Goal: Transaction & Acquisition: Book appointment/travel/reservation

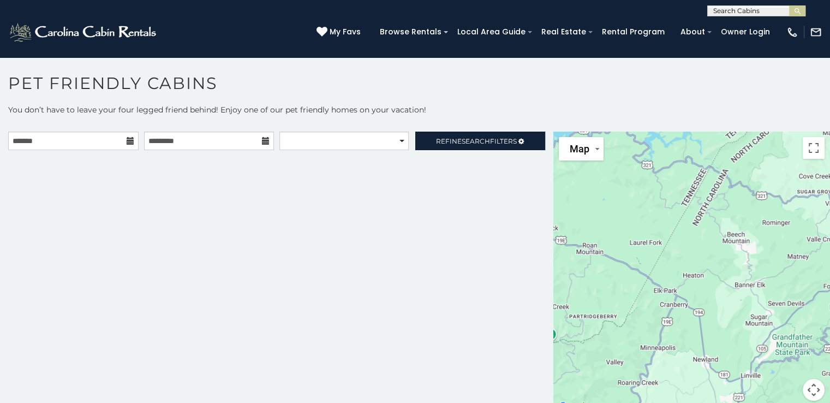
click at [129, 141] on icon at bounding box center [131, 141] width 8 height 8
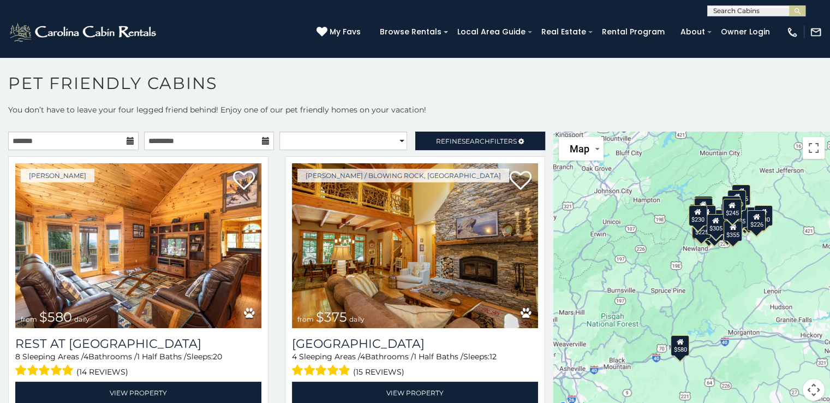
click at [127, 139] on icon at bounding box center [131, 141] width 8 height 8
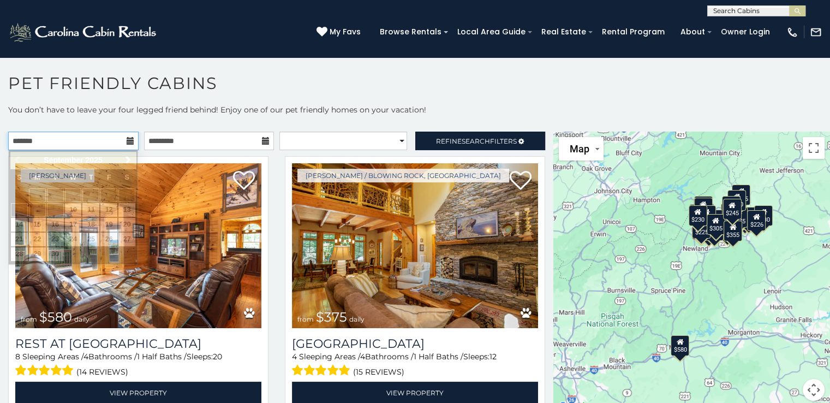
click at [85, 142] on input "text" at bounding box center [73, 141] width 130 height 19
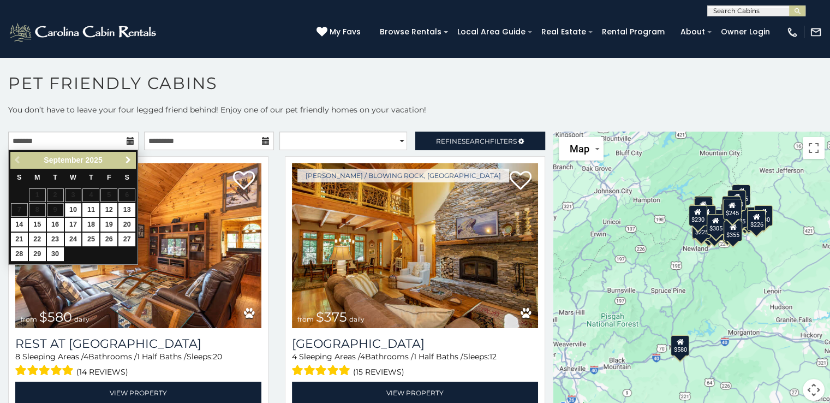
click at [127, 162] on span "Next" at bounding box center [128, 160] width 9 height 9
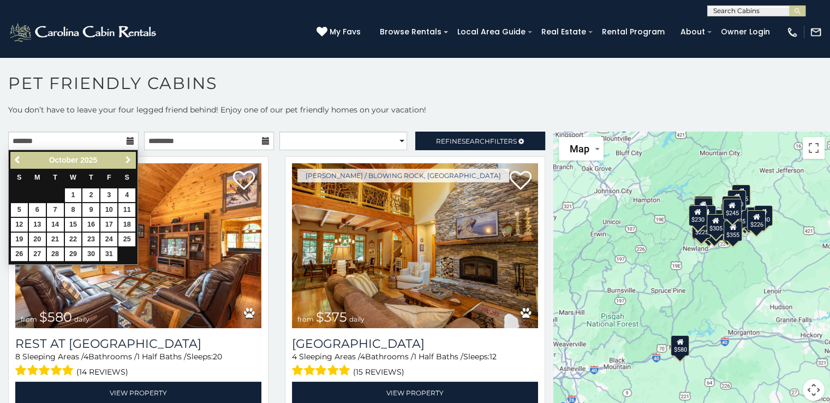
click at [127, 162] on span "Next" at bounding box center [128, 160] width 9 height 9
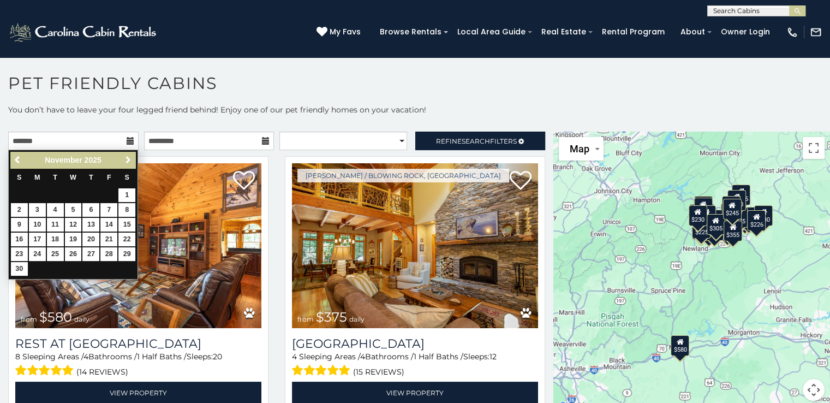
click at [127, 162] on span "Next" at bounding box center [128, 160] width 9 height 9
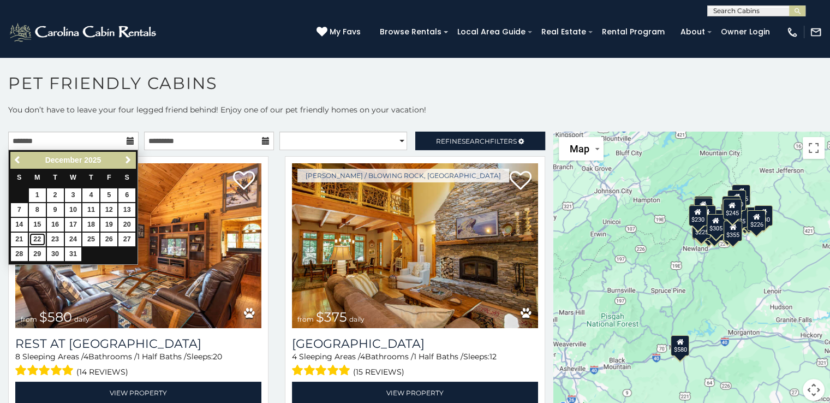
click at [40, 239] on link "22" at bounding box center [37, 240] width 17 height 14
type input "**********"
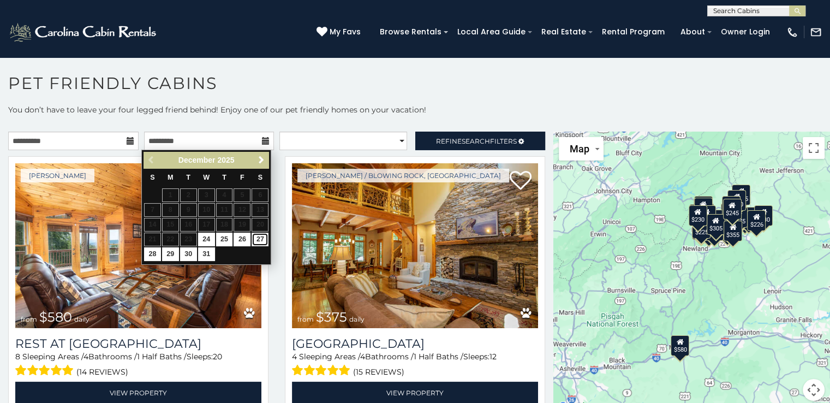
click at [258, 238] on link "27" at bounding box center [260, 240] width 17 height 14
type input "**********"
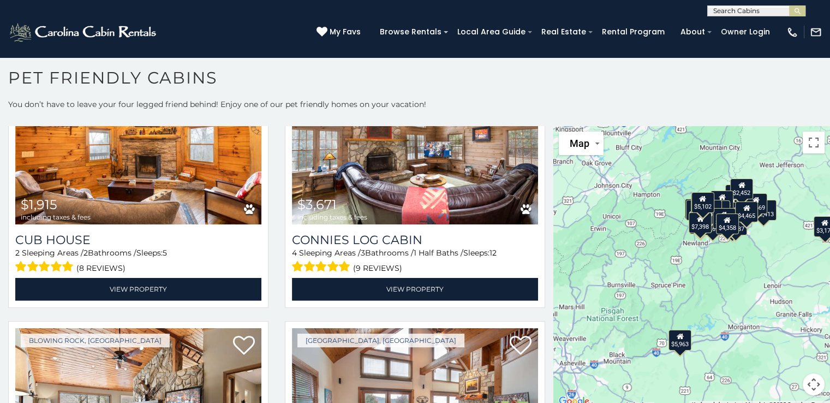
scroll to position [3173, 0]
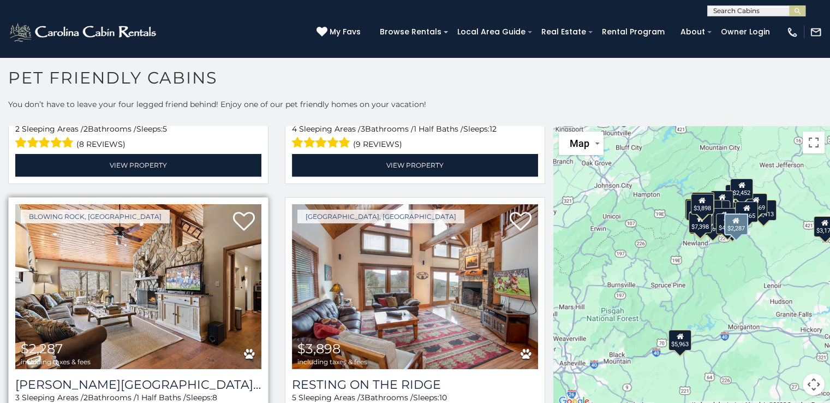
click at [99, 268] on img at bounding box center [138, 286] width 246 height 165
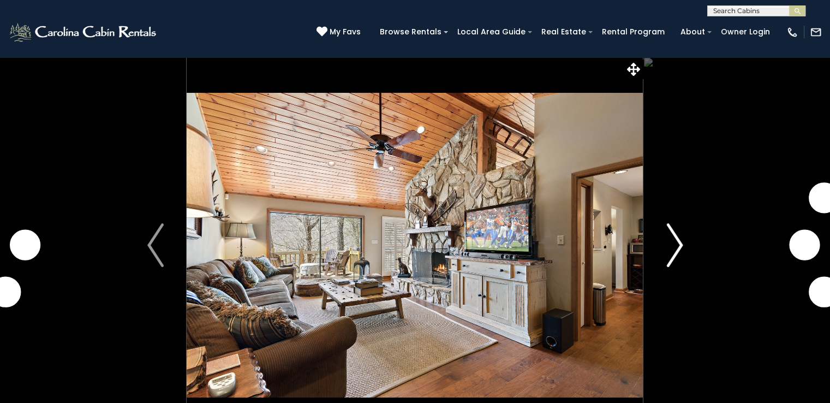
click at [677, 242] on img "Next" at bounding box center [675, 245] width 16 height 44
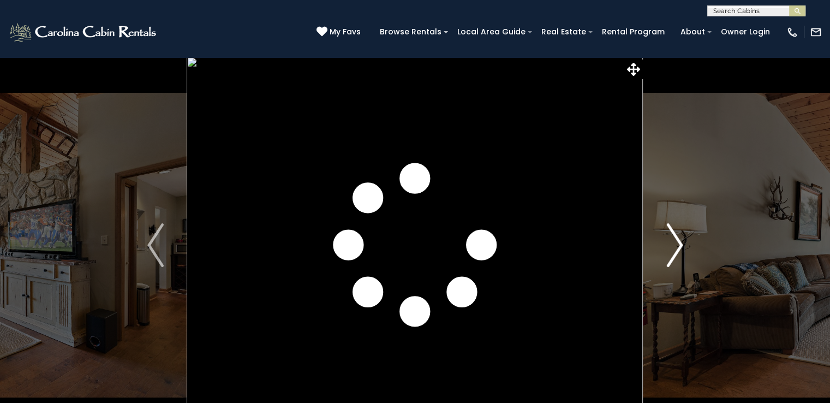
click at [677, 242] on img "Next" at bounding box center [675, 245] width 16 height 44
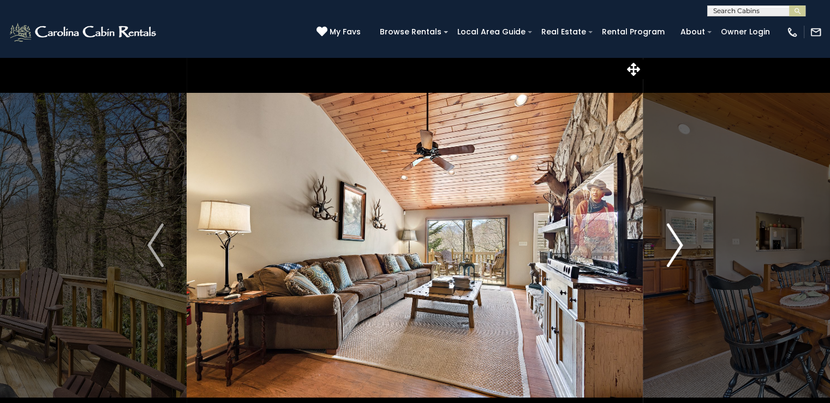
click at [677, 242] on img "Next" at bounding box center [675, 245] width 16 height 44
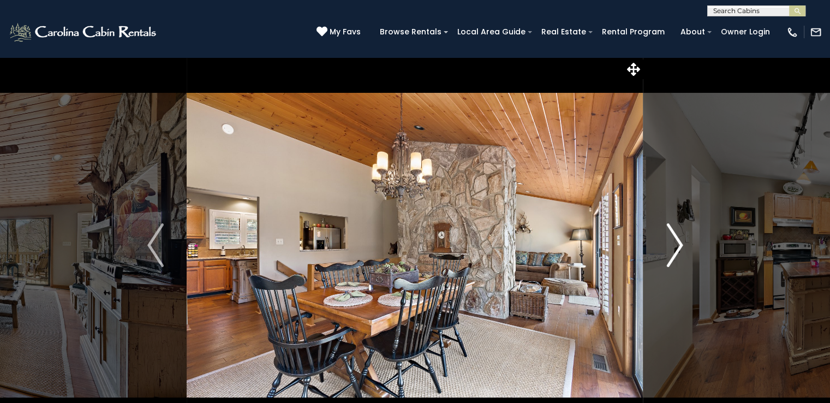
click at [677, 242] on img "Next" at bounding box center [675, 245] width 16 height 44
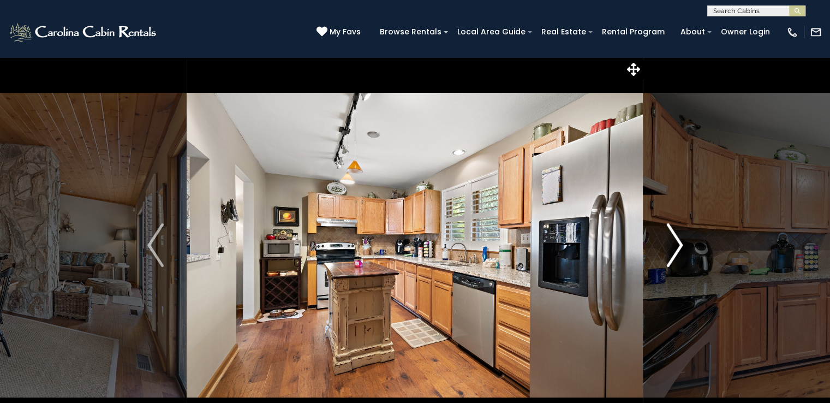
click at [677, 242] on img "Next" at bounding box center [675, 245] width 16 height 44
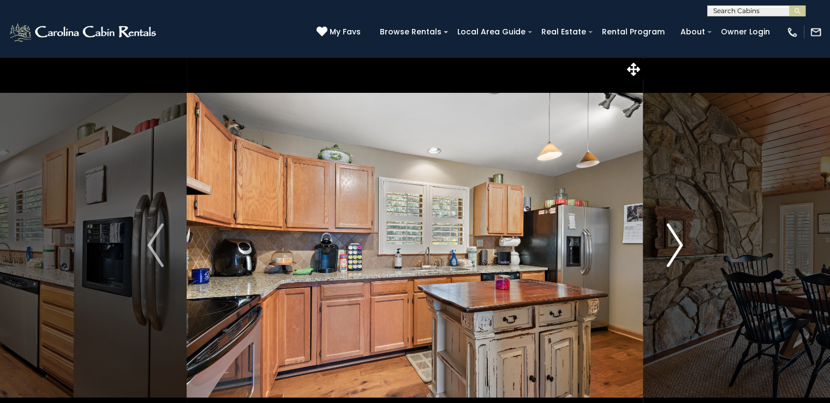
click at [677, 242] on img "Next" at bounding box center [675, 245] width 16 height 44
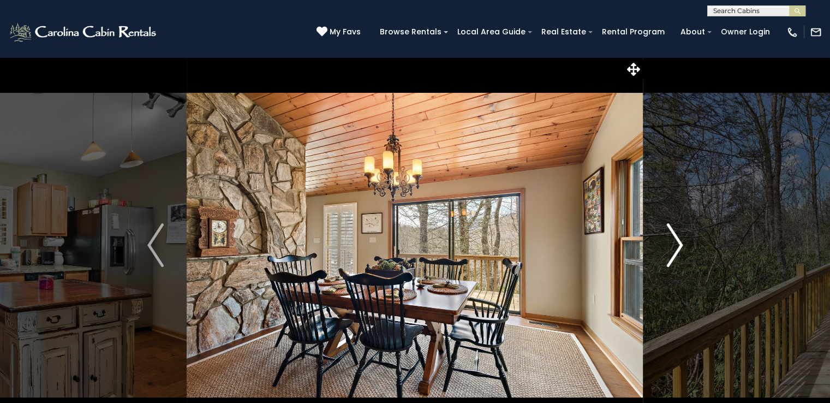
click at [677, 242] on img "Next" at bounding box center [675, 245] width 16 height 44
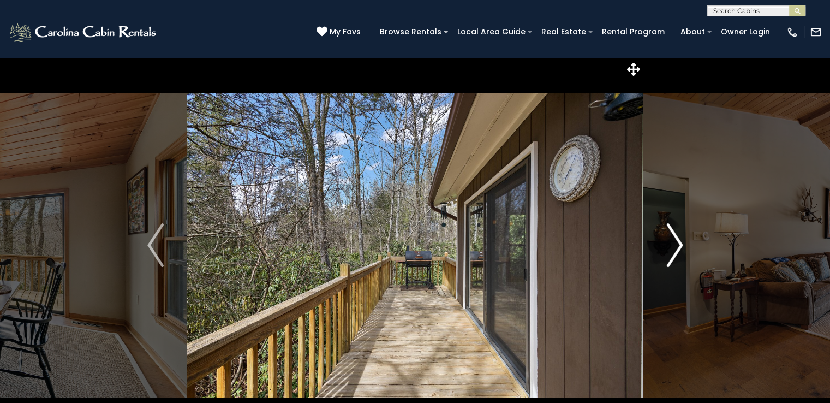
click at [677, 242] on img "Next" at bounding box center [675, 245] width 16 height 44
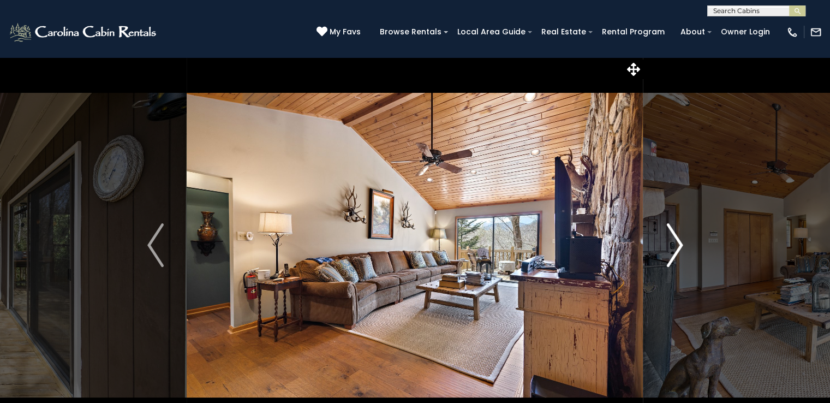
click at [677, 242] on img "Next" at bounding box center [675, 245] width 16 height 44
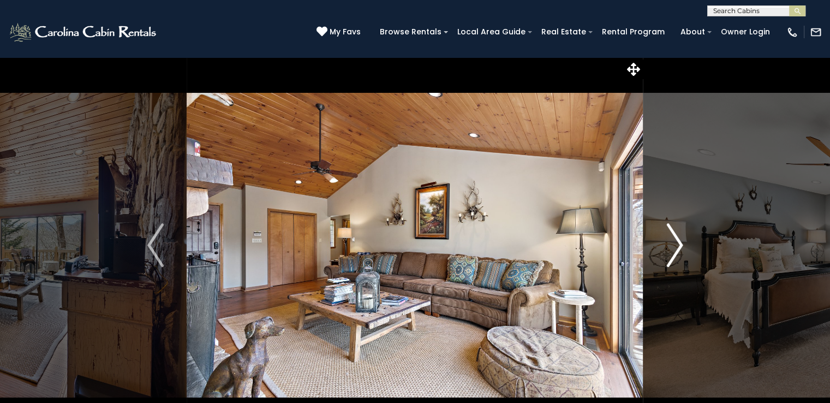
click at [677, 242] on img "Next" at bounding box center [675, 245] width 16 height 44
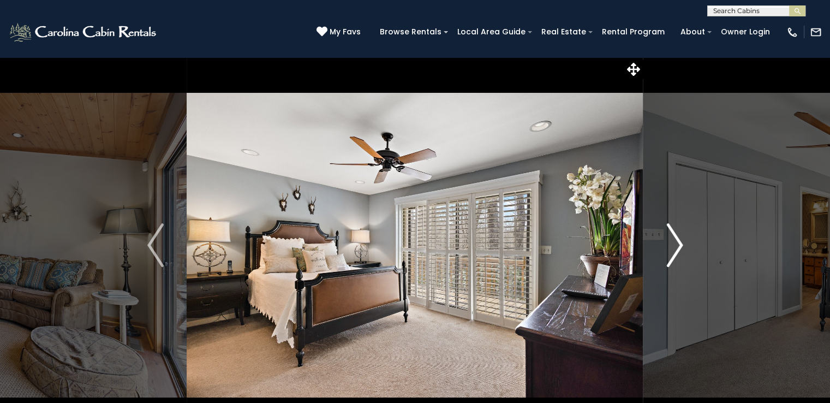
click at [677, 242] on img "Next" at bounding box center [675, 245] width 16 height 44
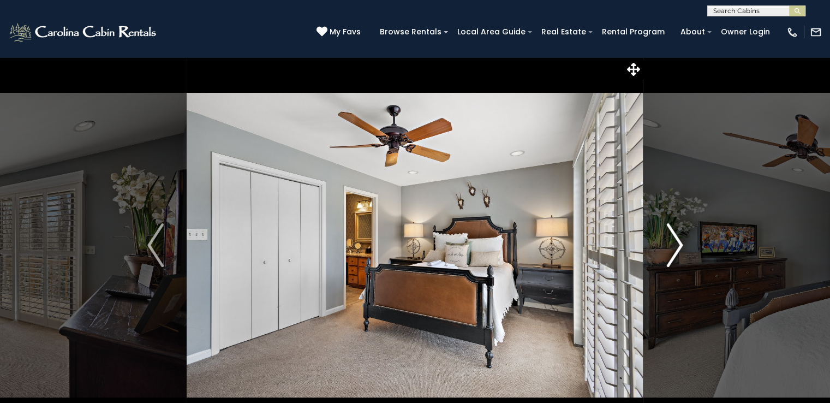
click at [677, 242] on img "Next" at bounding box center [675, 245] width 16 height 44
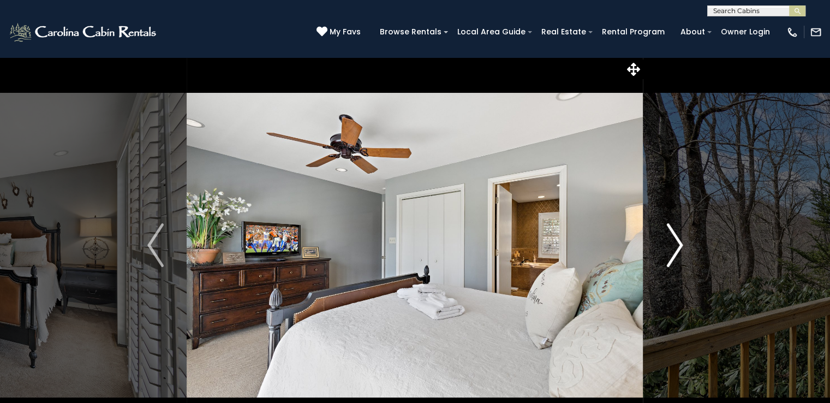
click at [677, 242] on img "Next" at bounding box center [675, 245] width 16 height 44
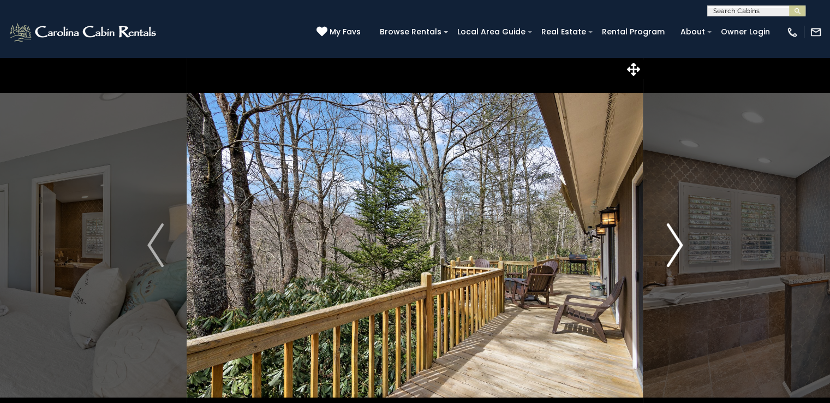
click at [676, 242] on img "Next" at bounding box center [675, 245] width 16 height 44
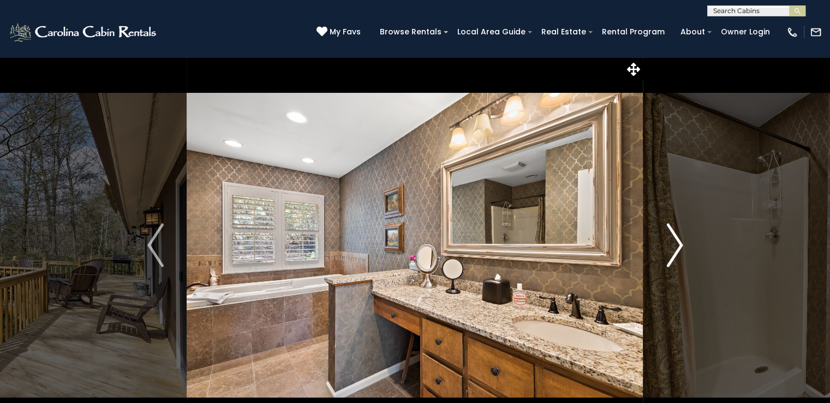
click at [676, 242] on img "Next" at bounding box center [675, 245] width 16 height 44
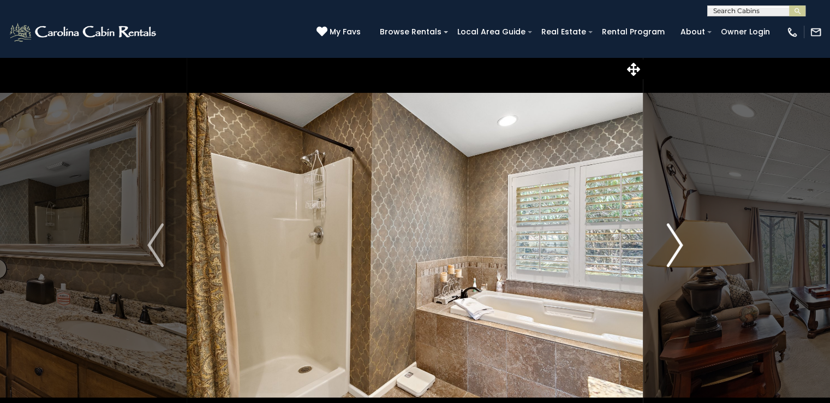
click at [676, 242] on img "Next" at bounding box center [675, 245] width 16 height 44
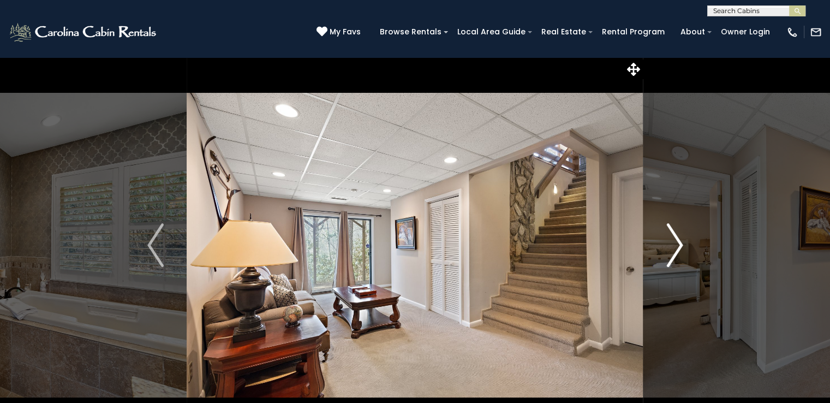
click at [676, 242] on img "Next" at bounding box center [675, 245] width 16 height 44
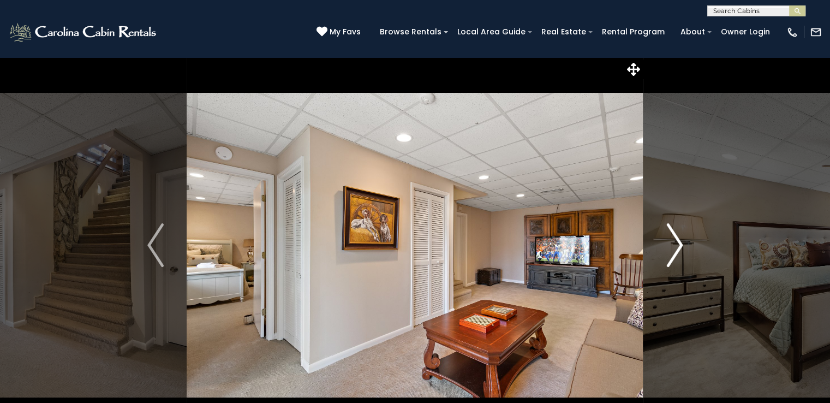
click at [676, 242] on img "Next" at bounding box center [675, 245] width 16 height 44
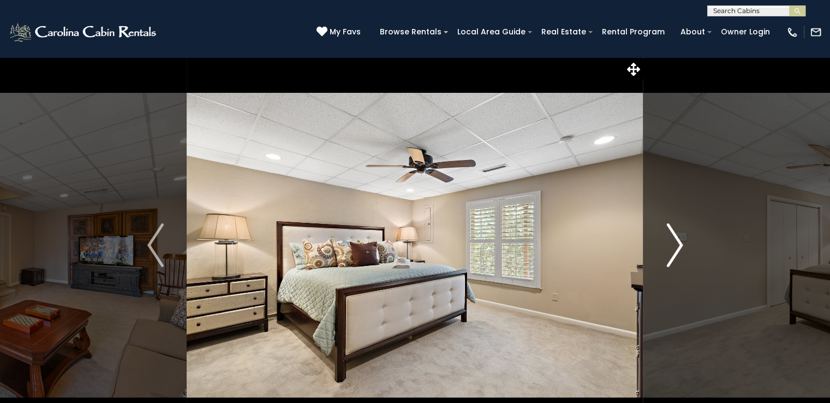
click at [676, 242] on img "Next" at bounding box center [675, 245] width 16 height 44
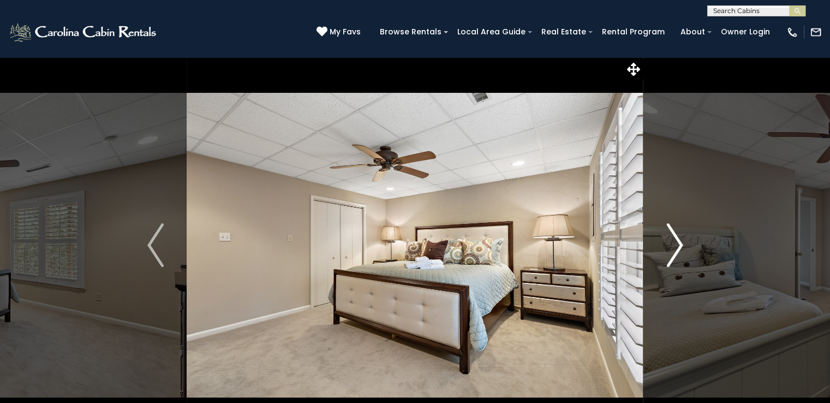
click at [676, 242] on img "Next" at bounding box center [675, 245] width 16 height 44
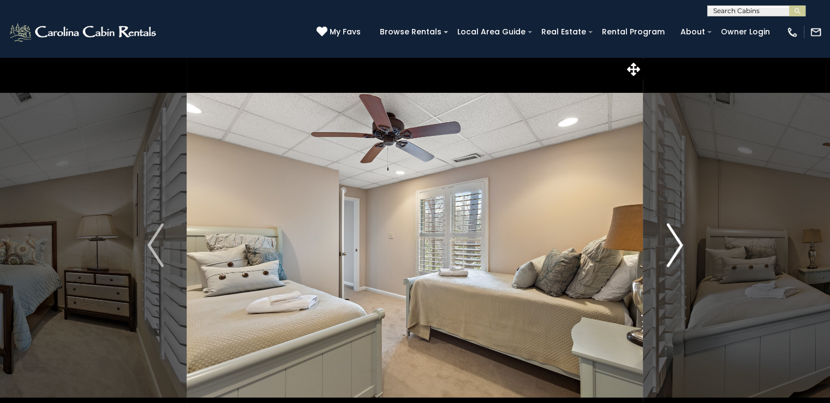
click at [676, 242] on img "Next" at bounding box center [675, 245] width 16 height 44
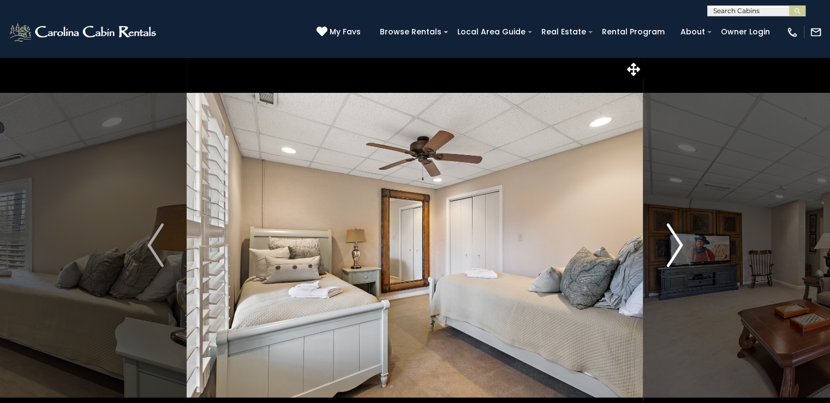
click at [676, 242] on img "Next" at bounding box center [675, 245] width 16 height 44
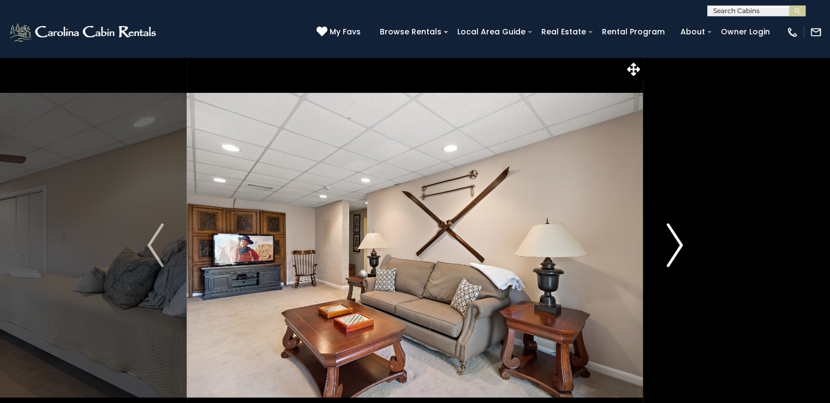
click at [676, 242] on img "Next" at bounding box center [675, 245] width 16 height 44
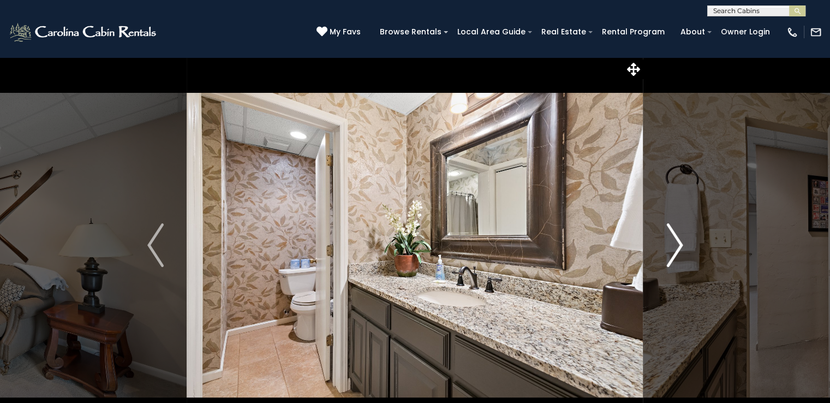
click at [676, 242] on img "Next" at bounding box center [675, 245] width 16 height 44
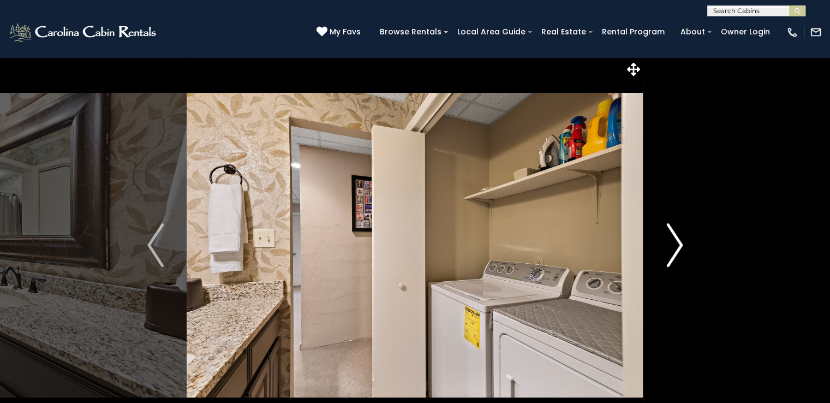
click at [676, 242] on img "Next" at bounding box center [675, 245] width 16 height 44
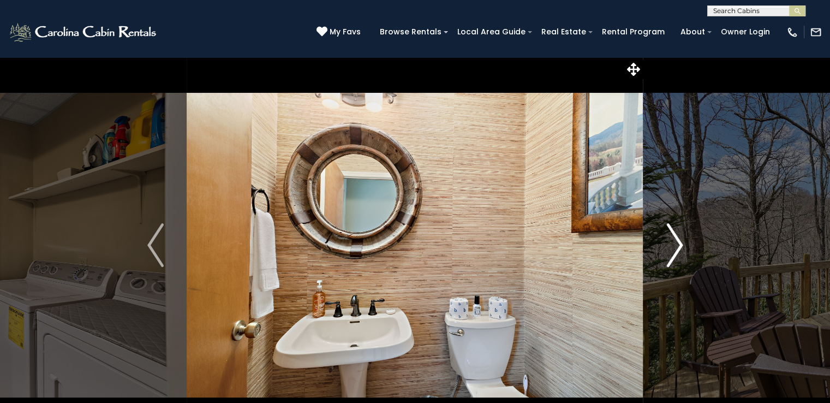
click at [676, 242] on img "Next" at bounding box center [675, 245] width 16 height 44
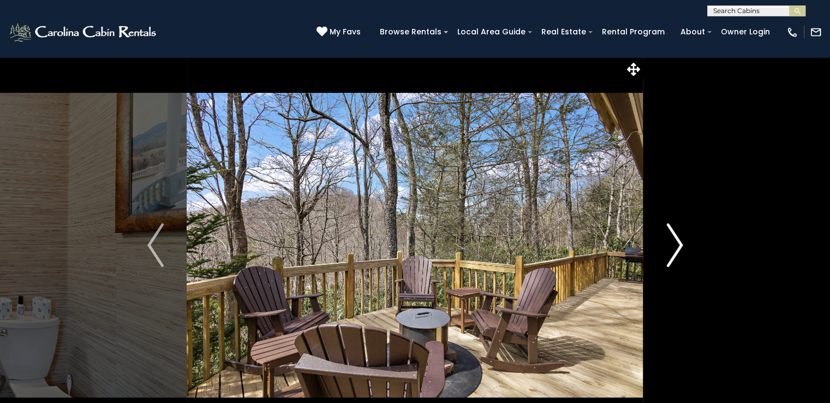
click at [673, 245] on img "Next" at bounding box center [675, 245] width 16 height 44
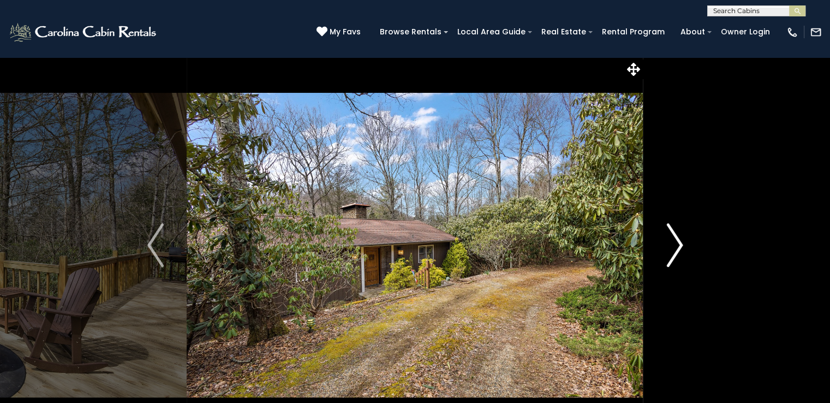
click at [673, 245] on img "Next" at bounding box center [675, 245] width 16 height 44
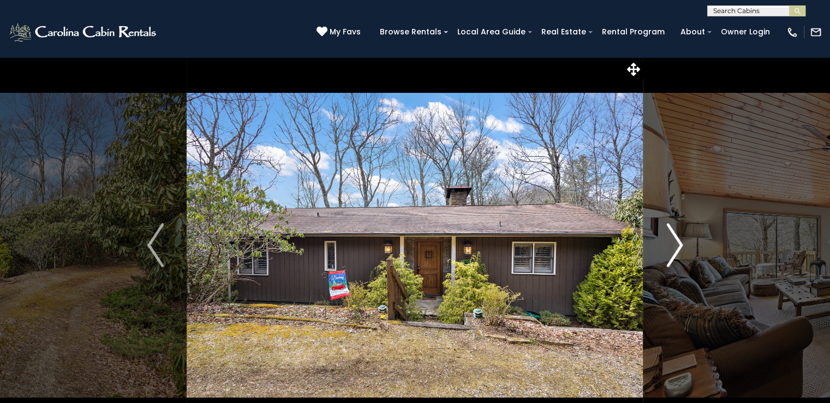
click at [673, 245] on img "Next" at bounding box center [675, 245] width 16 height 44
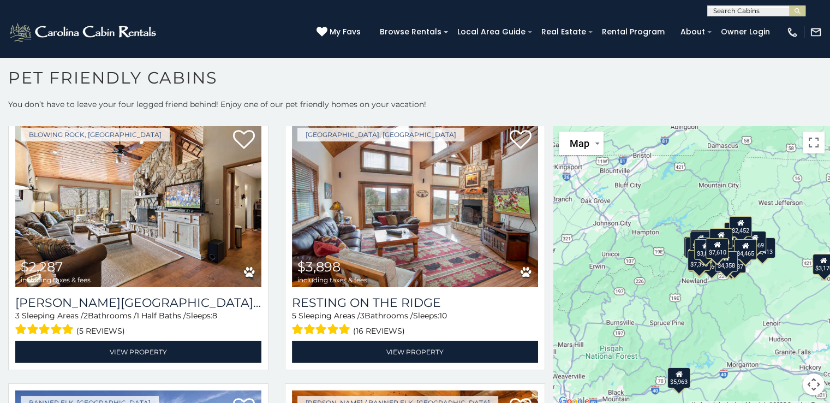
scroll to position [3261, 0]
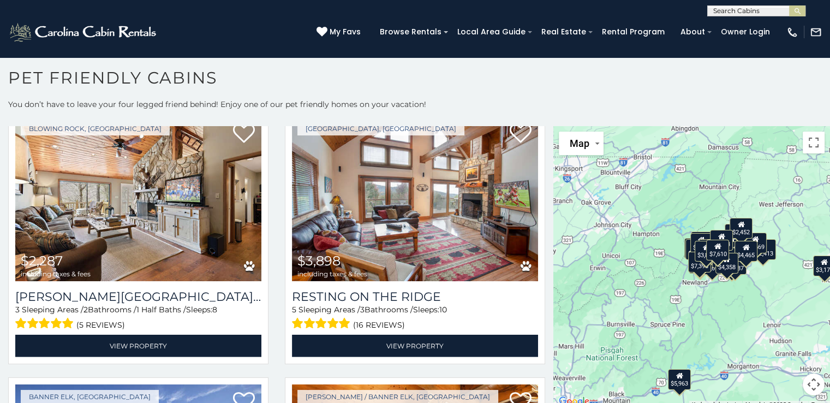
drag, startPoint x: 549, startPoint y: 322, endPoint x: 548, endPoint y: 362, distance: 40.4
click at [548, 126] on main "**********" at bounding box center [415, 126] width 830 height 0
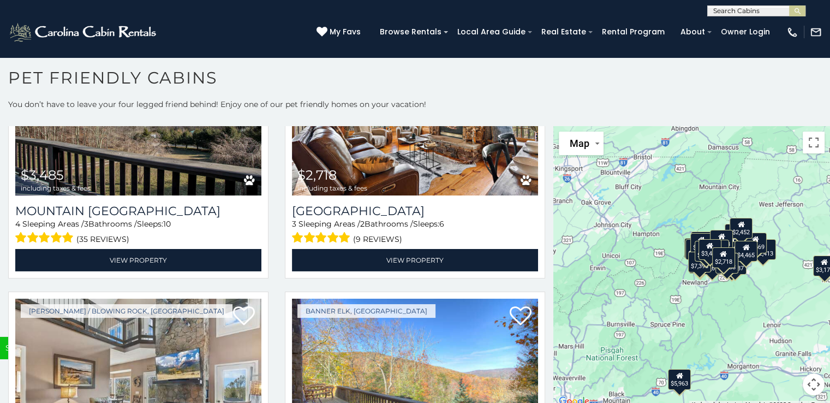
scroll to position [3621, 0]
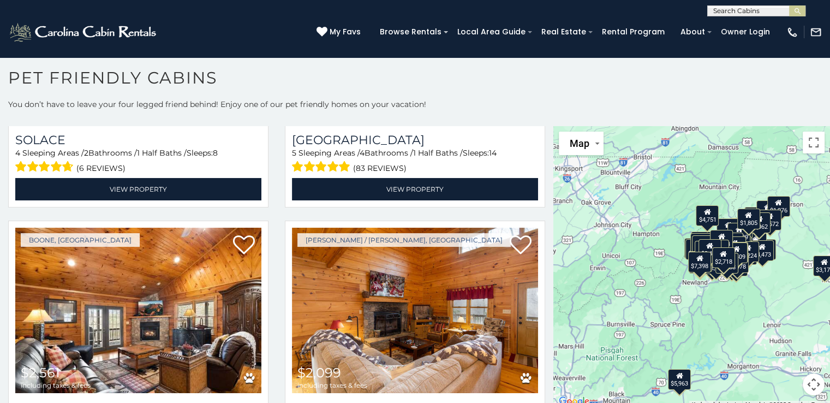
scroll to position [4810, 0]
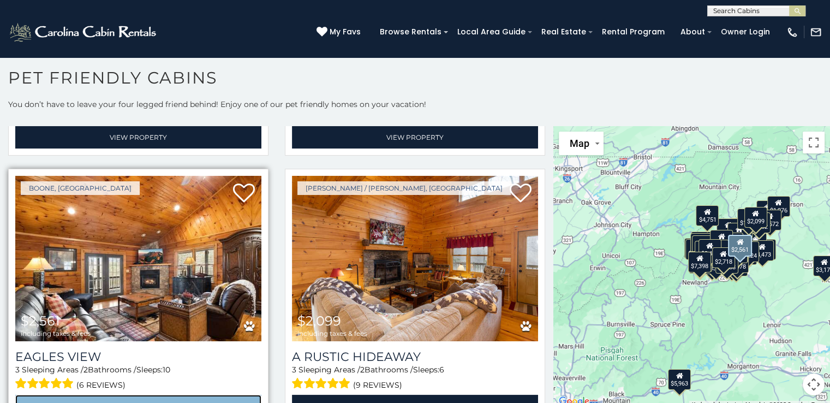
click at [135, 395] on link "View Property" at bounding box center [138, 406] width 246 height 22
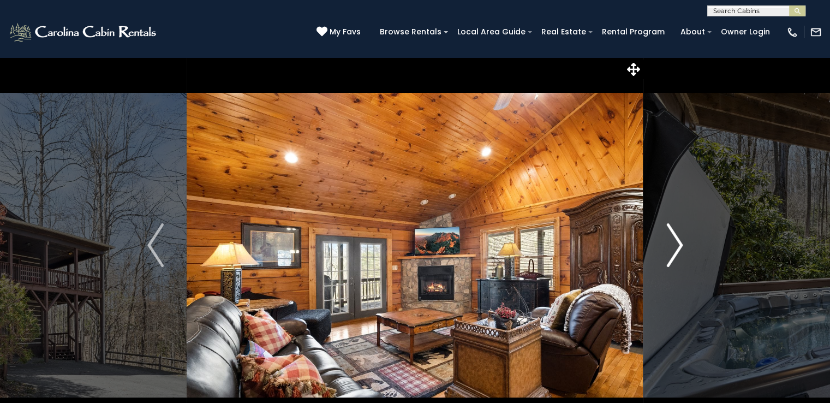
click at [676, 245] on img "Next" at bounding box center [675, 245] width 16 height 44
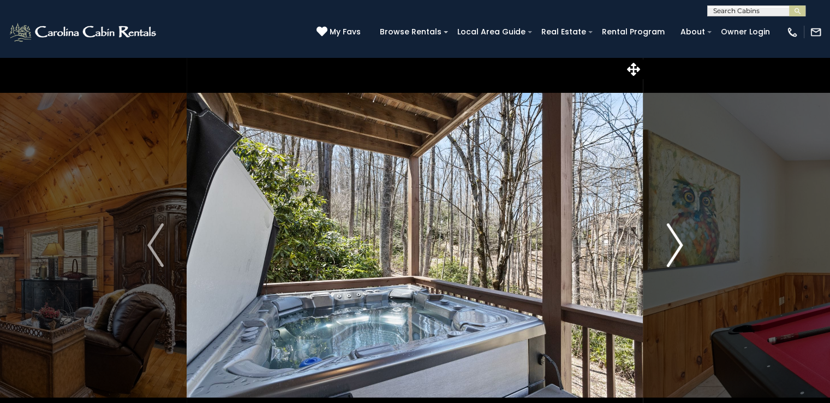
click at [677, 245] on img "Next" at bounding box center [675, 245] width 16 height 44
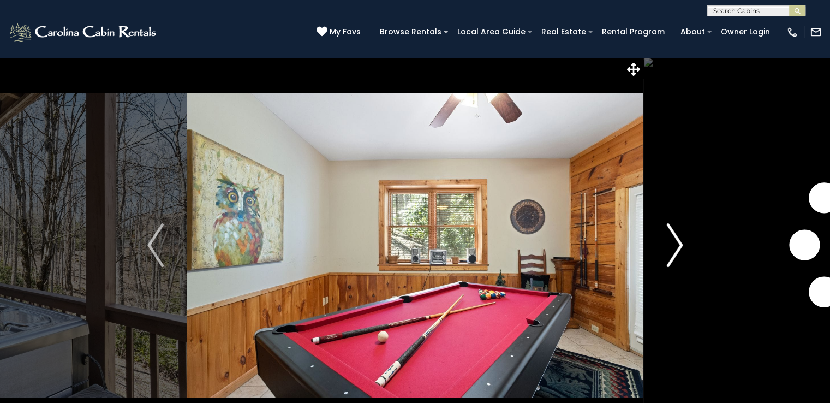
click at [677, 245] on img "Next" at bounding box center [675, 245] width 16 height 44
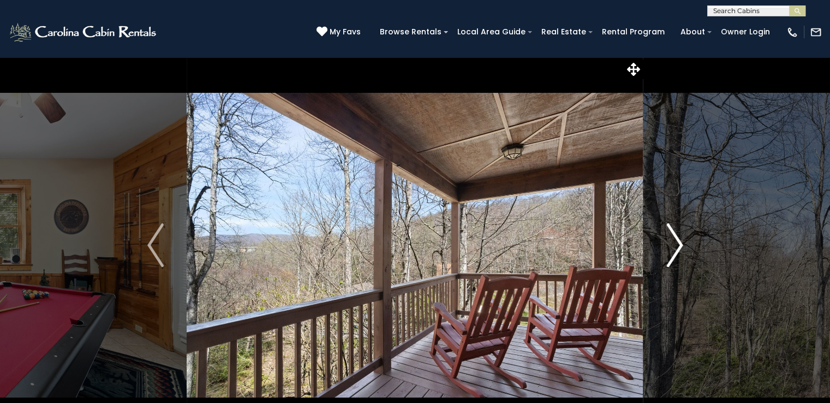
click at [677, 245] on img "Next" at bounding box center [675, 245] width 16 height 44
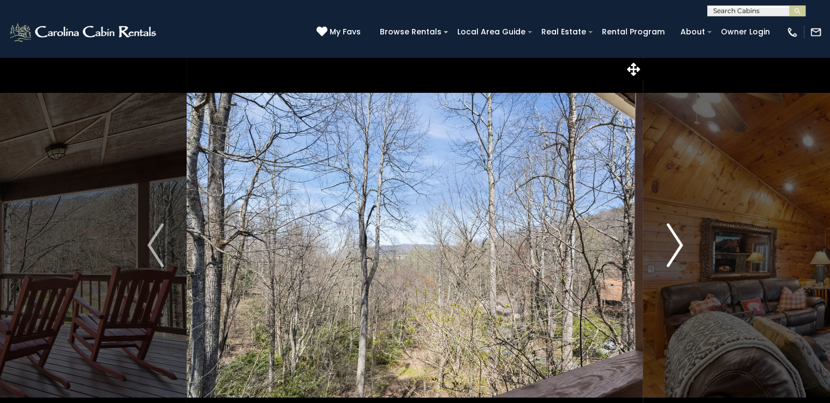
click at [677, 245] on img "Next" at bounding box center [675, 245] width 16 height 44
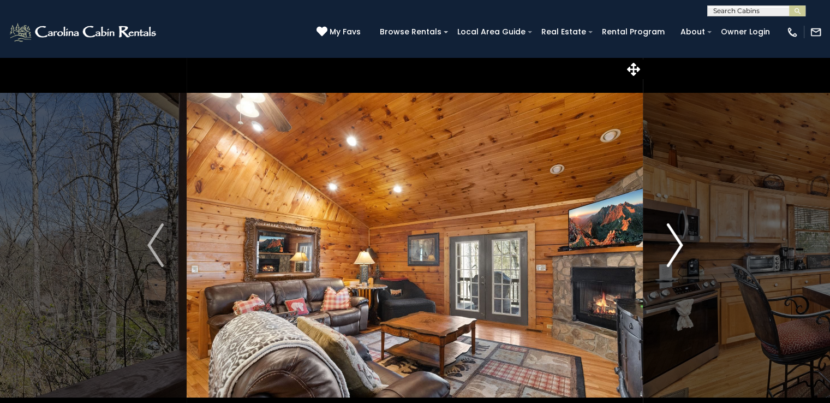
click at [675, 247] on img "Next" at bounding box center [675, 245] width 16 height 44
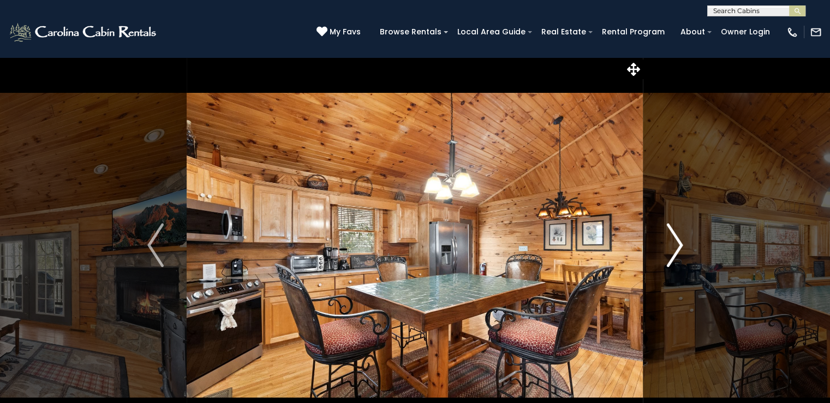
click at [679, 245] on img "Next" at bounding box center [675, 245] width 16 height 44
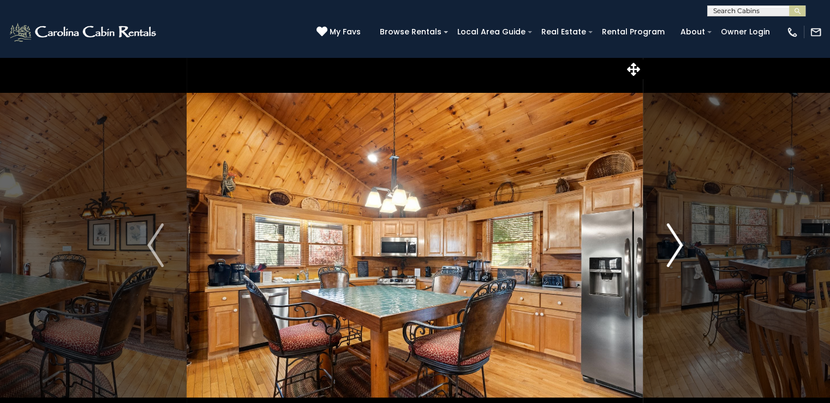
click at [679, 245] on img "Next" at bounding box center [675, 245] width 16 height 44
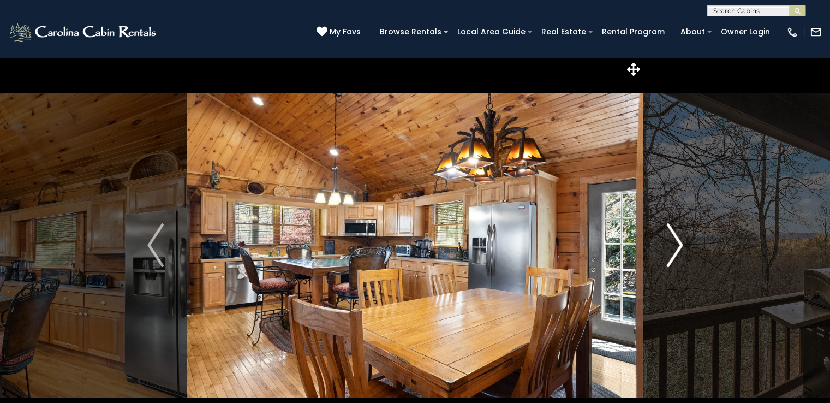
click at [679, 245] on img "Next" at bounding box center [675, 245] width 16 height 44
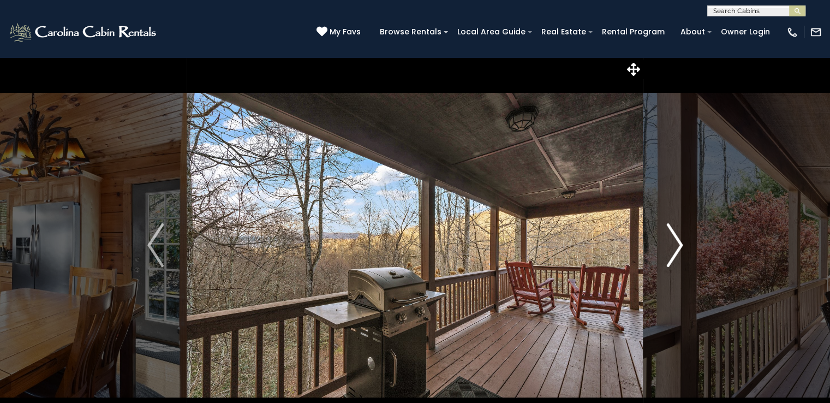
click at [679, 245] on img "Next" at bounding box center [675, 245] width 16 height 44
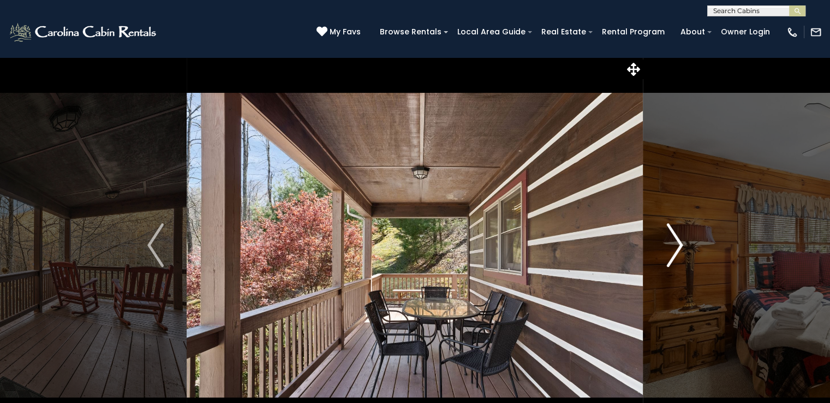
click at [679, 245] on img "Next" at bounding box center [675, 245] width 16 height 44
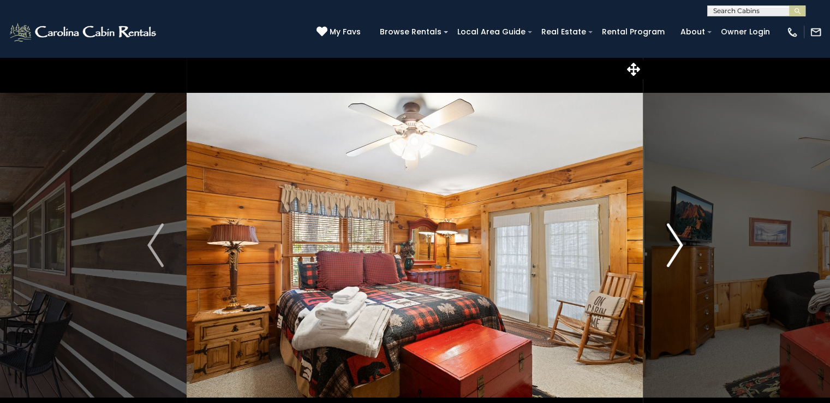
click at [679, 245] on img "Next" at bounding box center [675, 245] width 16 height 44
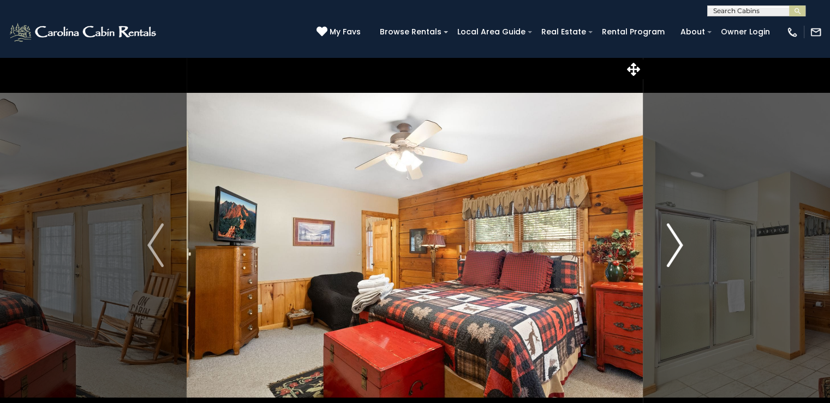
click at [679, 245] on img "Next" at bounding box center [675, 245] width 16 height 44
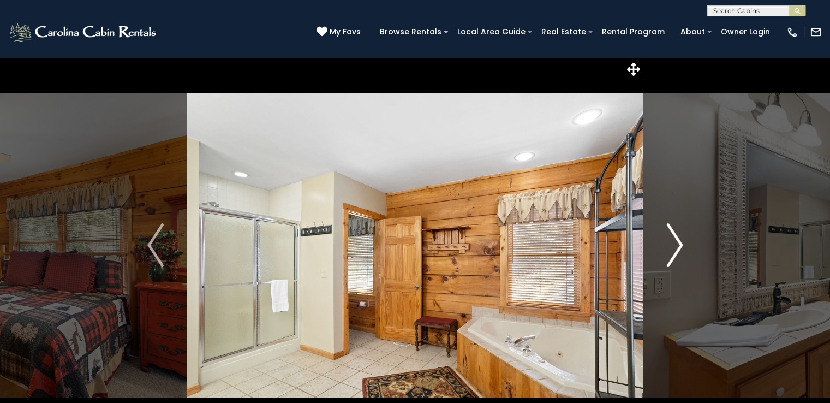
click at [679, 245] on img "Next" at bounding box center [675, 245] width 16 height 44
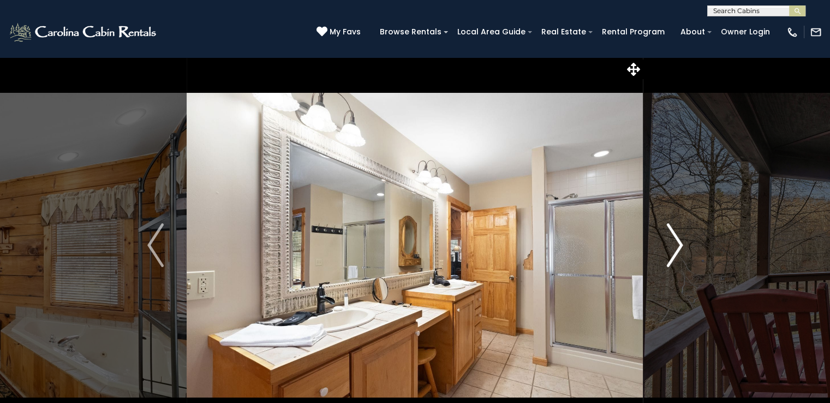
click at [679, 245] on img "Next" at bounding box center [675, 245] width 16 height 44
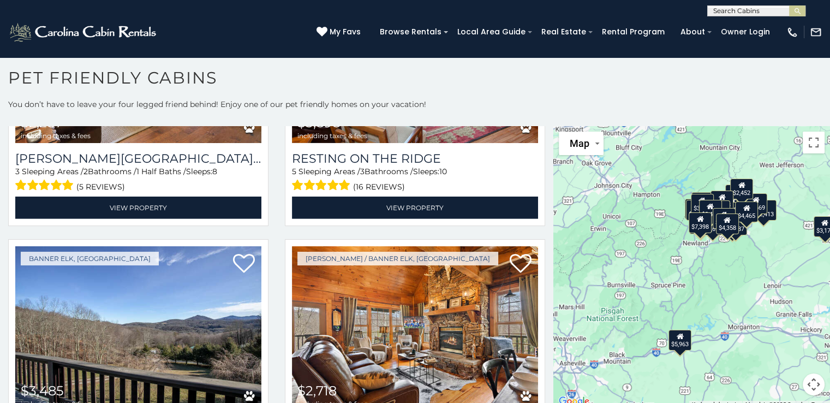
scroll to position [3464, 0]
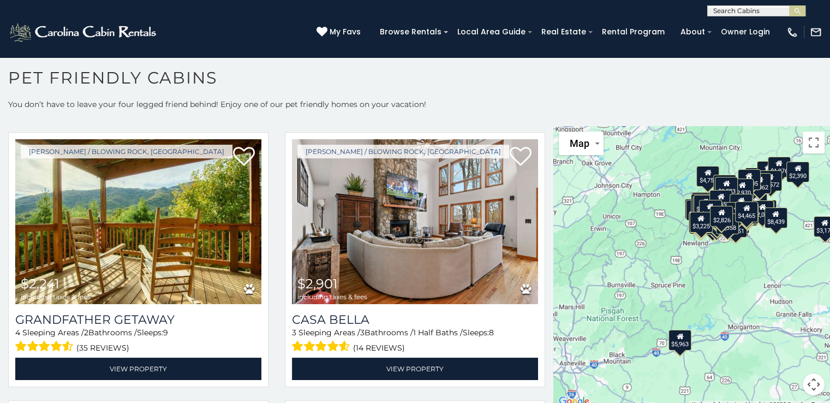
scroll to position [7911, 0]
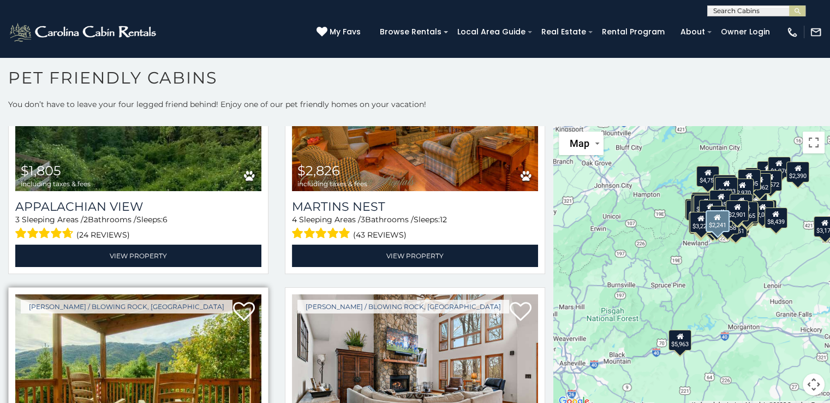
click at [137, 302] on img at bounding box center [138, 376] width 246 height 165
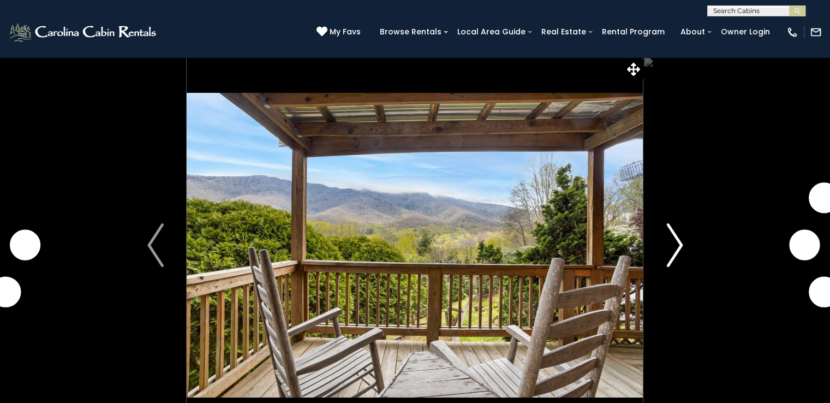
click at [673, 238] on img "Next" at bounding box center [675, 245] width 16 height 44
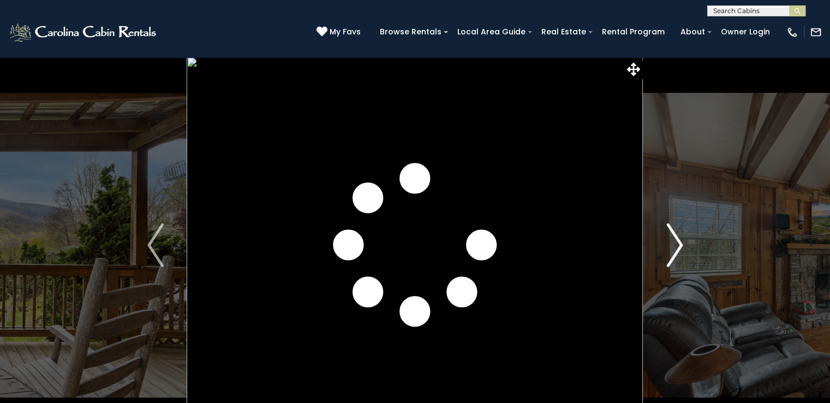
click at [673, 238] on img "Next" at bounding box center [675, 245] width 16 height 44
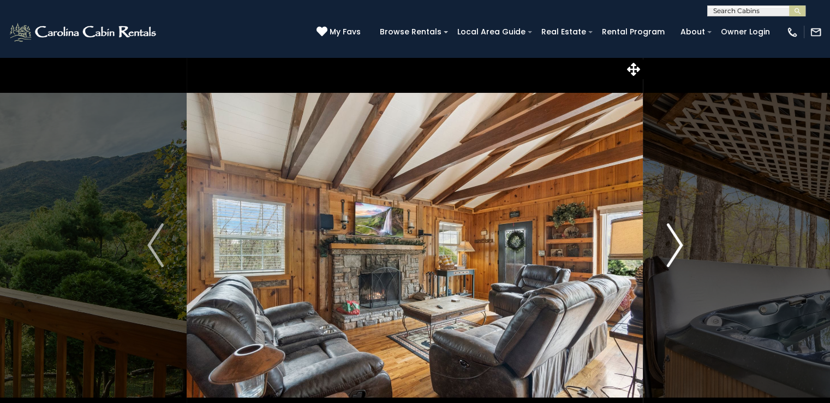
click at [674, 238] on img "Next" at bounding box center [675, 245] width 16 height 44
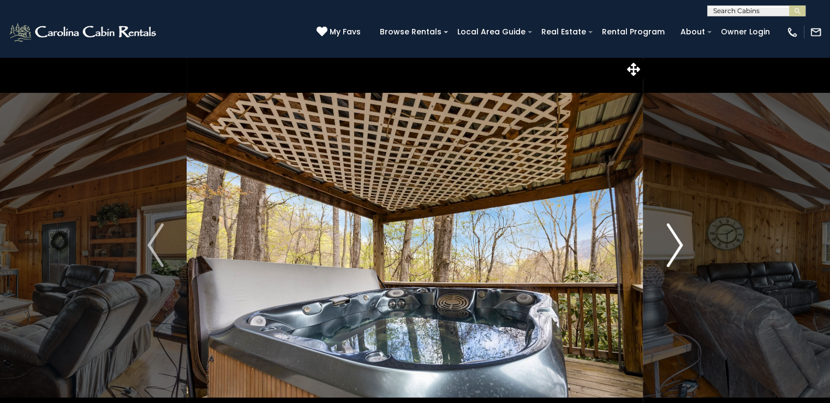
click at [674, 238] on img "Next" at bounding box center [675, 245] width 16 height 44
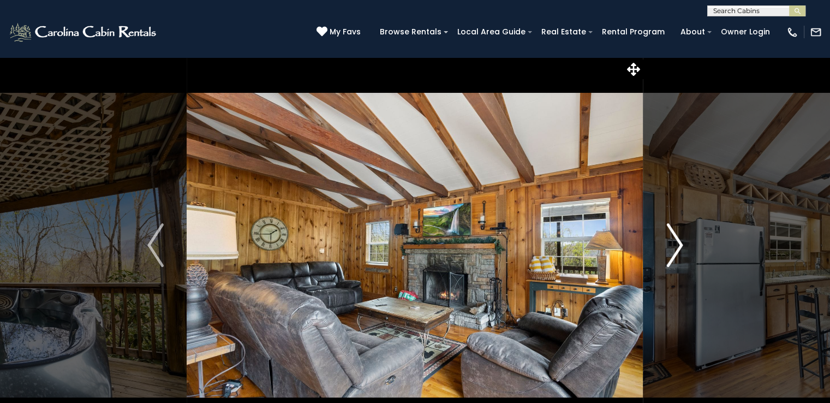
click at [674, 238] on img "Next" at bounding box center [675, 245] width 16 height 44
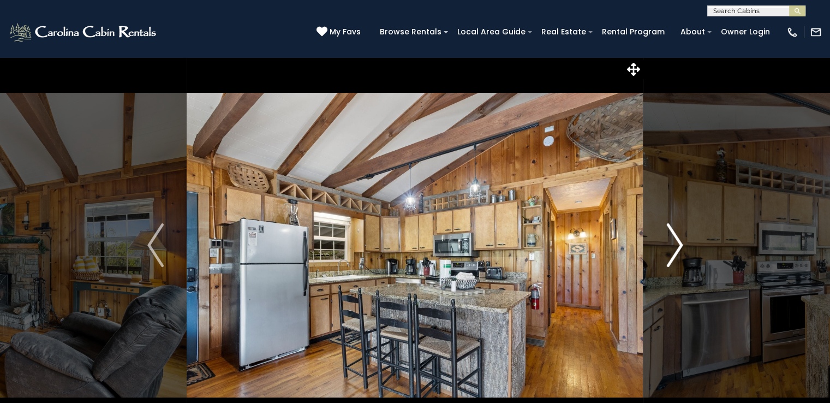
click at [674, 238] on img "Next" at bounding box center [675, 245] width 16 height 44
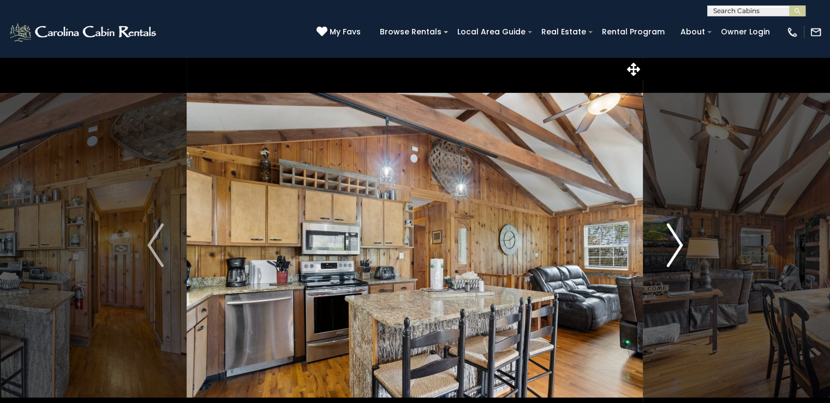
click at [674, 238] on img "Next" at bounding box center [675, 245] width 16 height 44
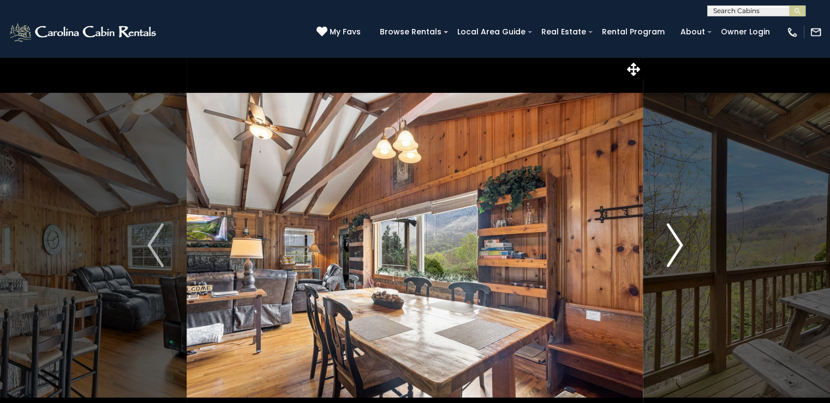
click at [674, 238] on img "Next" at bounding box center [675, 245] width 16 height 44
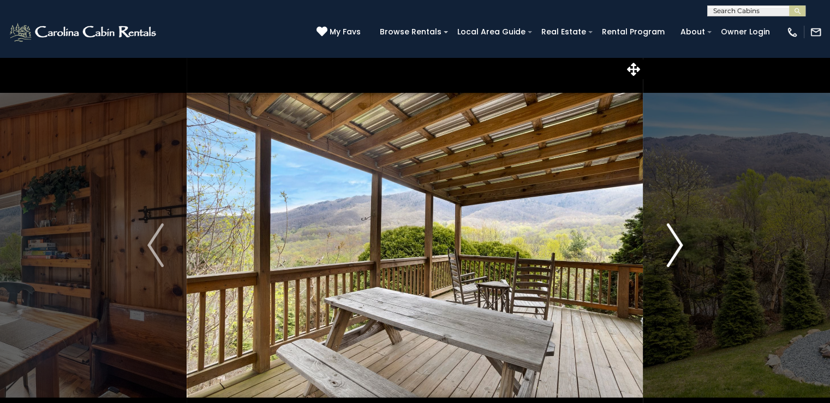
click at [674, 238] on img "Next" at bounding box center [675, 245] width 16 height 44
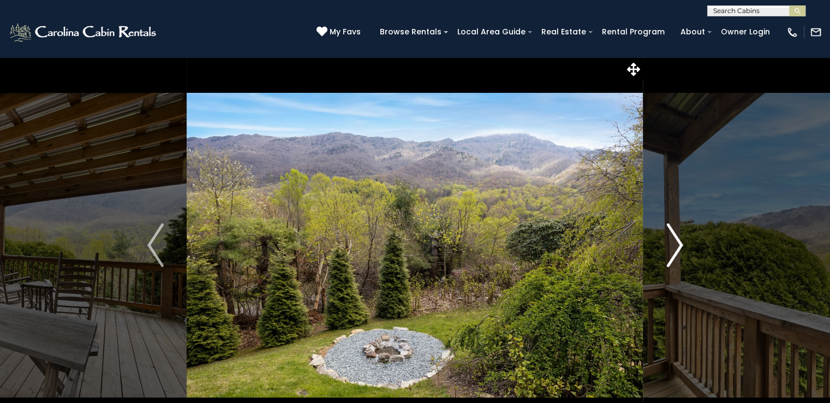
click at [674, 238] on img "Next" at bounding box center [675, 245] width 16 height 44
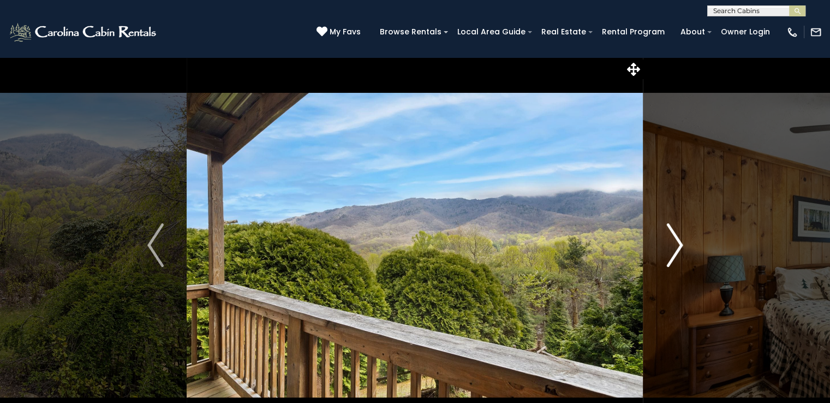
click at [674, 238] on img "Next" at bounding box center [675, 245] width 16 height 44
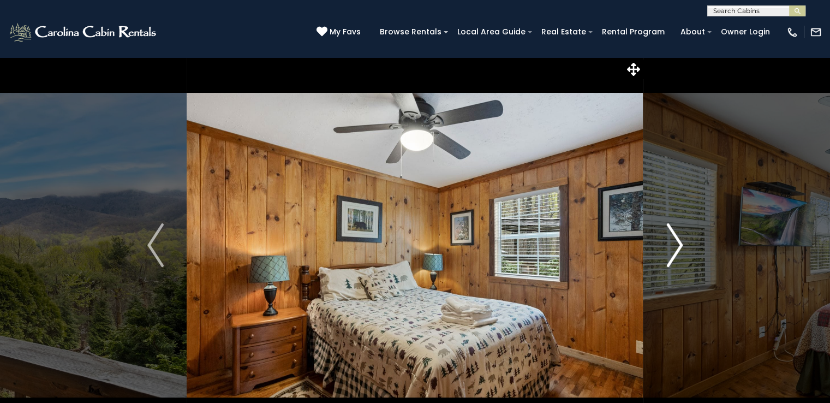
click at [674, 238] on img "Next" at bounding box center [675, 245] width 16 height 44
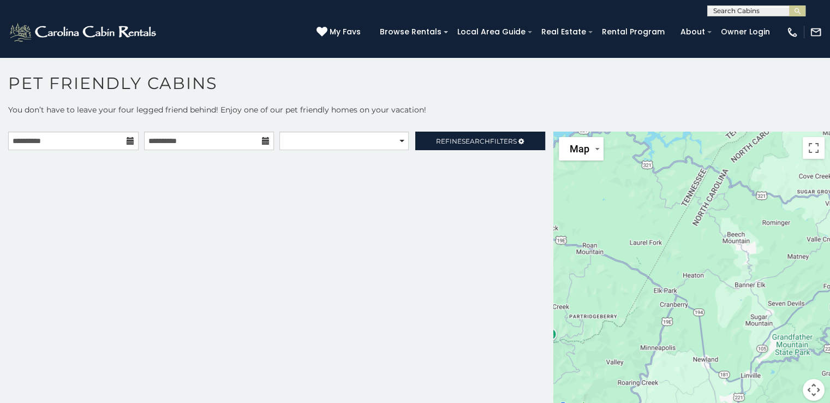
scroll to position [5, 0]
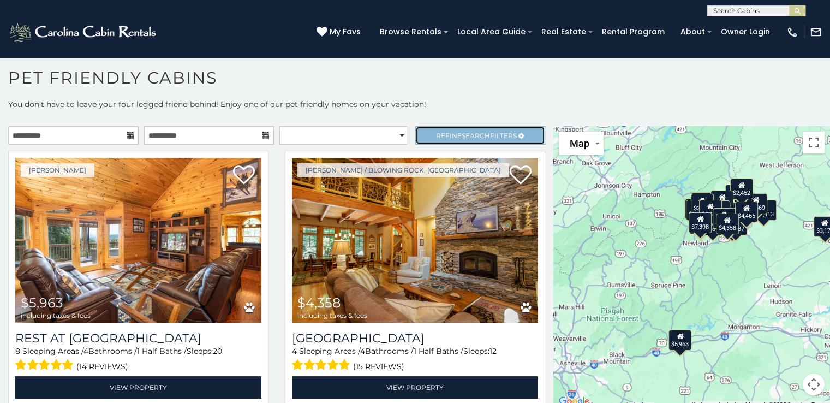
click at [462, 132] on span "Search" at bounding box center [476, 136] width 28 height 8
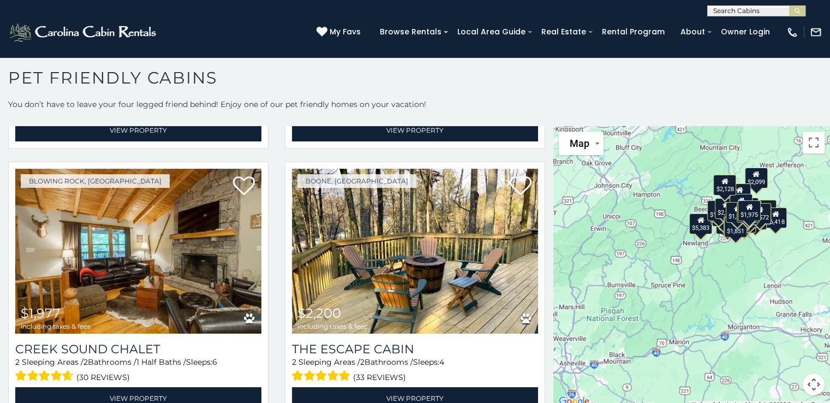
scroll to position [1934, 0]
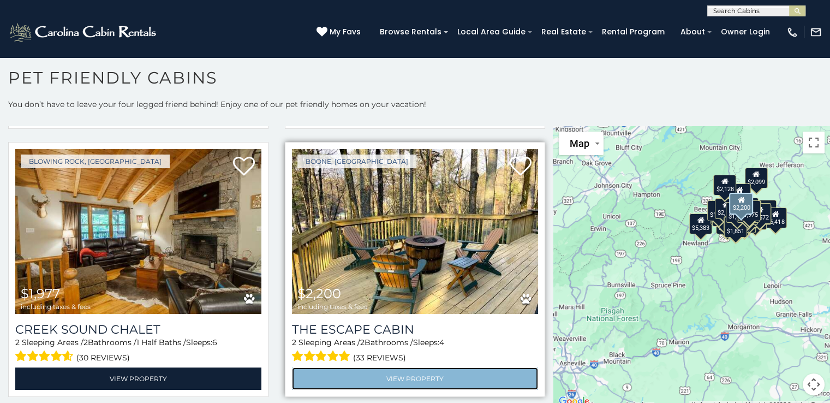
click at [412, 367] on link "View Property" at bounding box center [415, 378] width 246 height 22
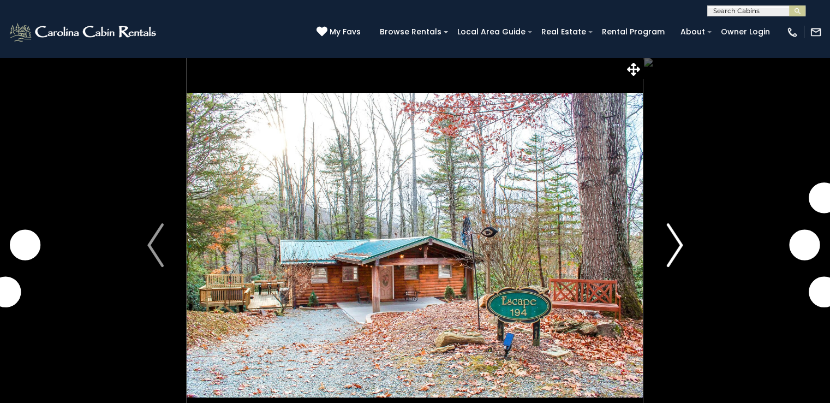
click at [674, 240] on img "Next" at bounding box center [675, 245] width 16 height 44
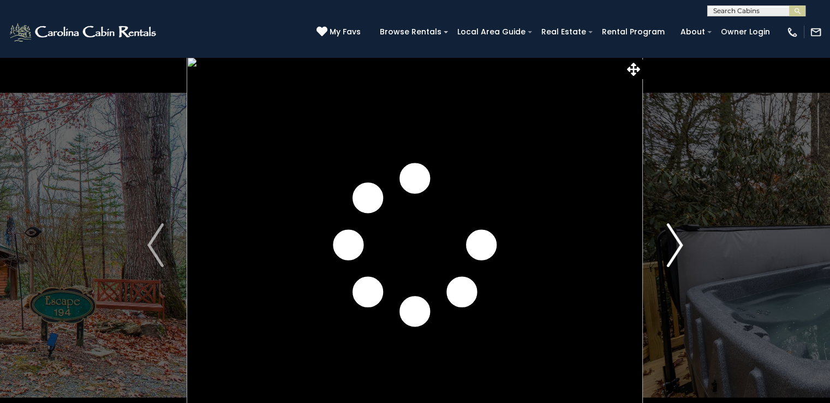
click at [674, 240] on img "Next" at bounding box center [675, 245] width 16 height 44
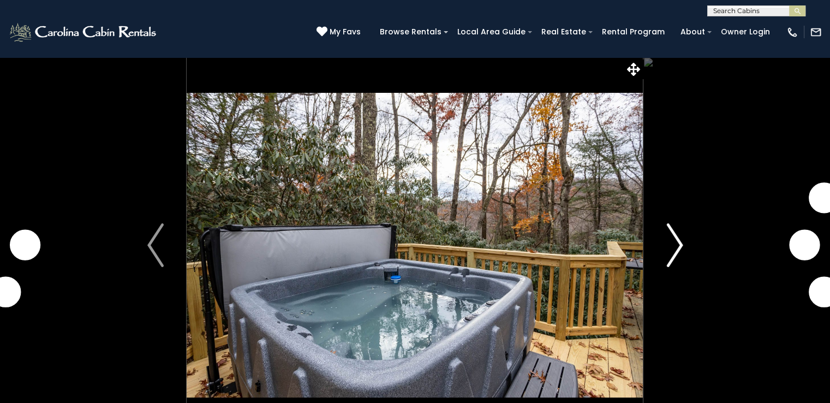
click at [674, 240] on img "Next" at bounding box center [675, 245] width 16 height 44
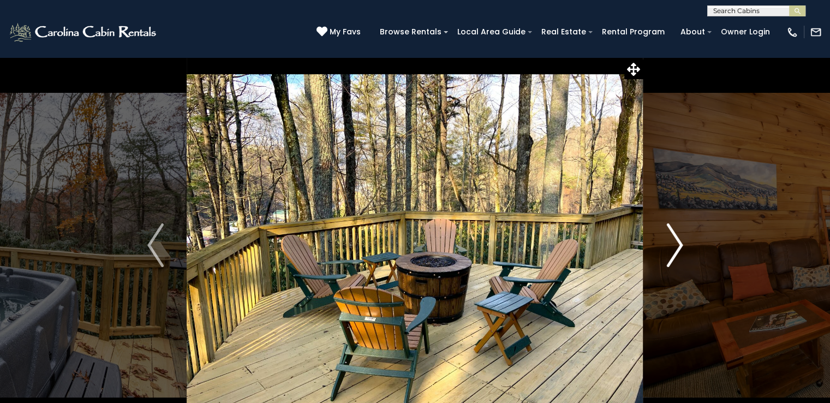
click at [674, 240] on img "Next" at bounding box center [675, 245] width 16 height 44
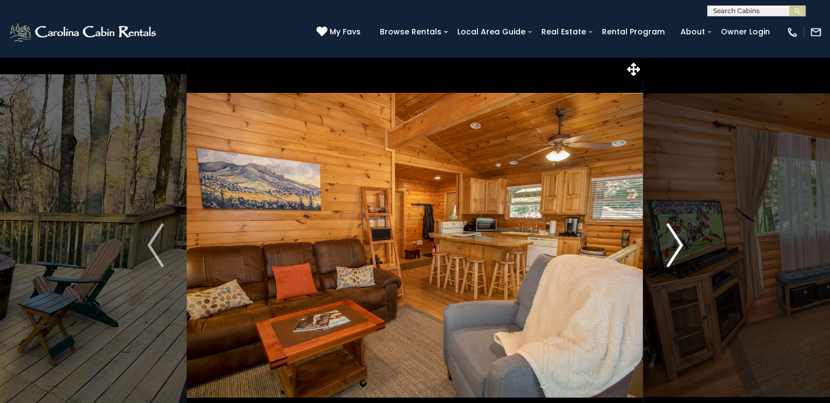
click at [674, 240] on img "Next" at bounding box center [675, 245] width 16 height 44
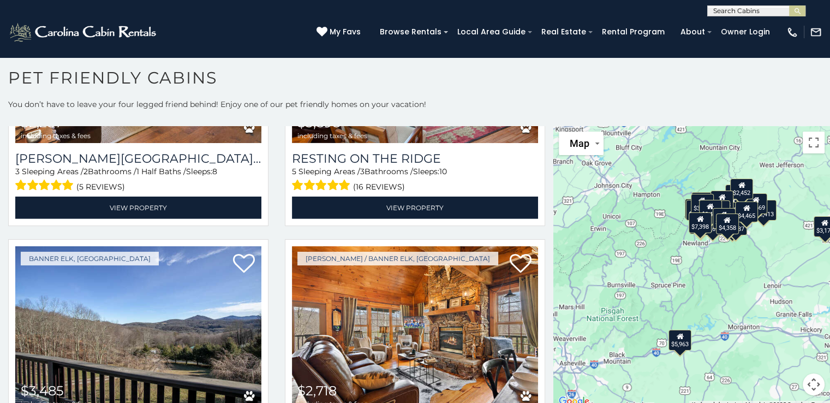
scroll to position [3451, 0]
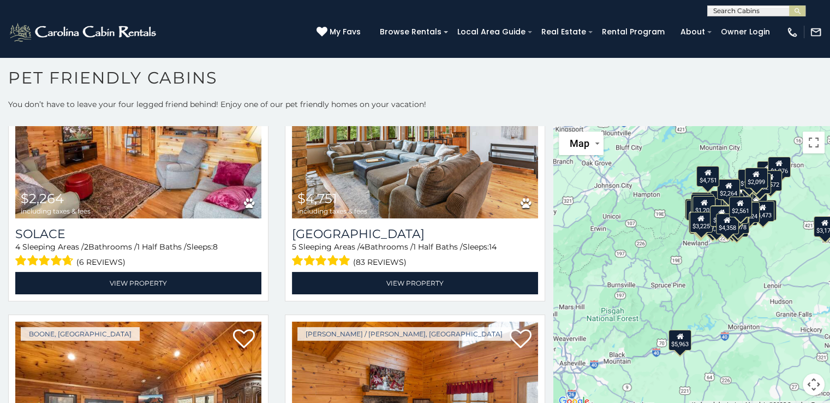
scroll to position [4765, 0]
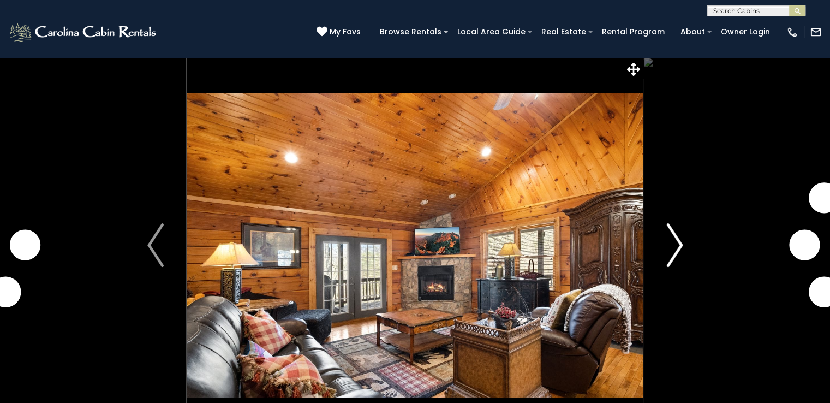
click at [675, 236] on img "Next" at bounding box center [675, 245] width 16 height 44
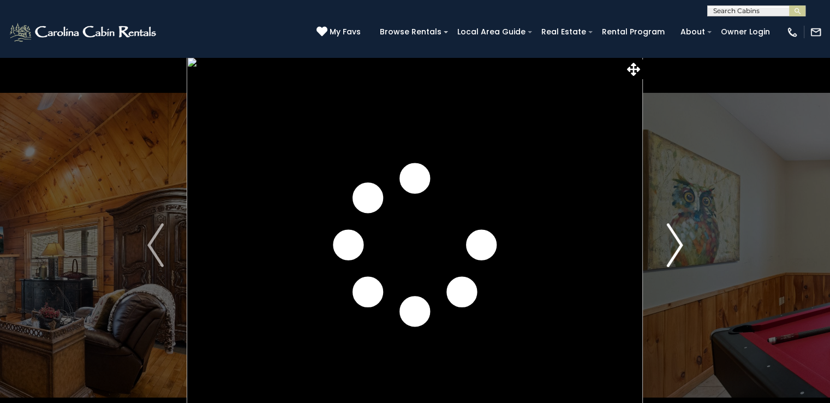
click at [675, 236] on img "Next" at bounding box center [675, 245] width 16 height 44
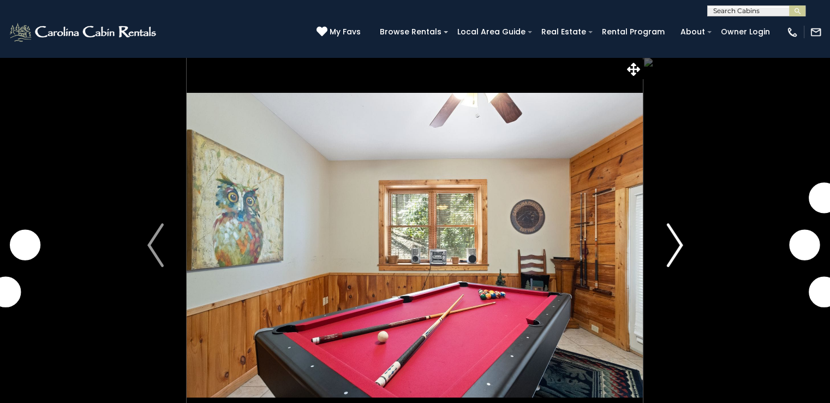
click at [675, 236] on img "Next" at bounding box center [675, 245] width 16 height 44
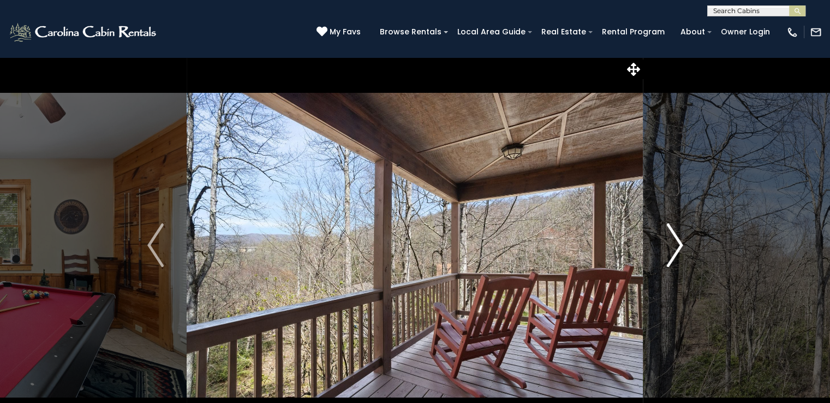
click at [675, 236] on img "Next" at bounding box center [675, 245] width 16 height 44
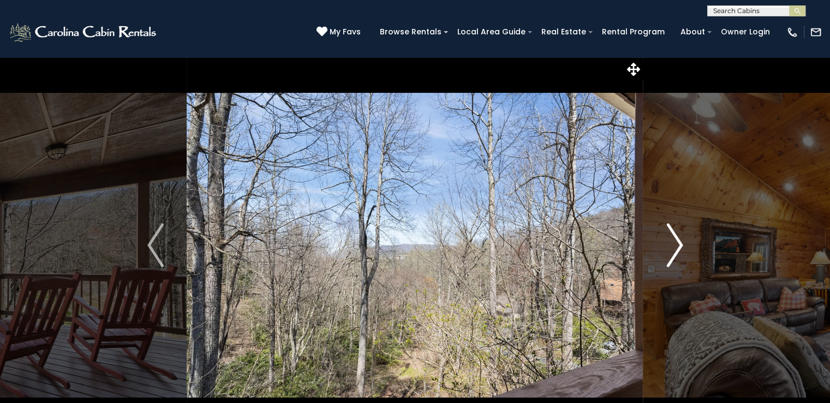
click at [675, 236] on img "Next" at bounding box center [675, 245] width 16 height 44
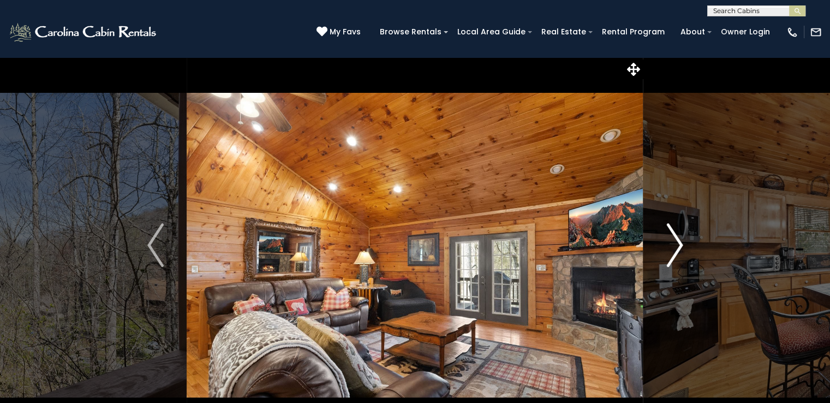
click at [675, 236] on img "Next" at bounding box center [675, 245] width 16 height 44
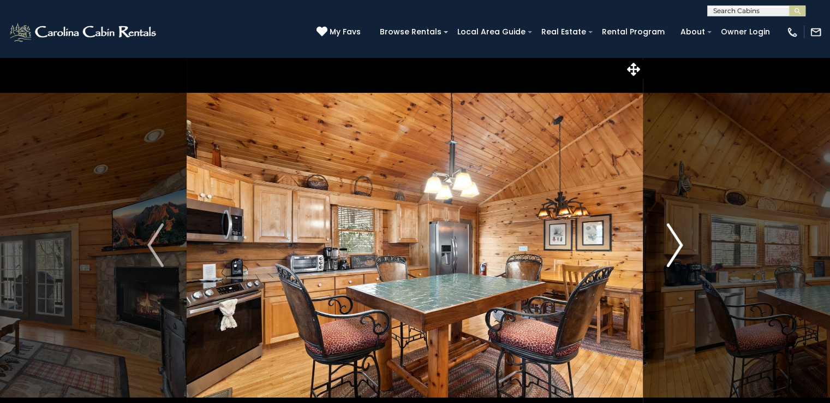
click at [675, 236] on img "Next" at bounding box center [675, 245] width 16 height 44
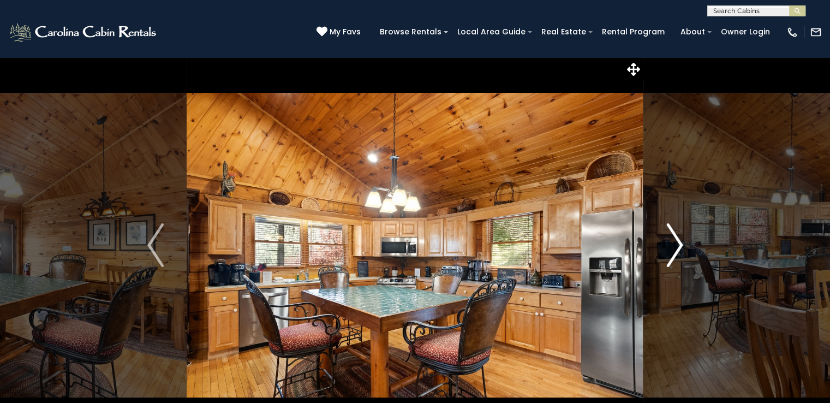
click at [675, 236] on img "Next" at bounding box center [675, 245] width 16 height 44
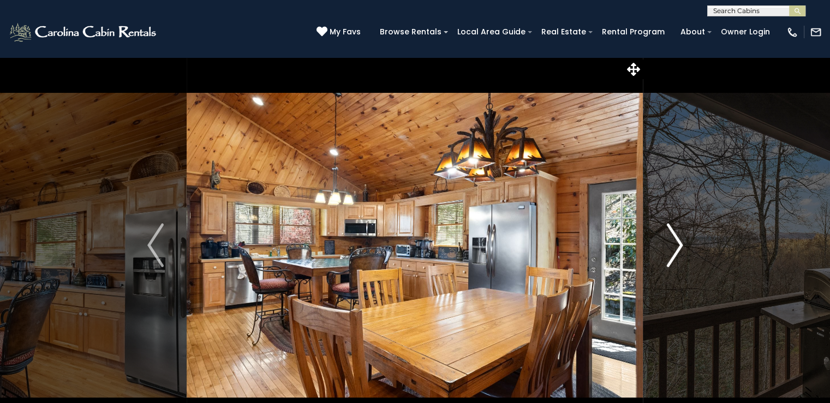
click at [675, 236] on img "Next" at bounding box center [675, 245] width 16 height 44
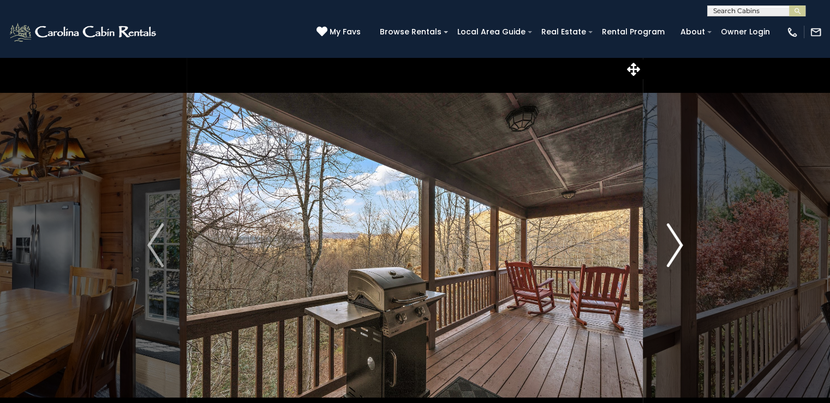
click at [675, 236] on img "Next" at bounding box center [675, 245] width 16 height 44
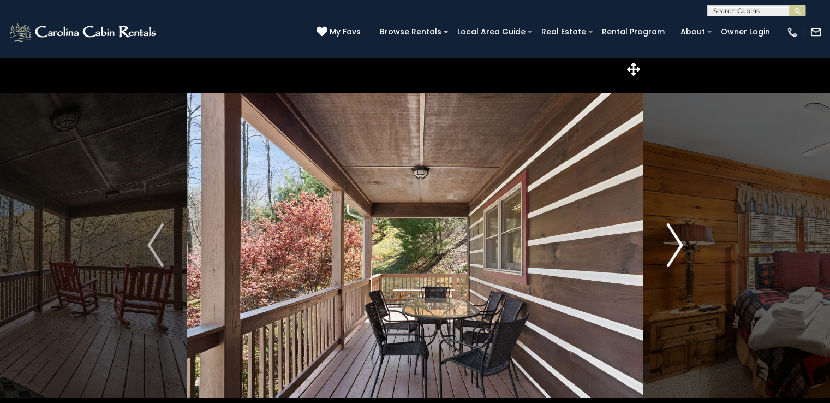
click at [675, 236] on img "Next" at bounding box center [675, 245] width 16 height 44
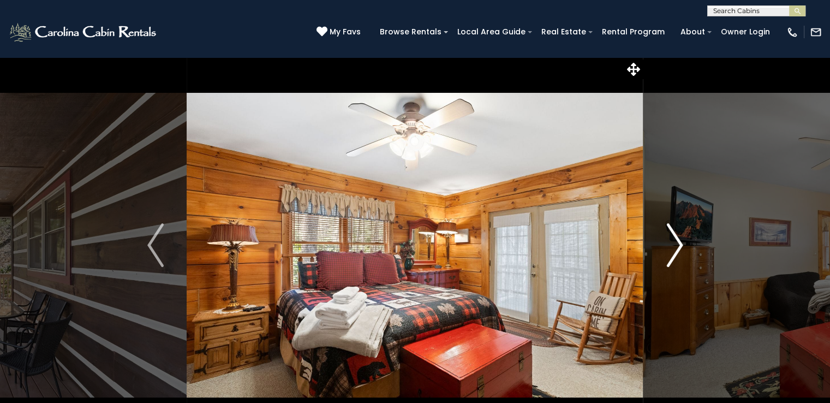
click at [675, 236] on img "Next" at bounding box center [675, 245] width 16 height 44
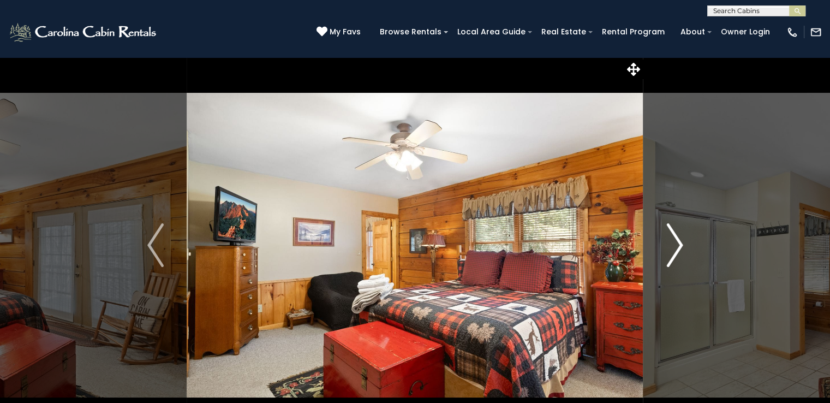
click at [675, 236] on img "Next" at bounding box center [675, 245] width 16 height 44
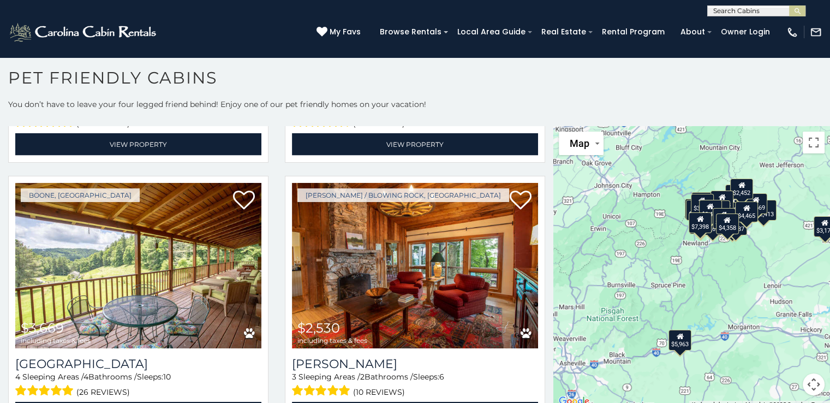
scroll to position [2140, 0]
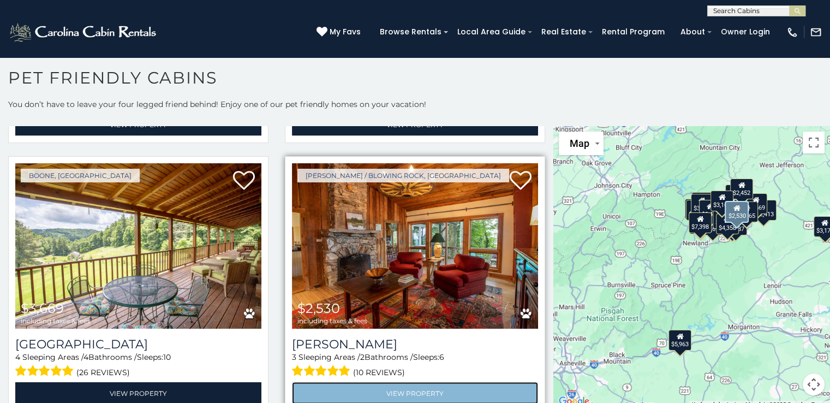
click at [384, 382] on link "View Property" at bounding box center [415, 393] width 246 height 22
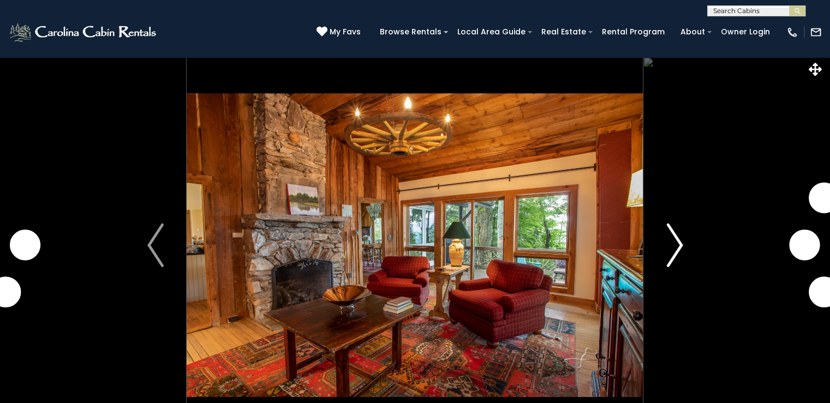
click at [679, 241] on img "Next" at bounding box center [675, 245] width 16 height 44
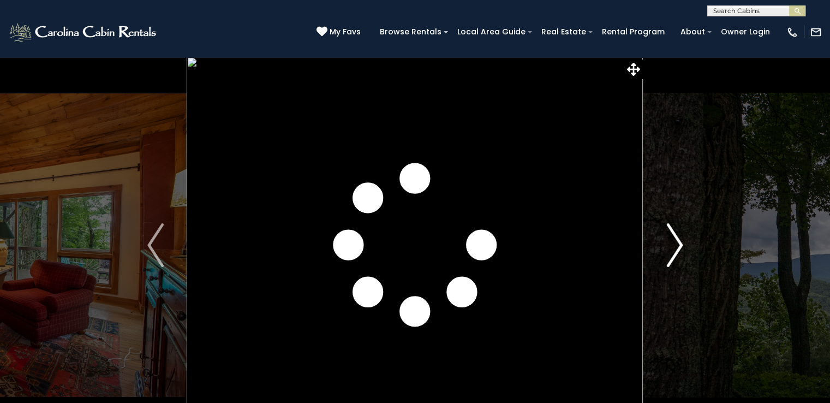
click at [679, 241] on img "Next" at bounding box center [675, 245] width 16 height 44
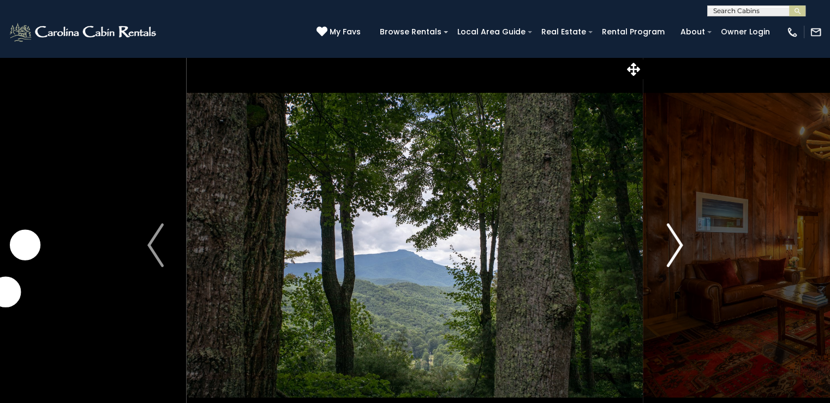
click at [677, 243] on img "Next" at bounding box center [675, 245] width 16 height 44
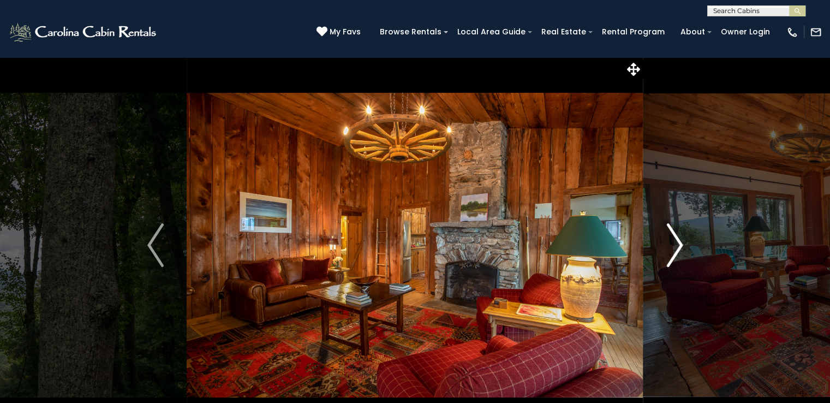
click at [677, 243] on img "Next" at bounding box center [675, 245] width 16 height 44
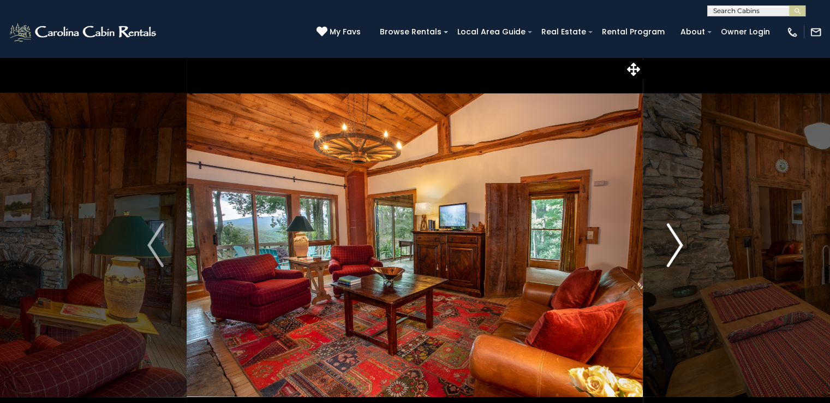
click at [677, 242] on img "Next" at bounding box center [675, 245] width 16 height 44
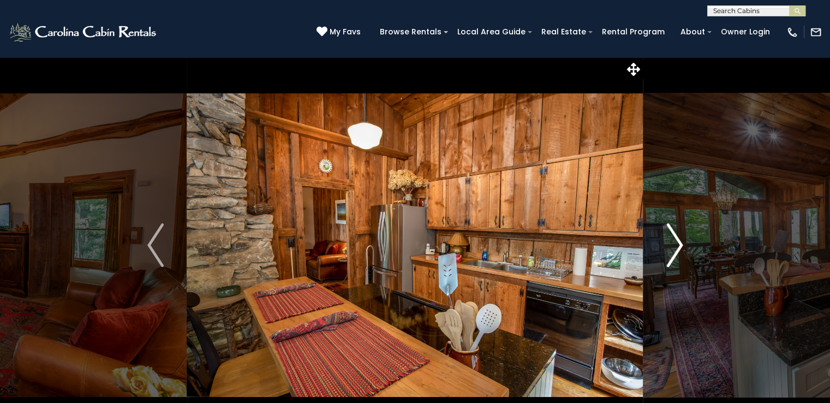
click at [677, 242] on img "Next" at bounding box center [675, 245] width 16 height 44
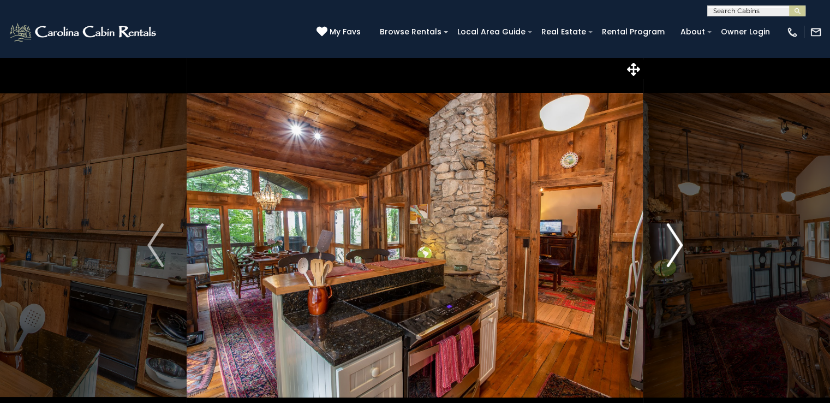
click at [677, 242] on img "Next" at bounding box center [675, 245] width 16 height 44
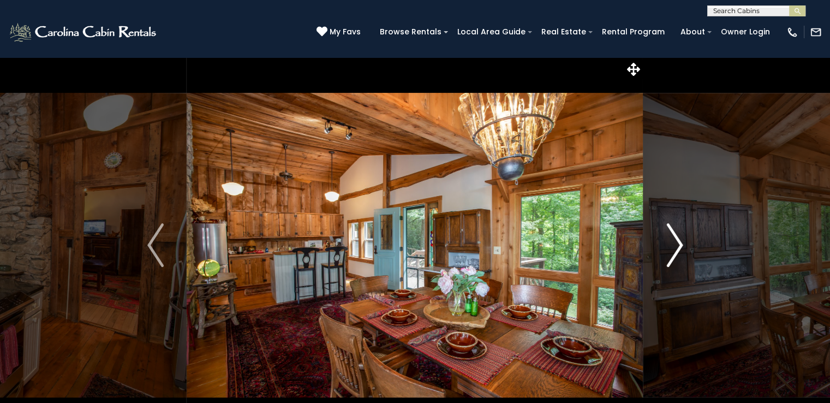
click at [677, 242] on img "Next" at bounding box center [675, 245] width 16 height 44
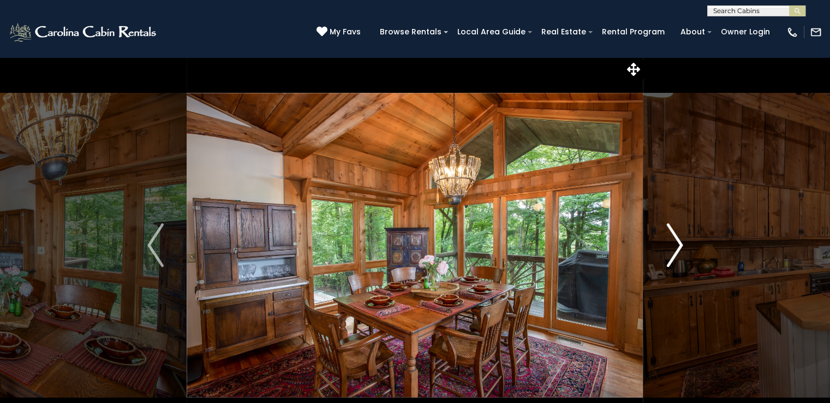
click at [677, 242] on img "Next" at bounding box center [675, 245] width 16 height 44
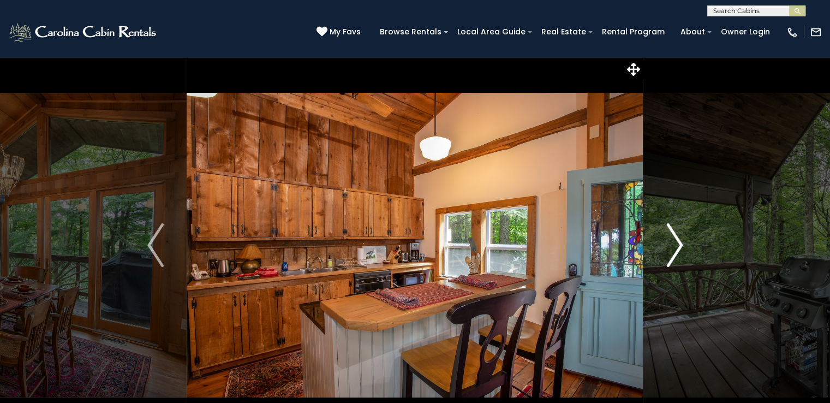
click at [677, 242] on img "Next" at bounding box center [675, 245] width 16 height 44
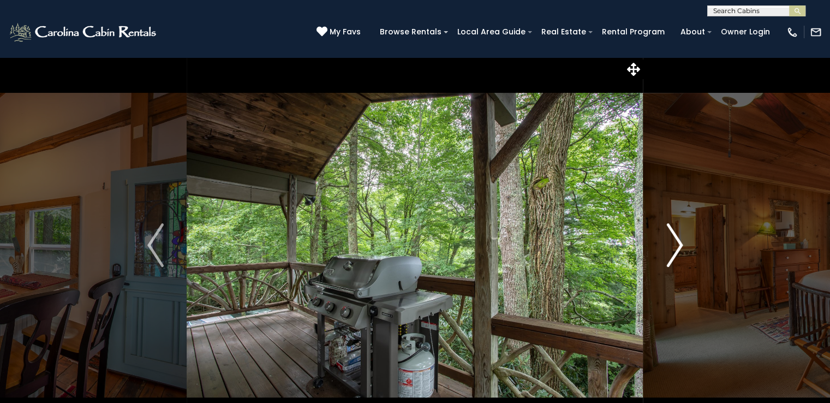
click at [677, 242] on img "Next" at bounding box center [675, 245] width 16 height 44
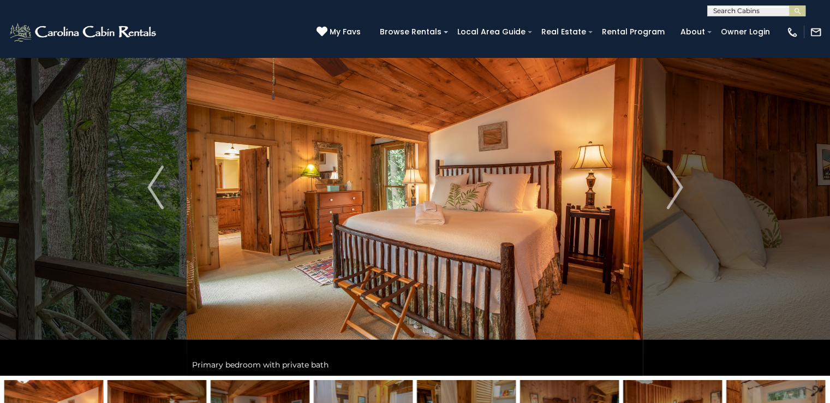
scroll to position [39, 0]
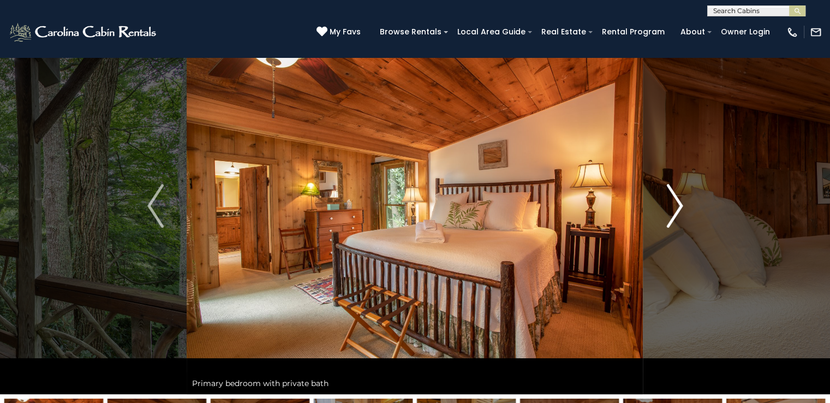
click at [668, 193] on img "Next" at bounding box center [675, 206] width 16 height 44
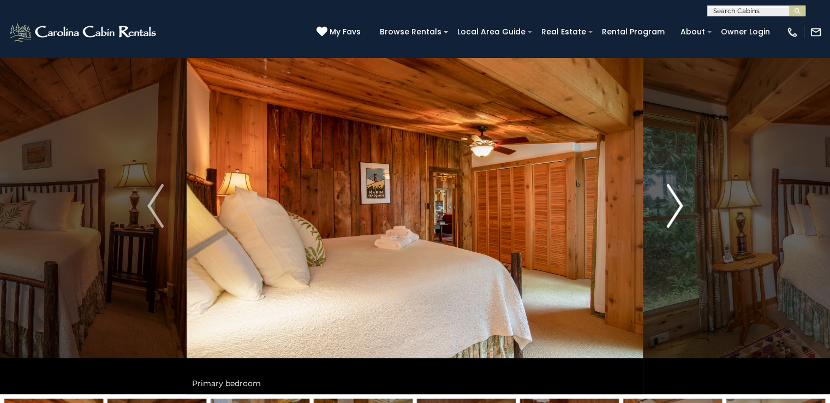
click at [668, 193] on img "Next" at bounding box center [675, 206] width 16 height 44
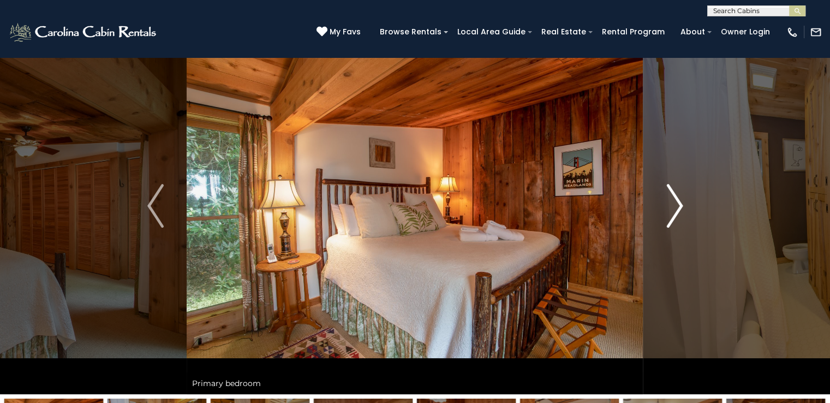
click at [668, 193] on img "Next" at bounding box center [675, 206] width 16 height 44
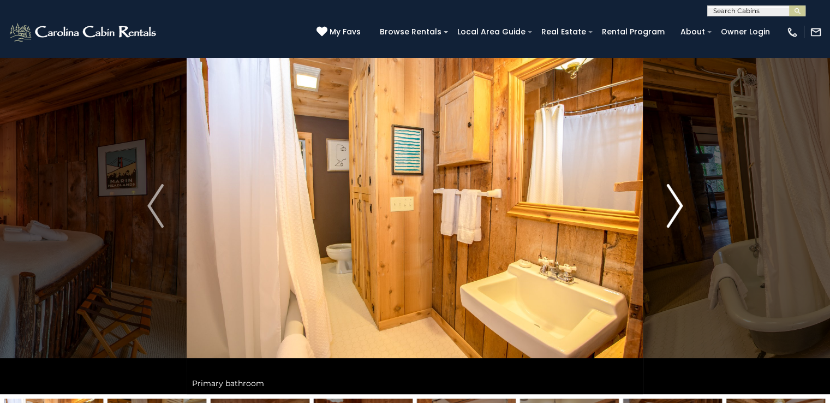
click at [668, 193] on img "Next" at bounding box center [675, 206] width 16 height 44
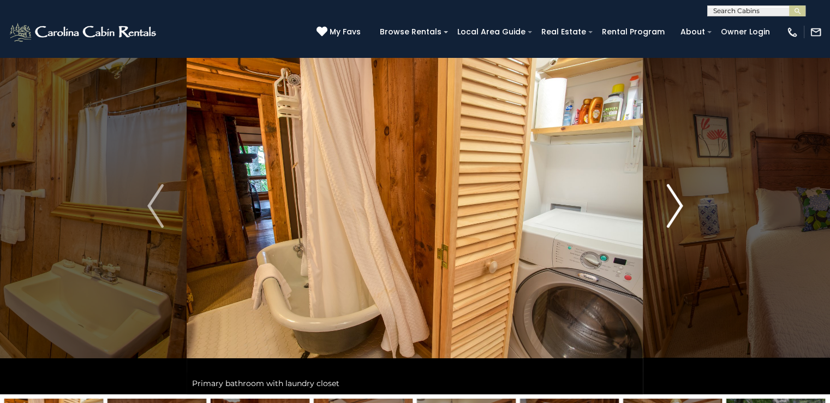
click at [668, 193] on img "Next" at bounding box center [675, 206] width 16 height 44
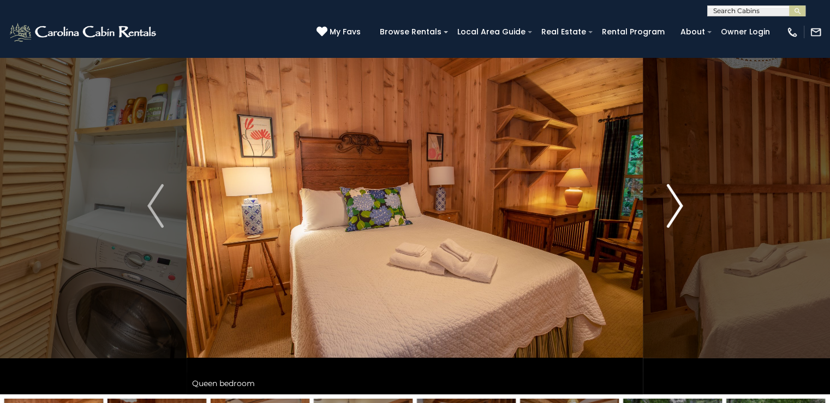
click at [668, 193] on img "Next" at bounding box center [675, 206] width 16 height 44
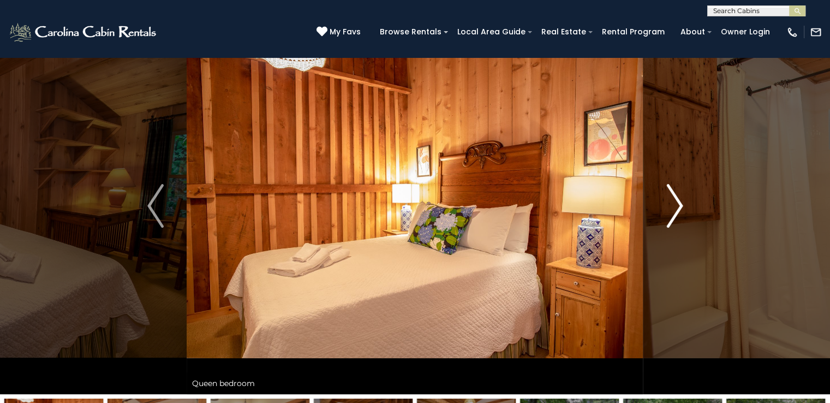
click at [668, 193] on img "Next" at bounding box center [675, 206] width 16 height 44
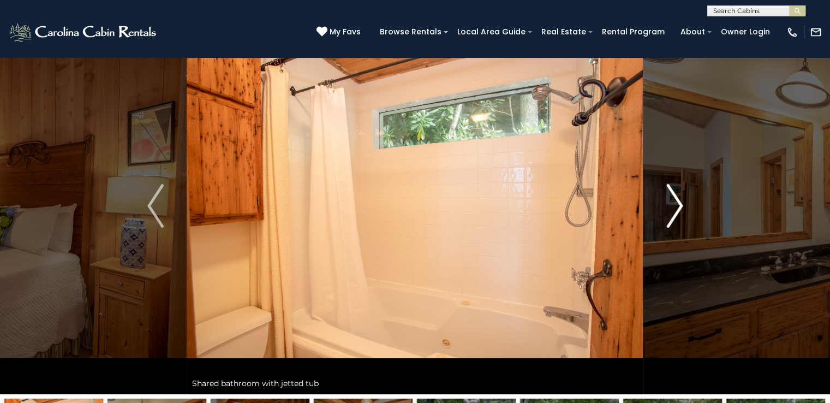
click at [668, 193] on img "Next" at bounding box center [675, 206] width 16 height 44
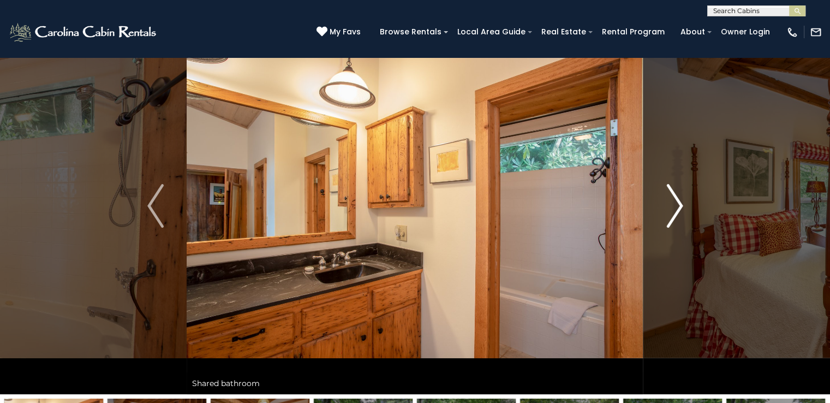
click at [668, 193] on img "Next" at bounding box center [675, 206] width 16 height 44
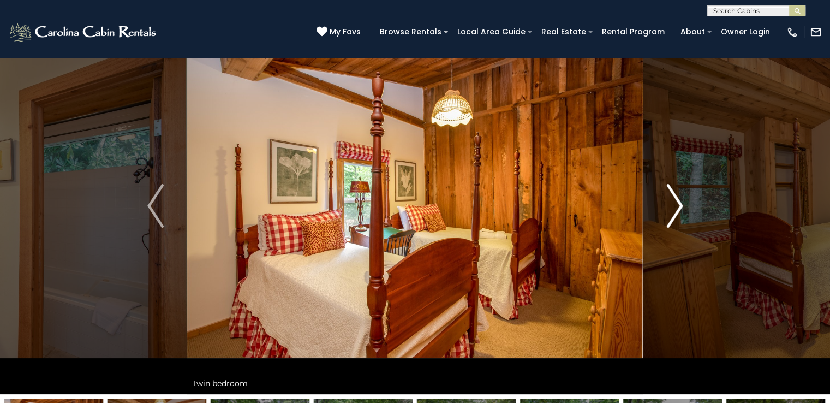
click at [668, 193] on img "Next" at bounding box center [675, 206] width 16 height 44
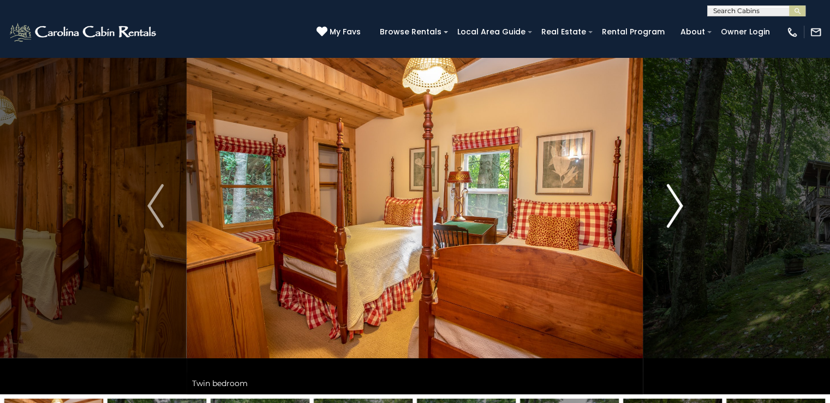
click at [668, 193] on img "Next" at bounding box center [675, 206] width 16 height 44
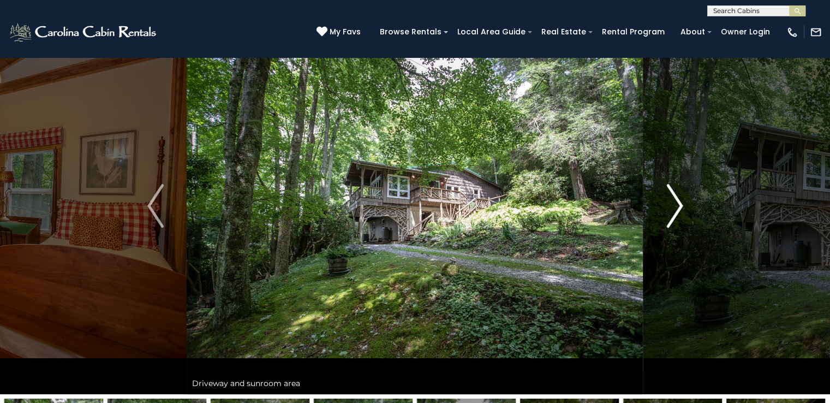
click at [668, 193] on img "Next" at bounding box center [675, 206] width 16 height 44
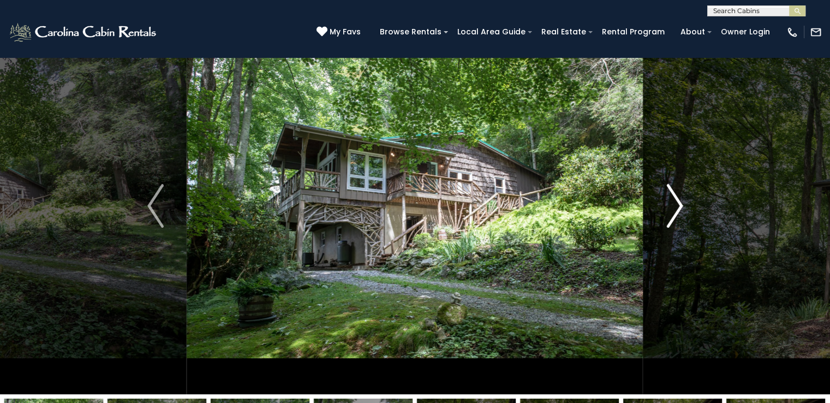
click at [668, 193] on img "Next" at bounding box center [675, 206] width 16 height 44
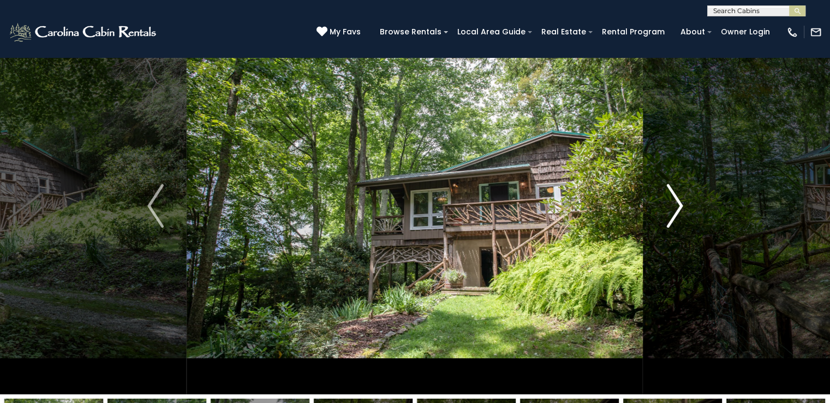
click at [668, 193] on img "Next" at bounding box center [675, 206] width 16 height 44
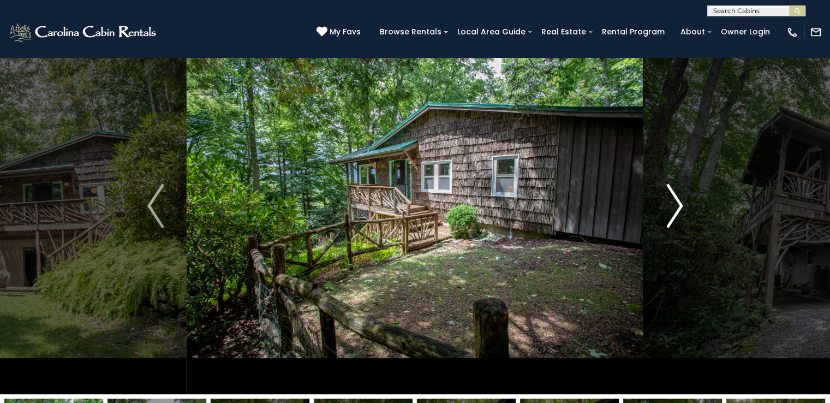
click at [668, 193] on img "Next" at bounding box center [675, 206] width 16 height 44
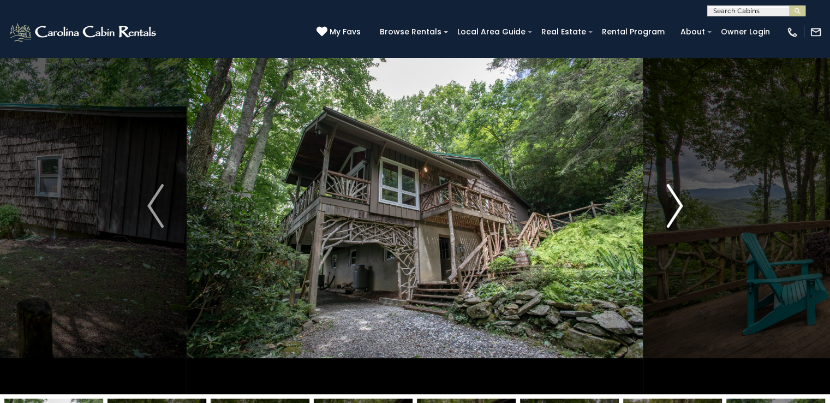
click at [668, 193] on img "Next" at bounding box center [675, 206] width 16 height 44
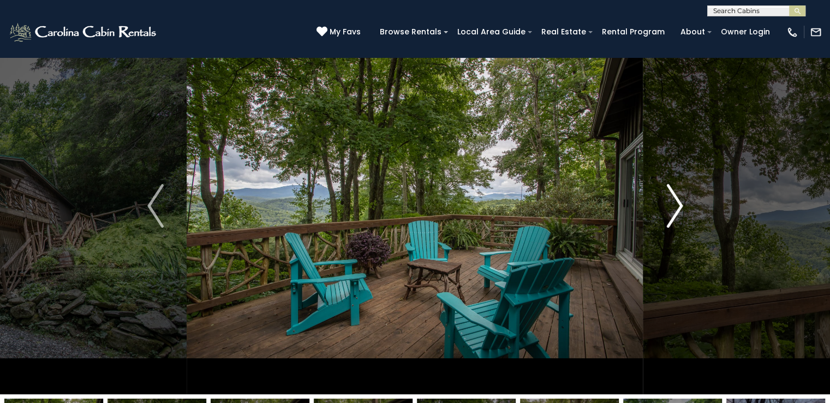
click at [668, 193] on img "Next" at bounding box center [675, 206] width 16 height 44
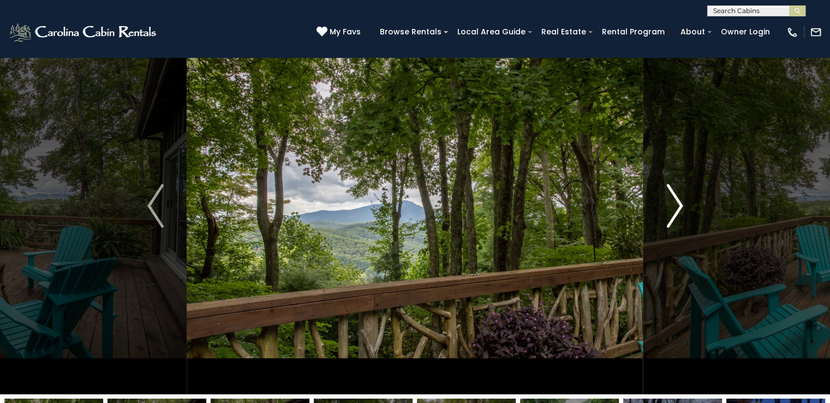
click at [668, 193] on img "Next" at bounding box center [675, 206] width 16 height 44
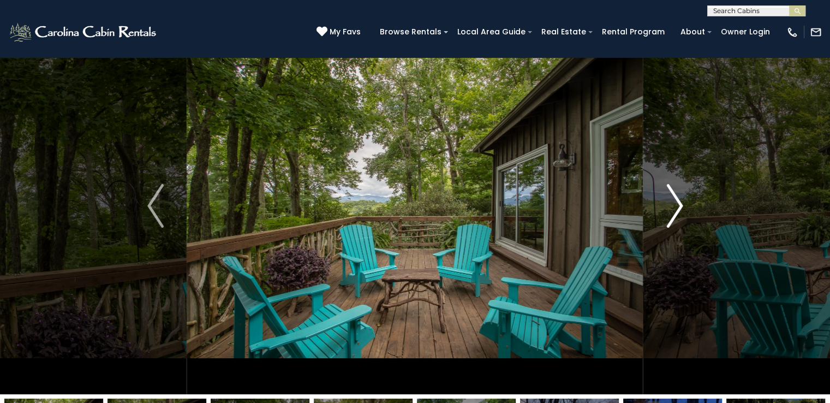
click at [668, 193] on img "Next" at bounding box center [675, 206] width 16 height 44
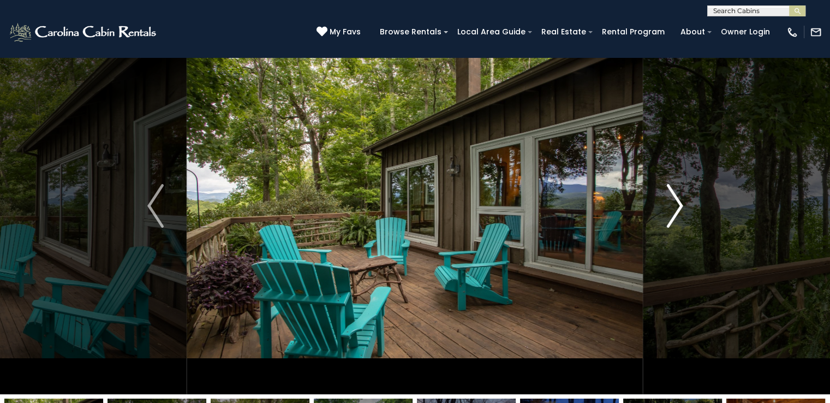
click at [668, 193] on img "Next" at bounding box center [675, 206] width 16 height 44
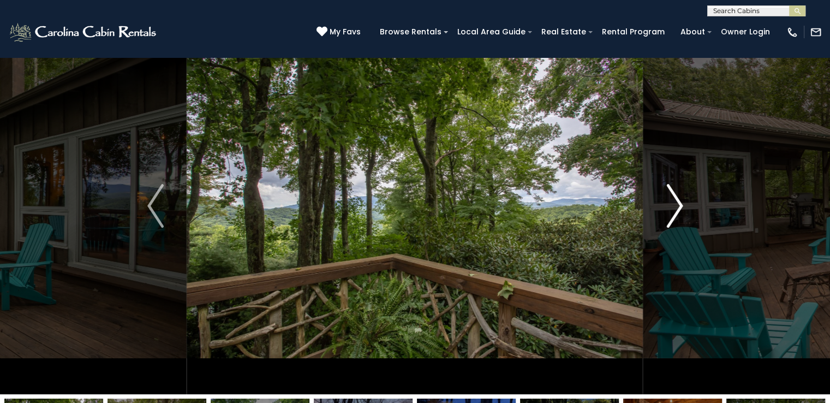
click at [668, 193] on img "Next" at bounding box center [675, 206] width 16 height 44
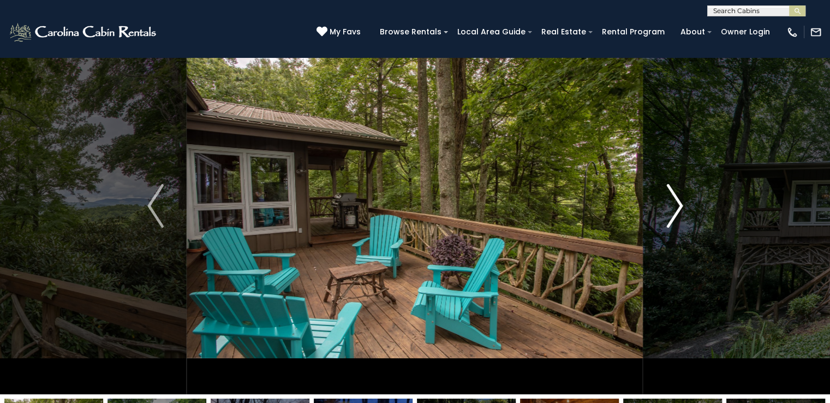
click at [668, 193] on img "Next" at bounding box center [675, 206] width 16 height 44
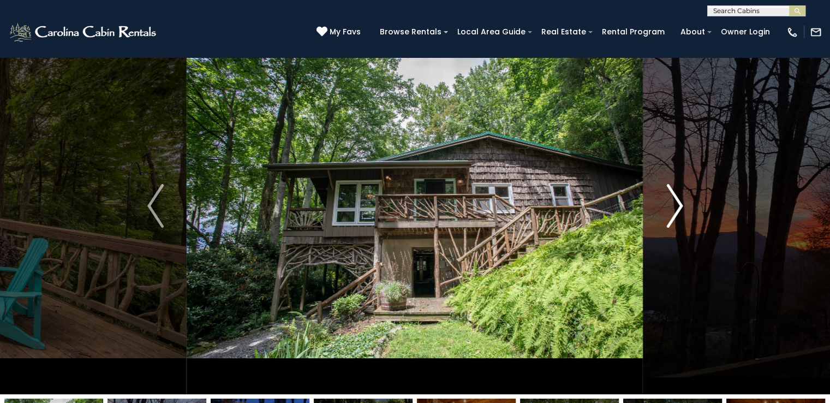
click at [668, 193] on img "Next" at bounding box center [675, 206] width 16 height 44
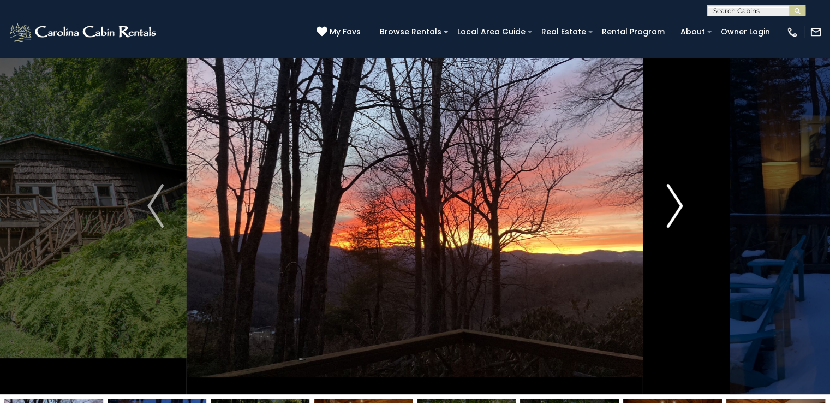
click at [668, 193] on img "Next" at bounding box center [675, 206] width 16 height 44
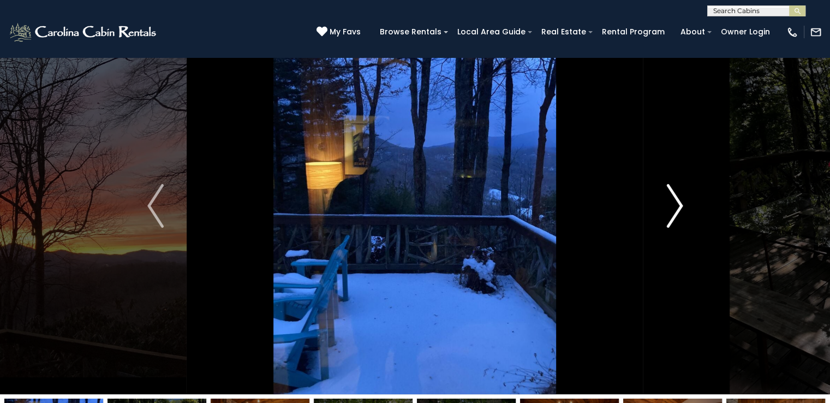
click at [668, 193] on img "Next" at bounding box center [675, 206] width 16 height 44
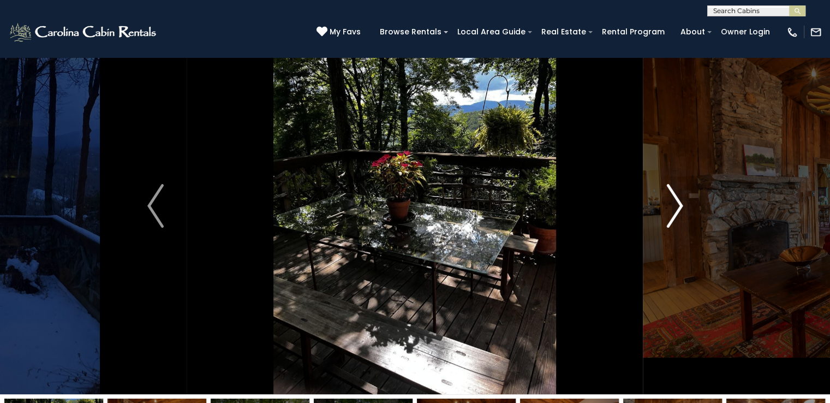
click at [668, 193] on img "Next" at bounding box center [675, 206] width 16 height 44
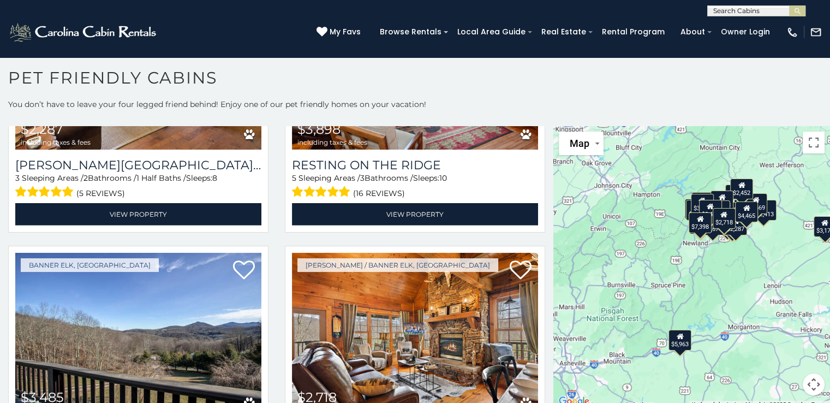
scroll to position [3399, 0]
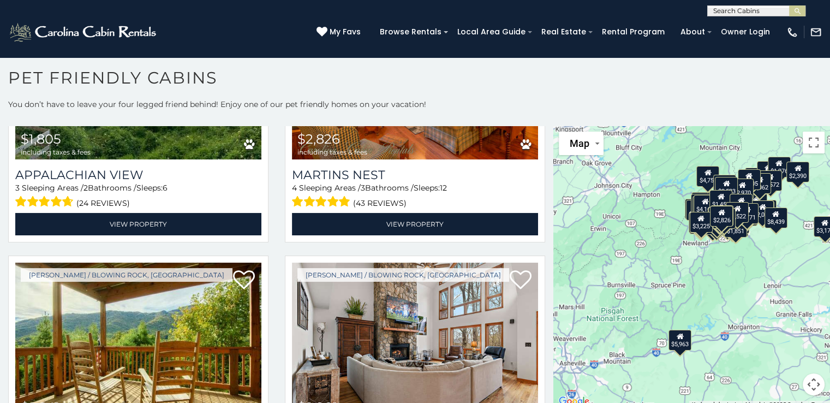
scroll to position [7961, 0]
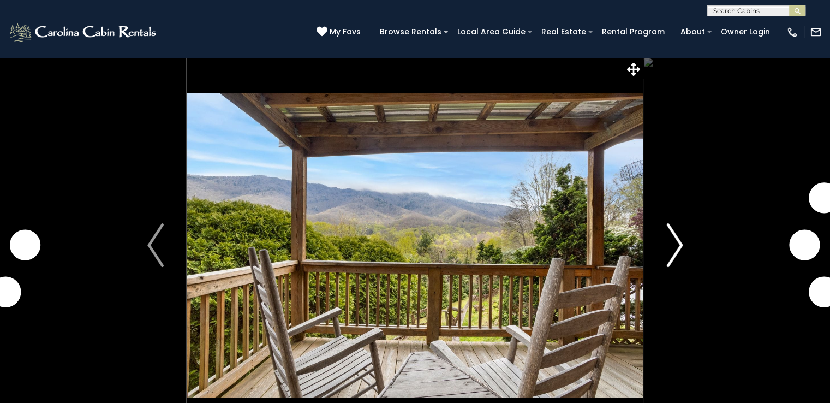
click at [679, 236] on img "Next" at bounding box center [675, 245] width 16 height 44
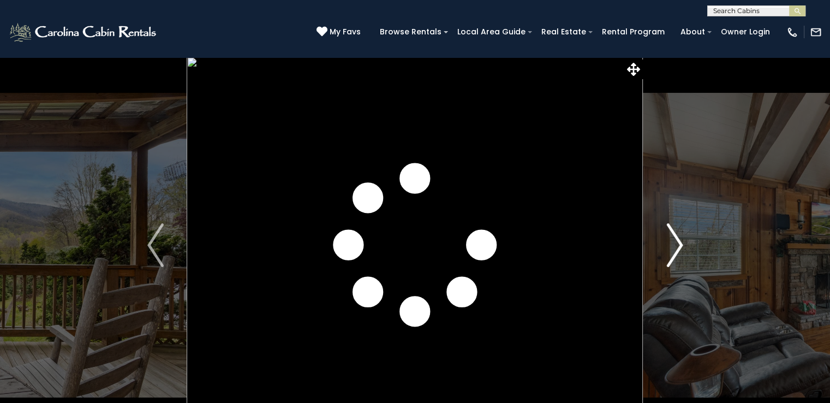
click at [676, 239] on img "Next" at bounding box center [675, 245] width 16 height 44
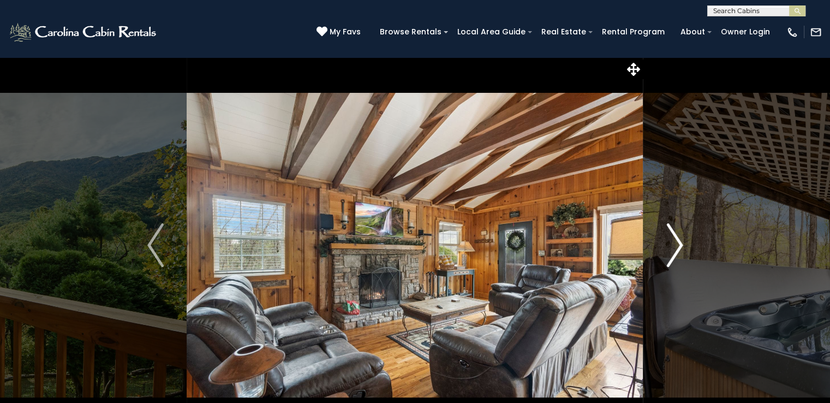
click at [675, 239] on img "Next" at bounding box center [675, 245] width 16 height 44
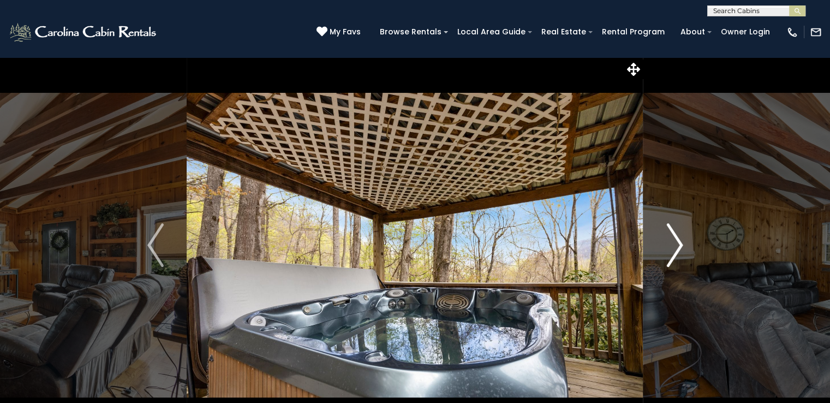
click at [675, 239] on img "Next" at bounding box center [675, 245] width 16 height 44
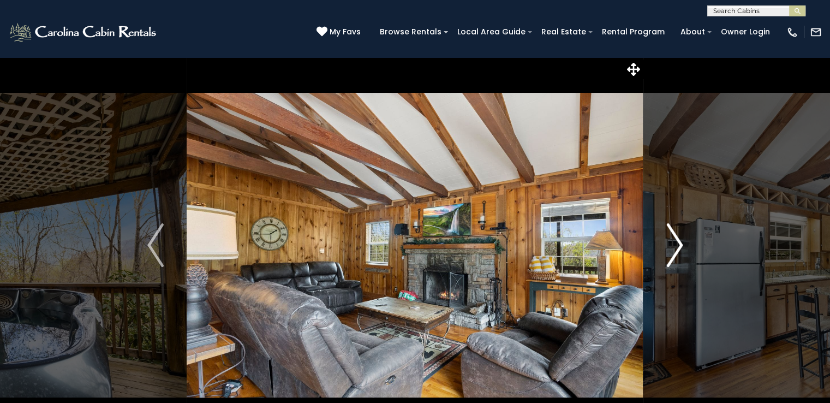
click at [675, 239] on img "Next" at bounding box center [675, 245] width 16 height 44
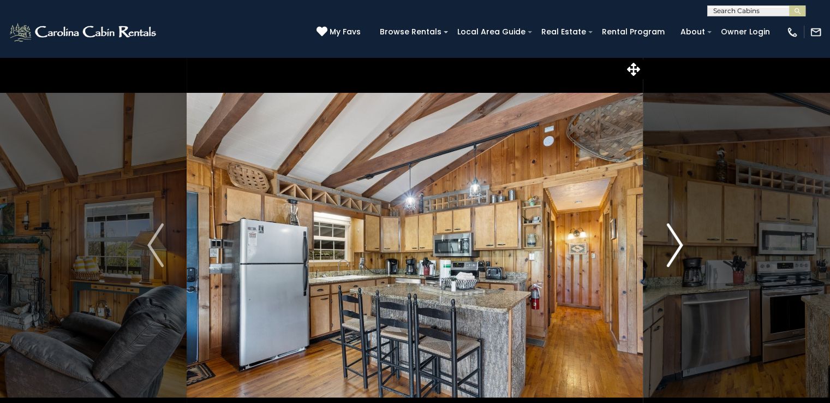
click at [674, 240] on img "Next" at bounding box center [675, 245] width 16 height 44
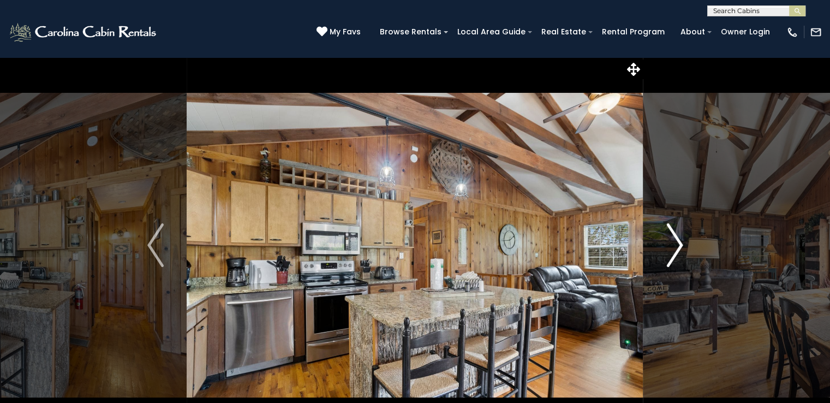
click at [674, 240] on img "Next" at bounding box center [675, 245] width 16 height 44
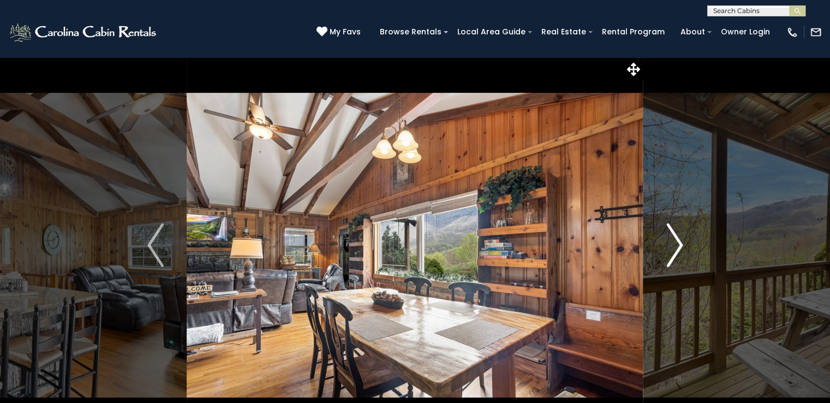
click at [674, 240] on img "Next" at bounding box center [675, 245] width 16 height 44
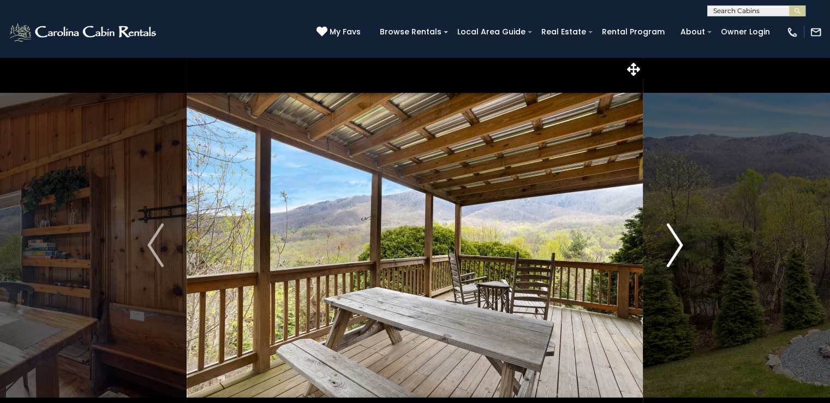
click at [674, 240] on img "Next" at bounding box center [675, 245] width 16 height 44
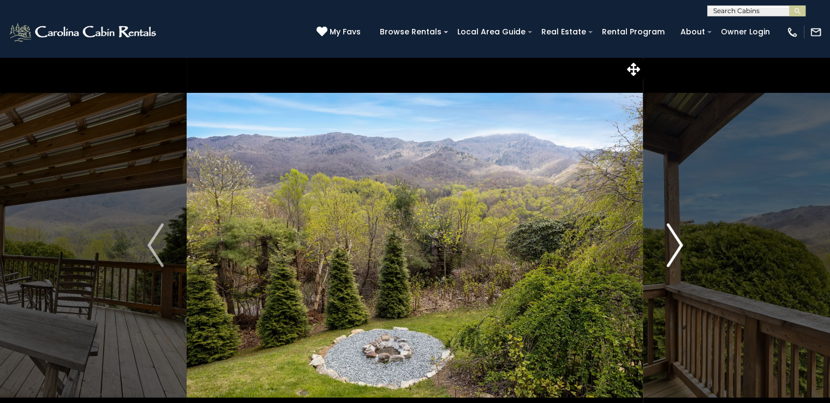
click at [674, 240] on img "Next" at bounding box center [675, 245] width 16 height 44
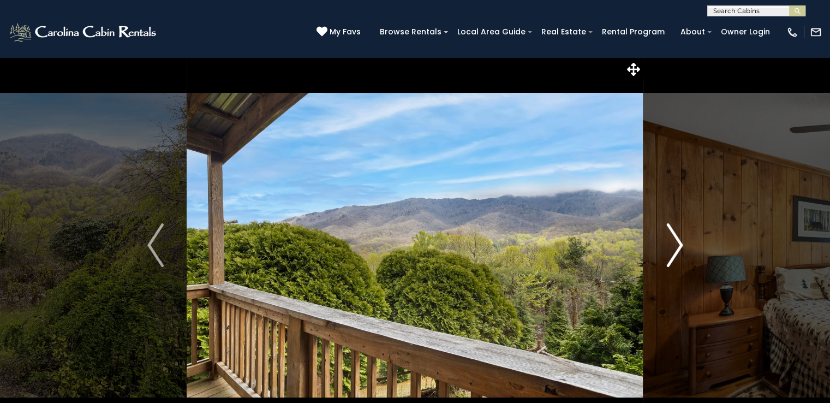
click at [674, 240] on img "Next" at bounding box center [675, 245] width 16 height 44
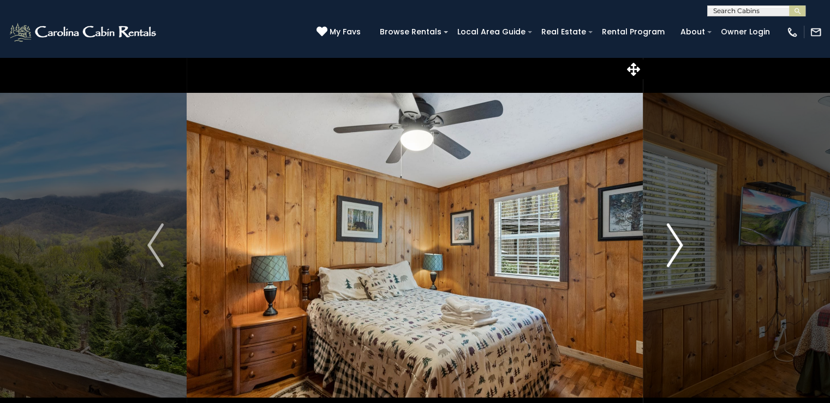
click at [674, 240] on img "Next" at bounding box center [675, 245] width 16 height 44
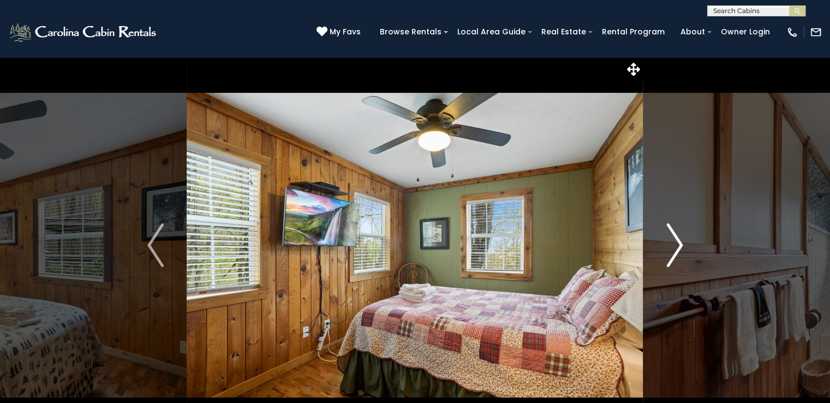
click at [674, 240] on img "Next" at bounding box center [675, 245] width 16 height 44
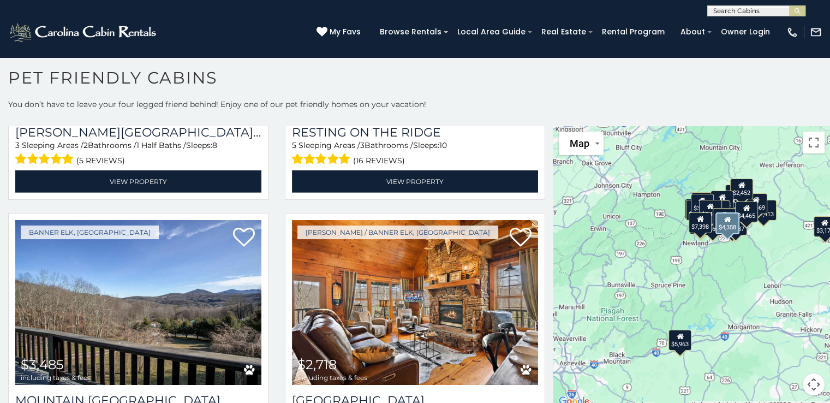
scroll to position [3451, 0]
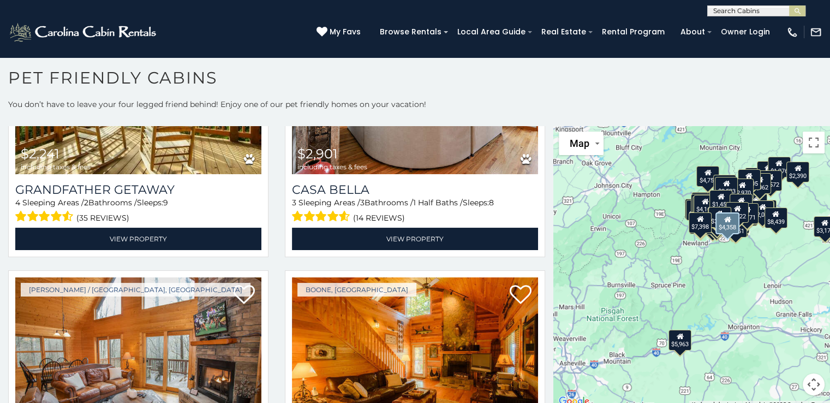
scroll to position [8234, 0]
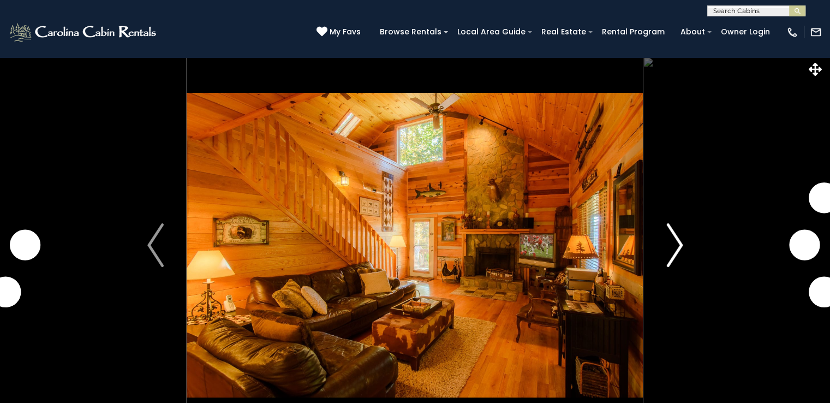
click at [675, 242] on img "Next" at bounding box center [675, 245] width 16 height 44
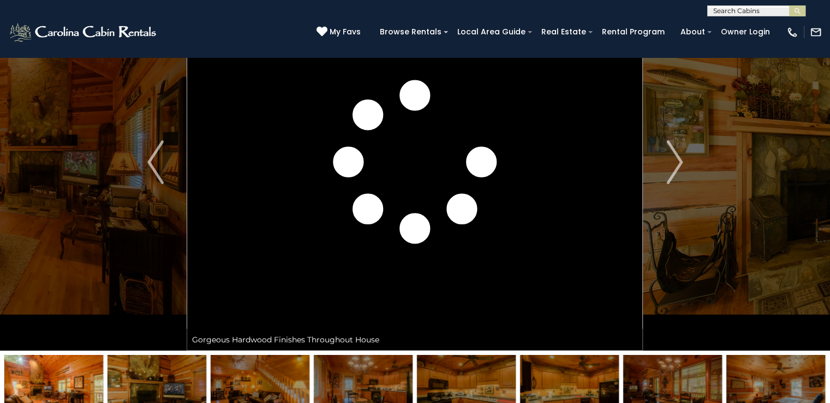
scroll to position [46, 0]
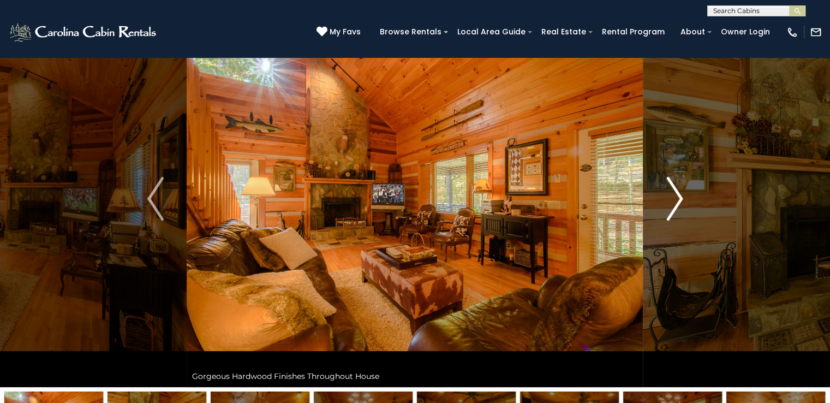
click at [675, 195] on img "Next" at bounding box center [675, 199] width 16 height 44
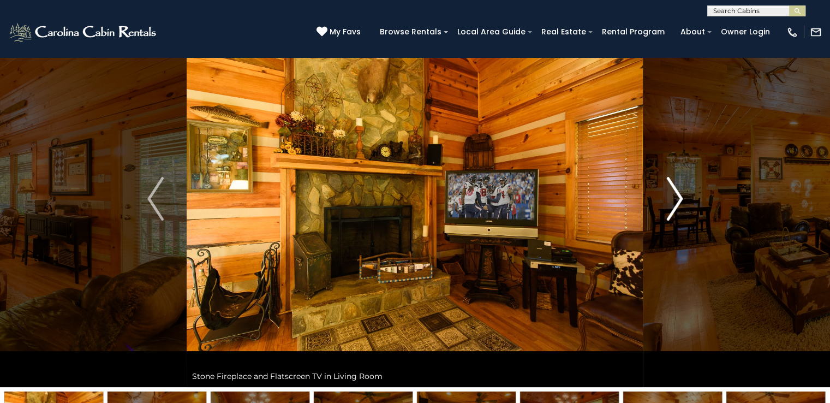
click at [675, 195] on img "Next" at bounding box center [675, 199] width 16 height 44
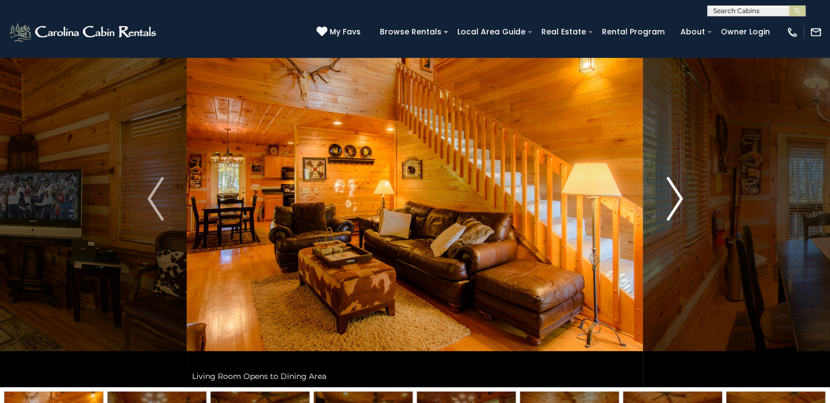
click at [675, 195] on img "Next" at bounding box center [675, 199] width 16 height 44
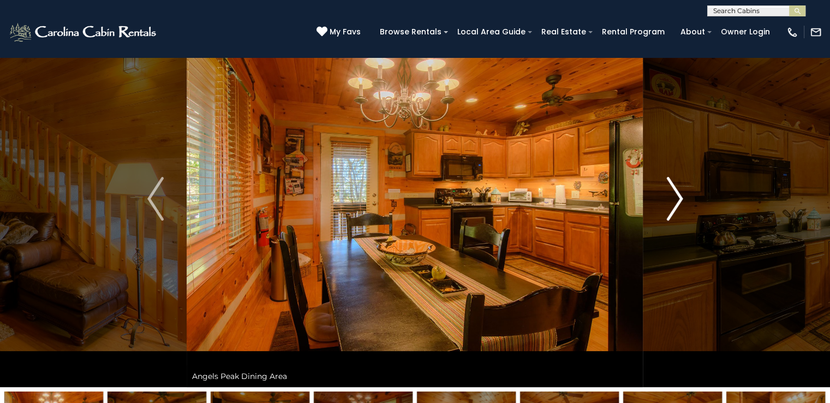
click at [675, 195] on img "Next" at bounding box center [675, 199] width 16 height 44
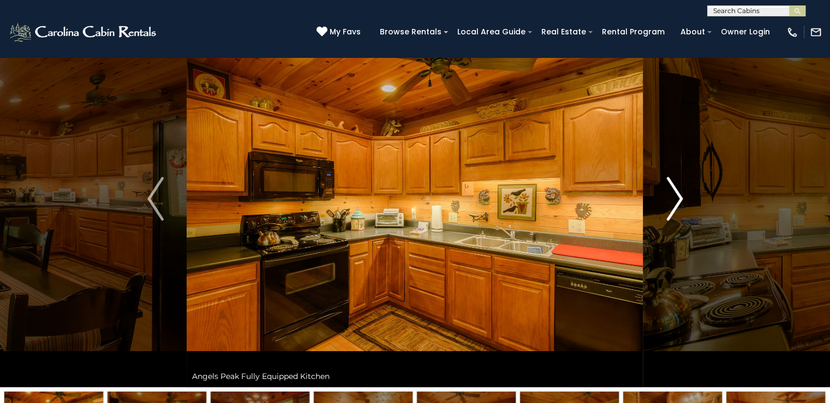
click at [675, 195] on img "Next" at bounding box center [675, 199] width 16 height 44
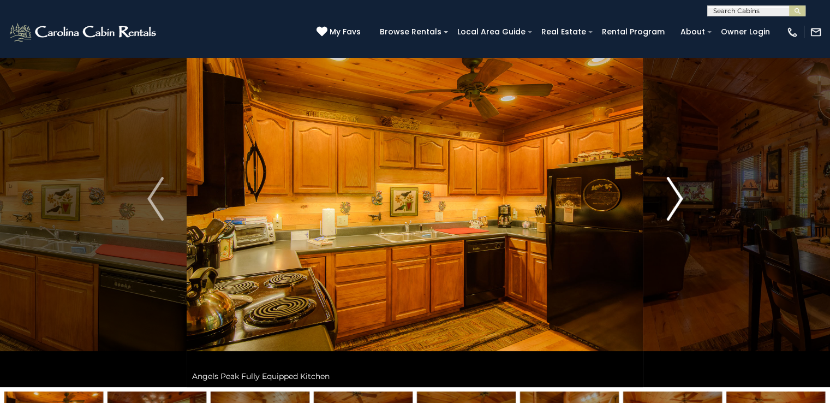
click at [675, 195] on img "Next" at bounding box center [675, 199] width 16 height 44
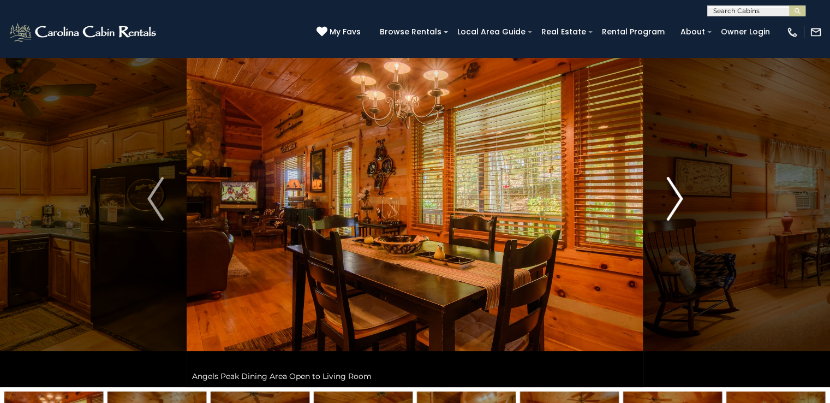
click at [675, 195] on img "Next" at bounding box center [675, 199] width 16 height 44
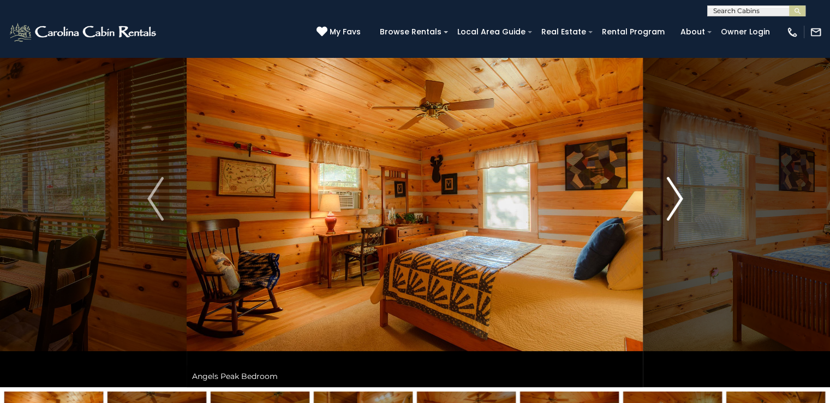
click at [675, 195] on img "Next" at bounding box center [675, 199] width 16 height 44
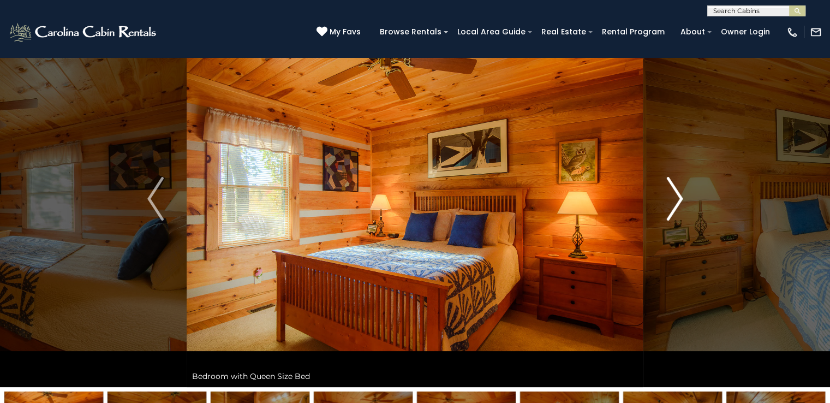
click at [675, 195] on img "Next" at bounding box center [675, 199] width 16 height 44
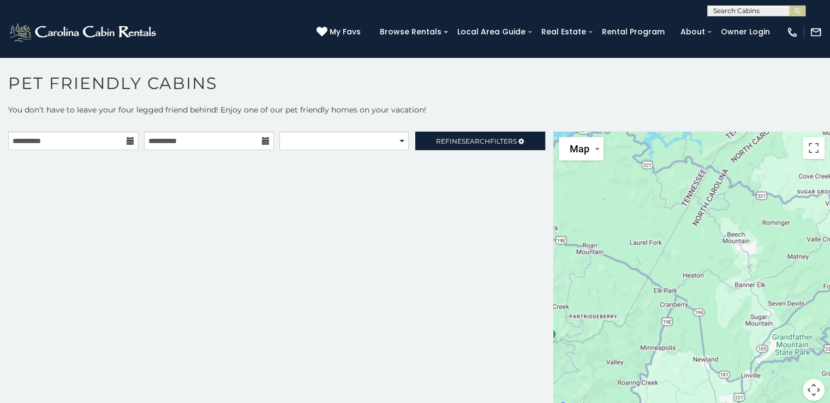
scroll to position [5, 0]
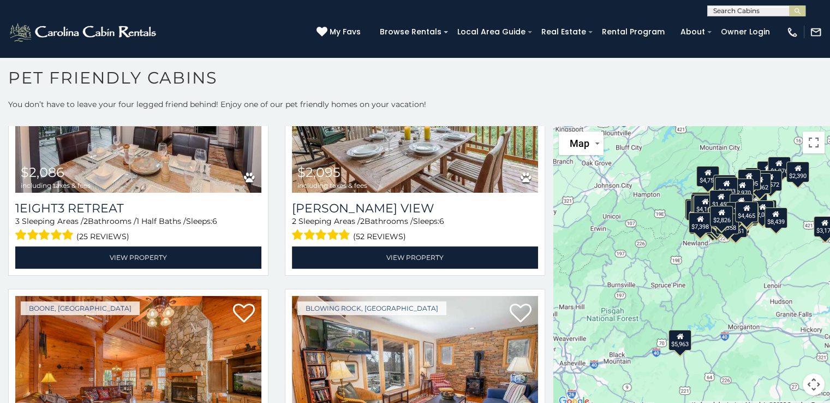
scroll to position [9825, 0]
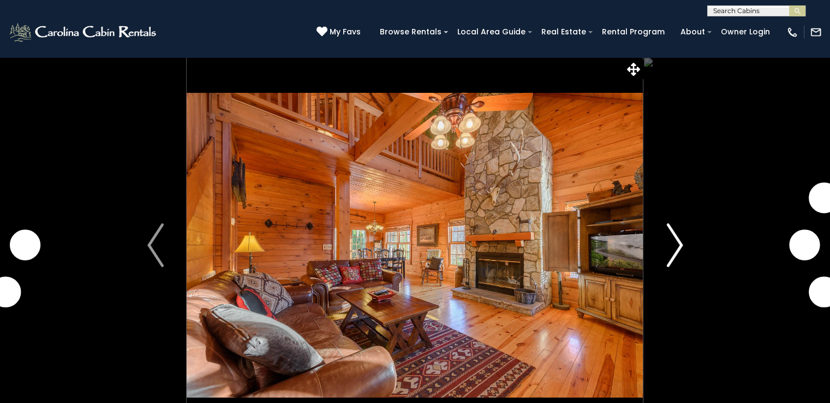
click at [679, 244] on img "Next" at bounding box center [675, 245] width 16 height 44
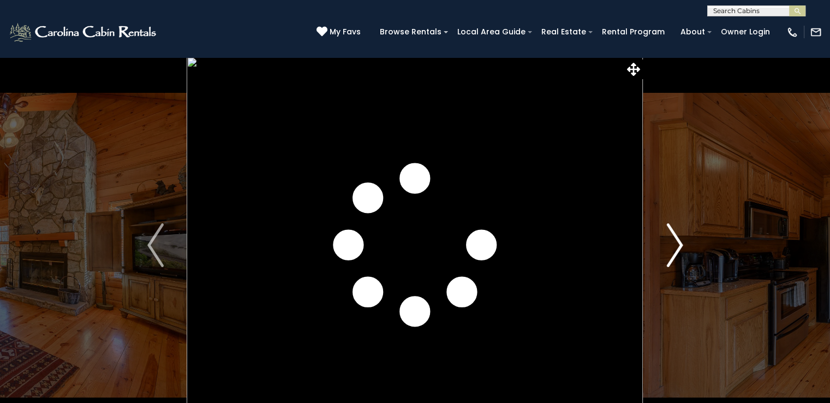
click at [679, 244] on img "Next" at bounding box center [675, 245] width 16 height 44
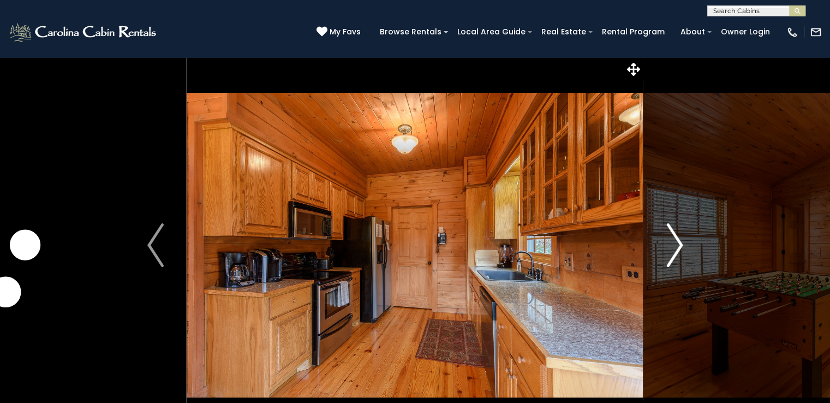
click at [679, 244] on img "Next" at bounding box center [675, 245] width 16 height 44
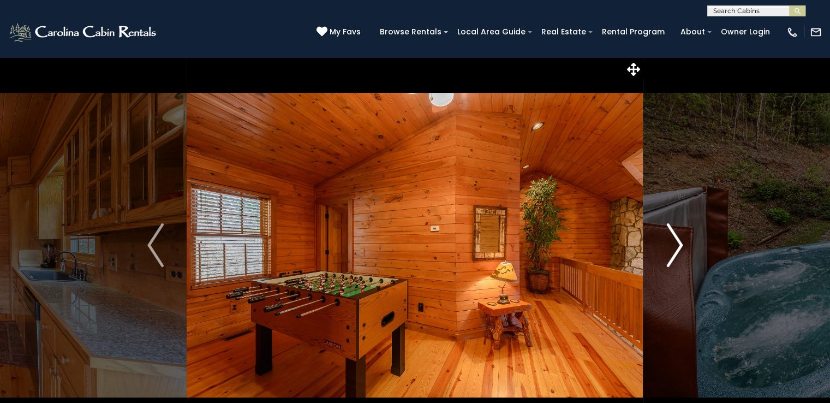
click at [679, 244] on img "Next" at bounding box center [675, 245] width 16 height 44
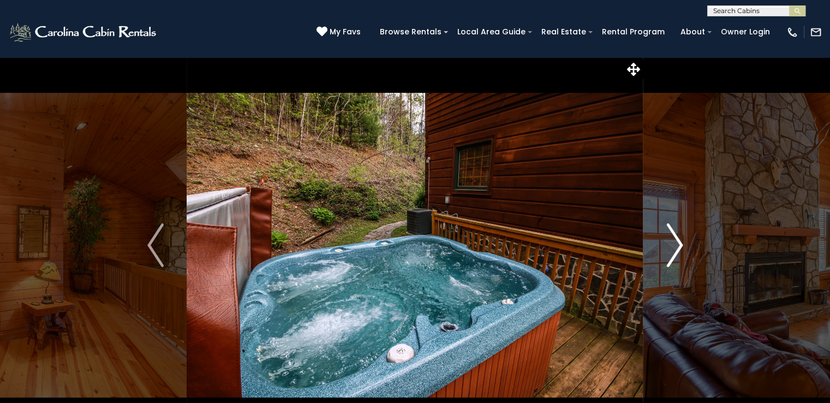
click at [679, 244] on img "Next" at bounding box center [675, 245] width 16 height 44
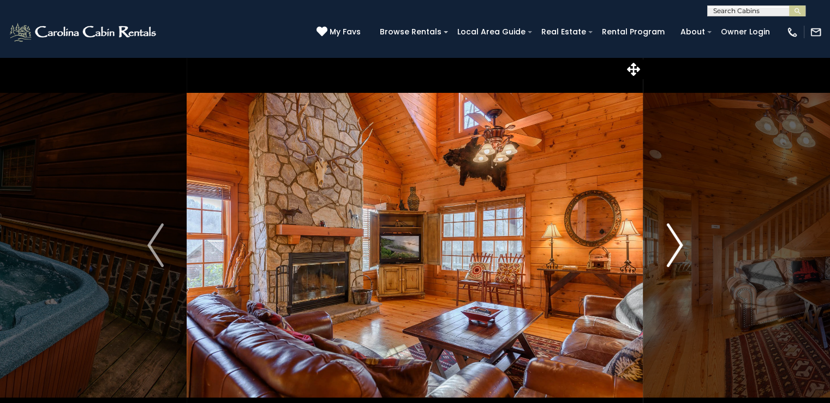
click at [676, 245] on img "Next" at bounding box center [675, 245] width 16 height 44
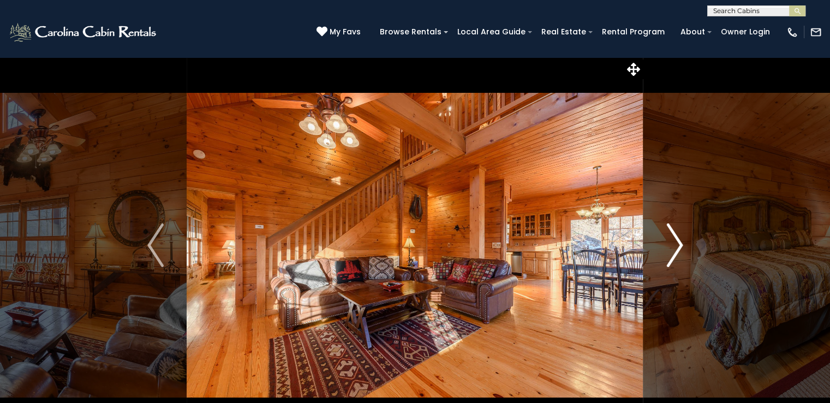
click at [676, 245] on img "Next" at bounding box center [675, 245] width 16 height 44
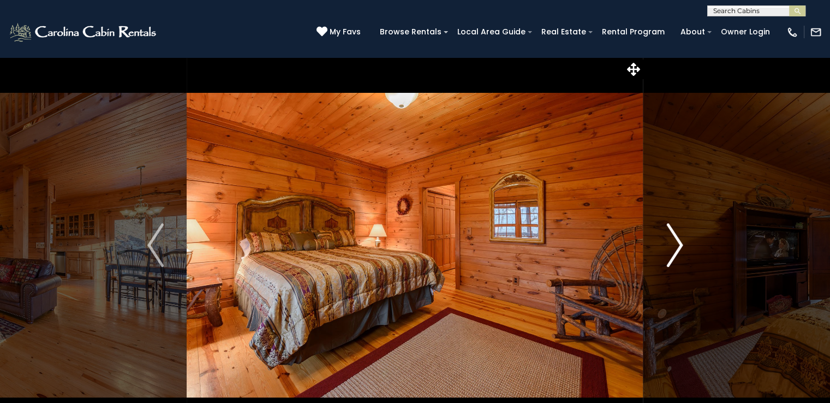
click at [676, 245] on img "Next" at bounding box center [675, 245] width 16 height 44
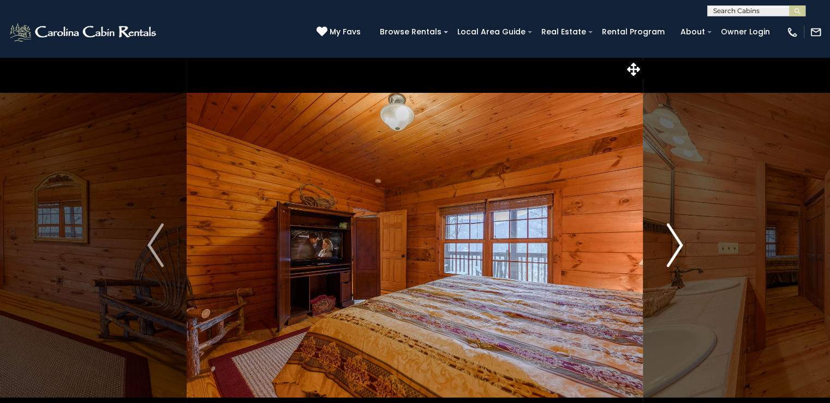
click at [676, 245] on img "Next" at bounding box center [675, 245] width 16 height 44
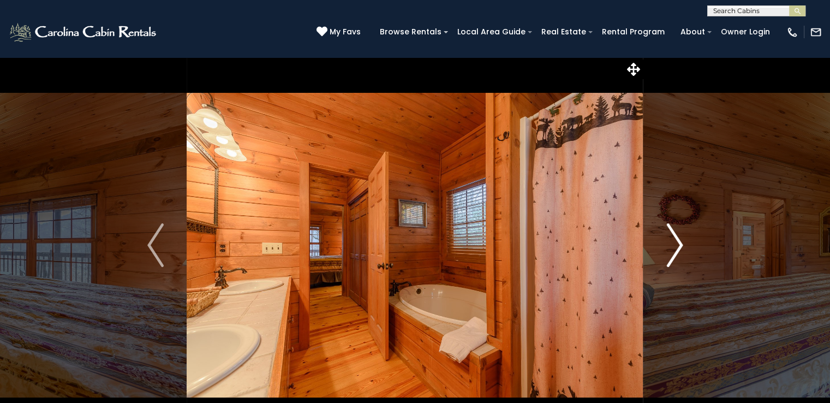
click at [676, 245] on img "Next" at bounding box center [675, 245] width 16 height 44
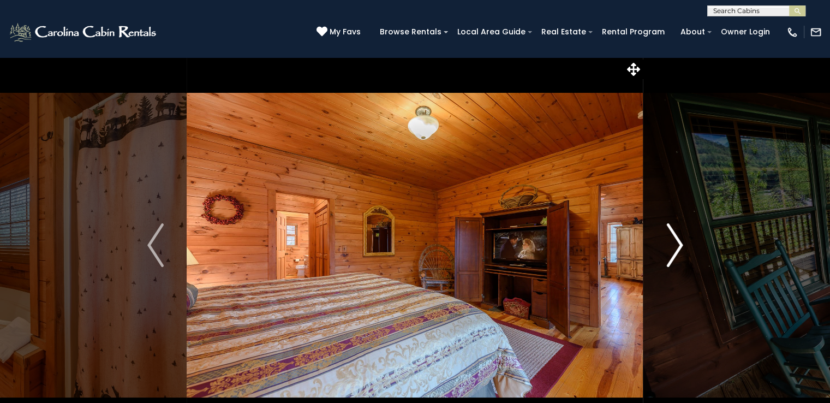
click at [676, 245] on img "Next" at bounding box center [675, 245] width 16 height 44
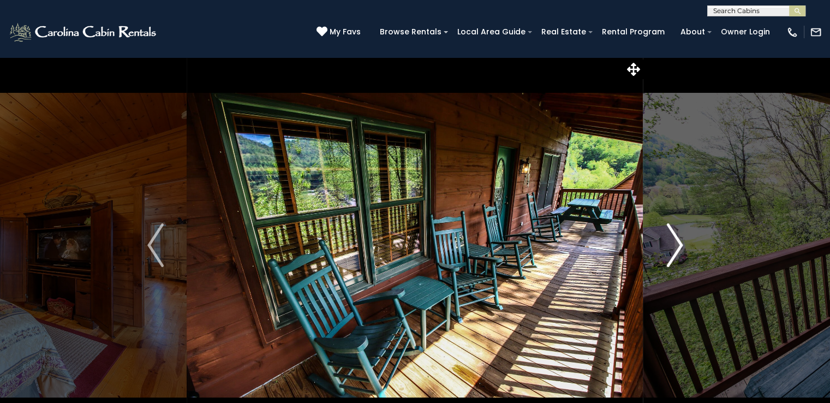
click at [676, 245] on img "Next" at bounding box center [675, 245] width 16 height 44
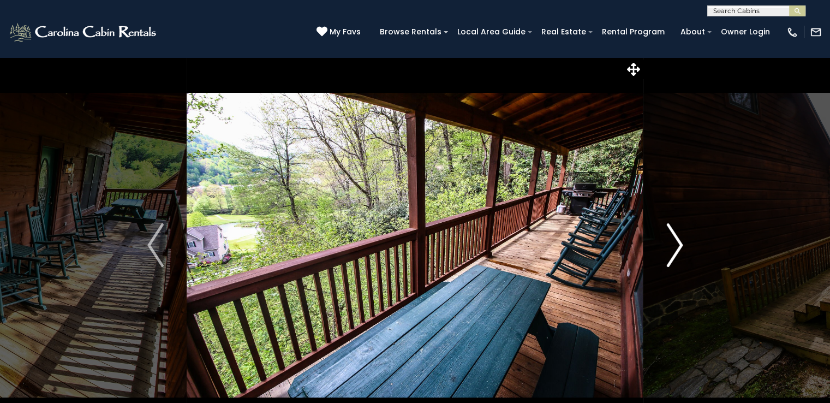
click at [676, 245] on img "Next" at bounding box center [675, 245] width 16 height 44
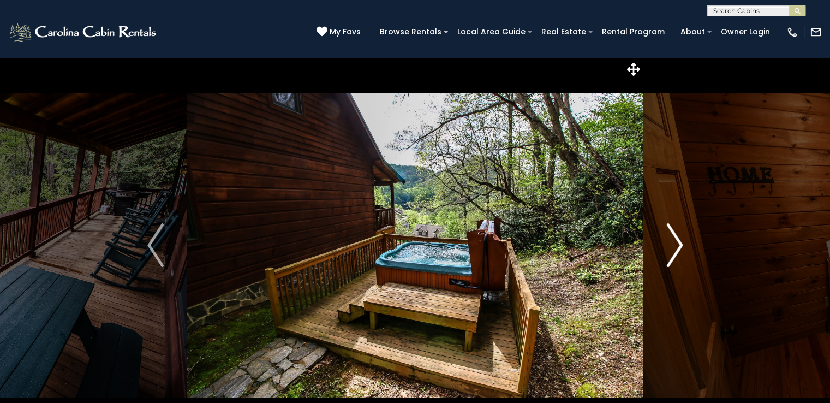
click at [676, 245] on img "Next" at bounding box center [675, 245] width 16 height 44
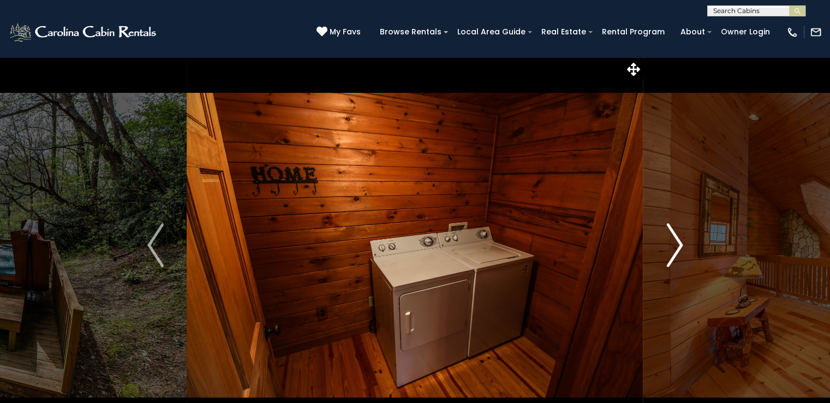
click at [676, 245] on img "Next" at bounding box center [675, 245] width 16 height 44
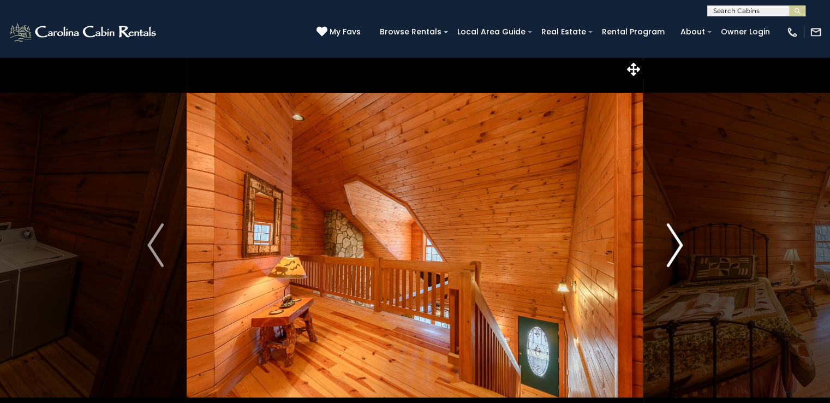
click at [676, 245] on img "Next" at bounding box center [675, 245] width 16 height 44
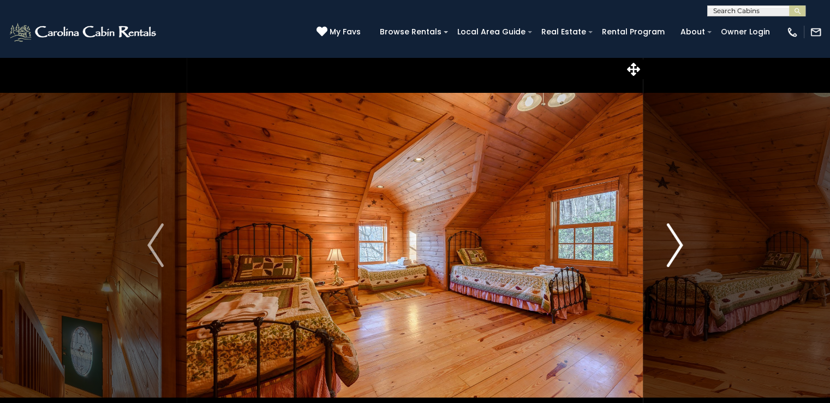
click at [676, 245] on img "Next" at bounding box center [675, 245] width 16 height 44
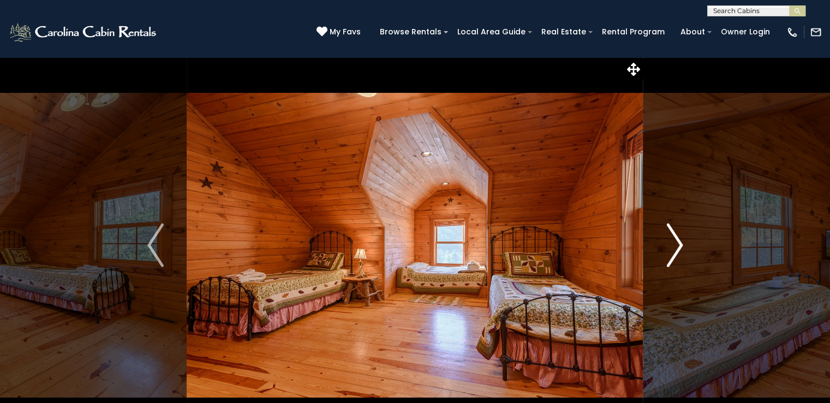
click at [676, 245] on img "Next" at bounding box center [675, 245] width 16 height 44
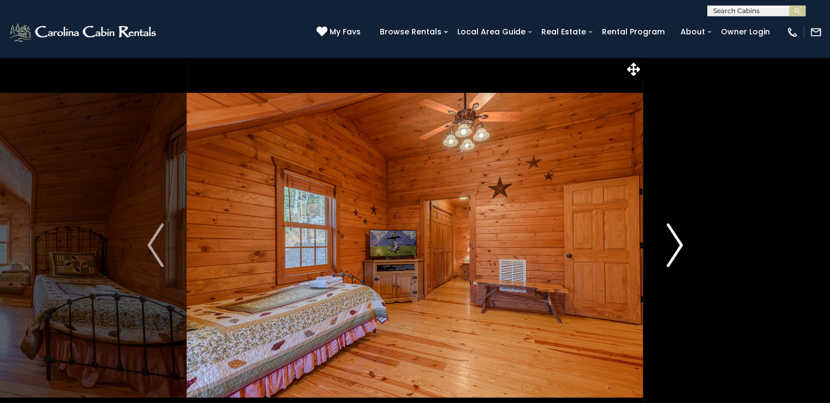
click at [676, 245] on img "Next" at bounding box center [675, 245] width 16 height 44
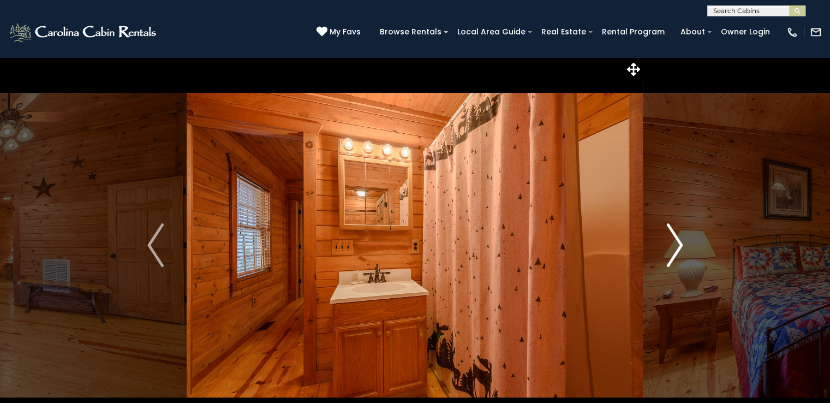
click at [676, 245] on img "Next" at bounding box center [675, 245] width 16 height 44
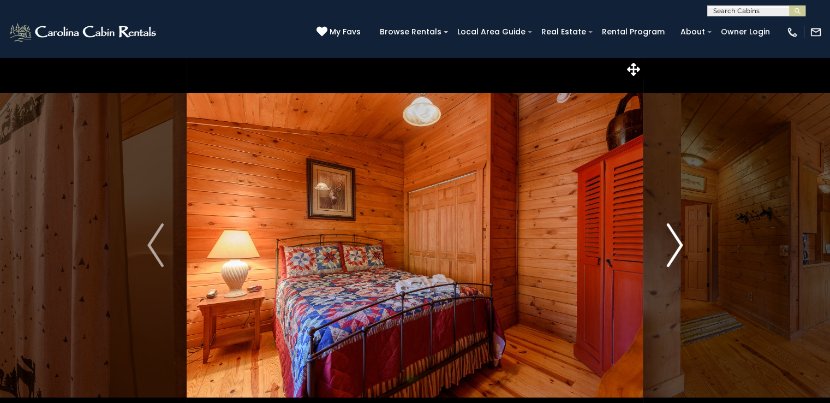
click at [676, 245] on img "Next" at bounding box center [675, 245] width 16 height 44
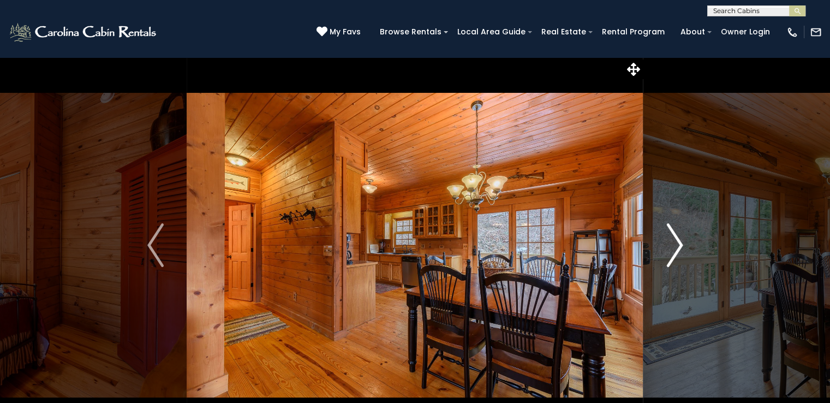
click at [676, 245] on img "Next" at bounding box center [675, 245] width 16 height 44
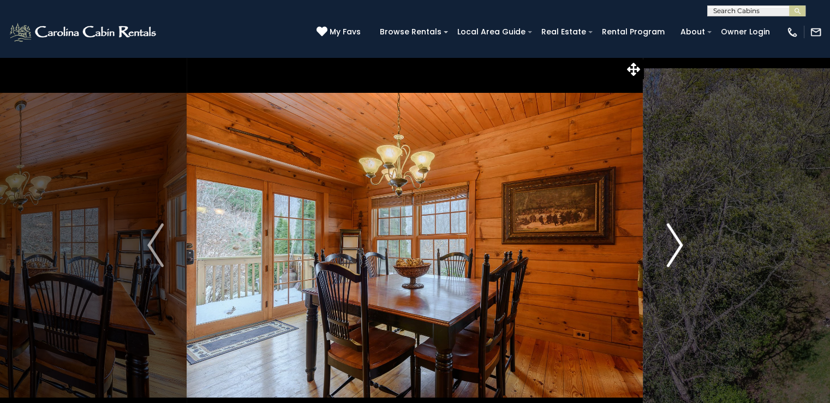
click at [676, 245] on img "Next" at bounding box center [675, 245] width 16 height 44
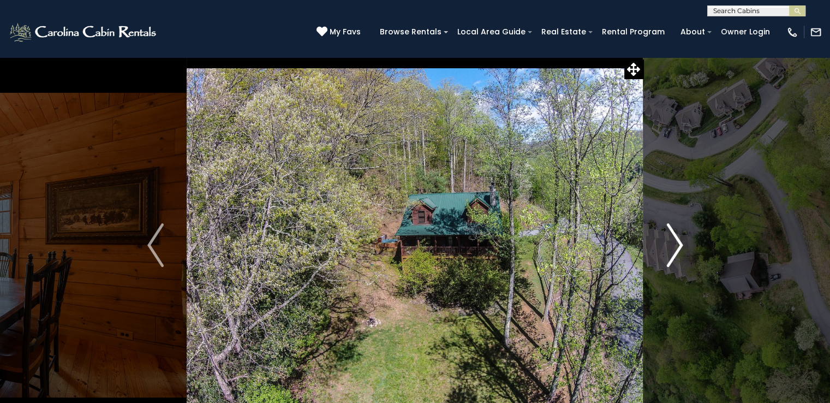
click at [676, 245] on img "Next" at bounding box center [675, 245] width 16 height 44
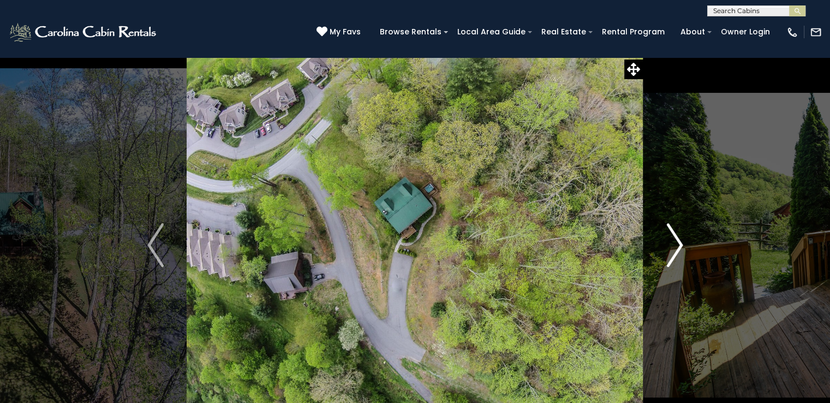
click at [676, 245] on img "Next" at bounding box center [675, 245] width 16 height 44
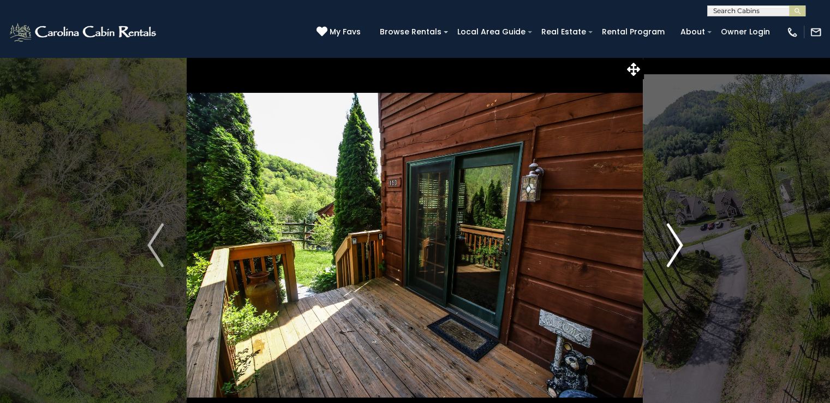
click at [676, 245] on img "Next" at bounding box center [675, 245] width 16 height 44
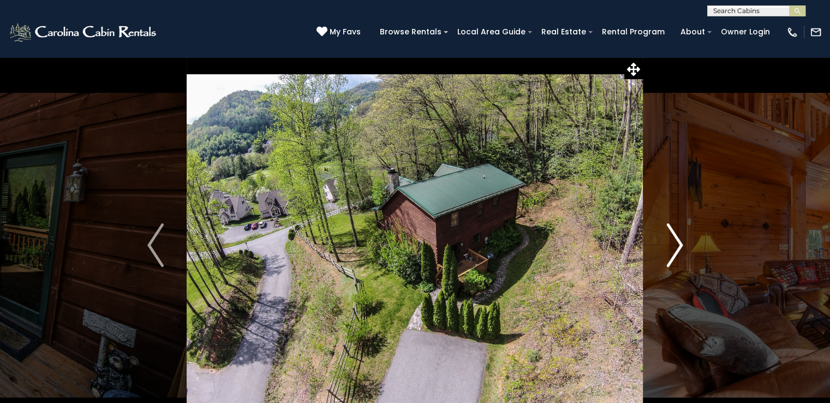
click at [676, 245] on img "Next" at bounding box center [675, 245] width 16 height 44
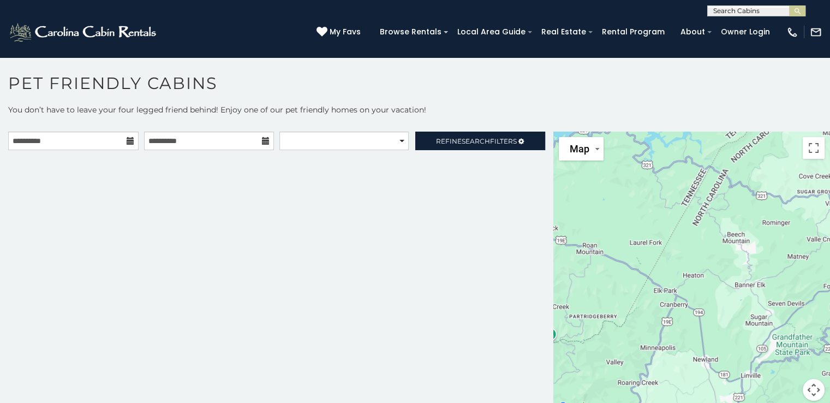
scroll to position [5, 0]
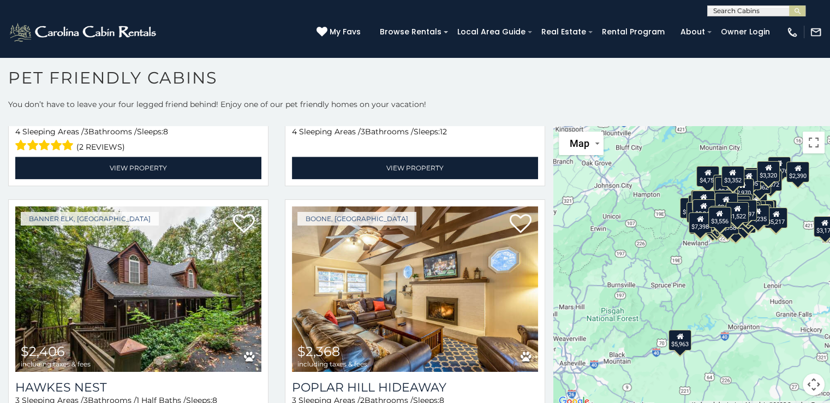
scroll to position [13796, 0]
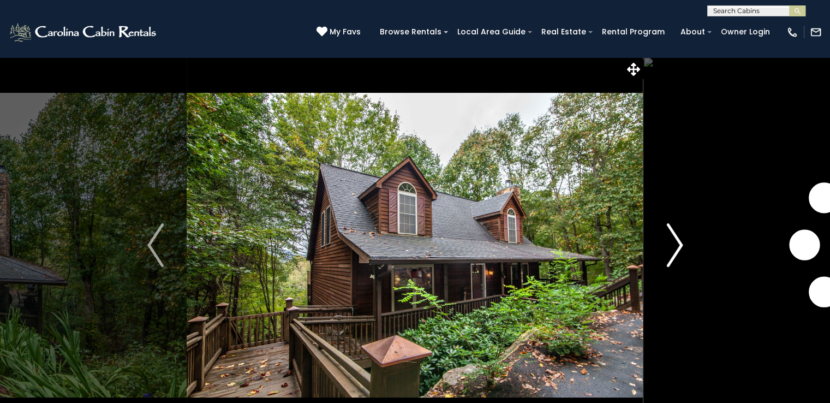
click at [682, 248] on img "Next" at bounding box center [675, 245] width 16 height 44
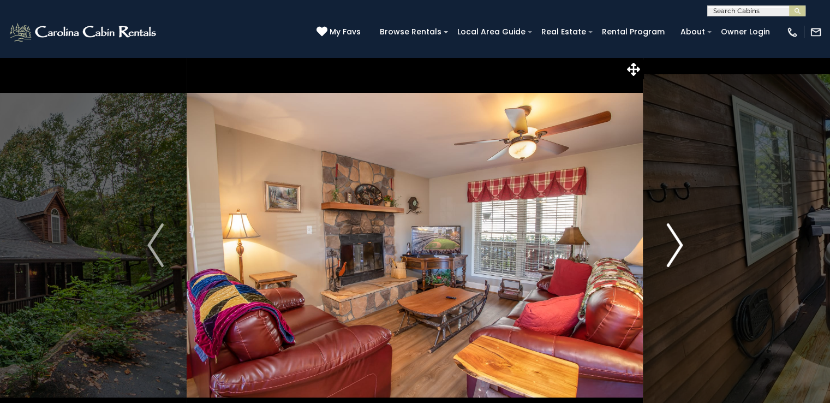
click at [677, 248] on img "Next" at bounding box center [675, 245] width 16 height 44
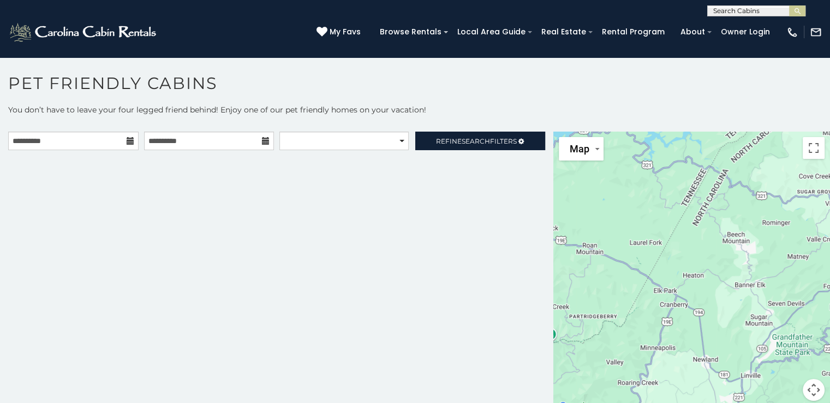
scroll to position [5, 0]
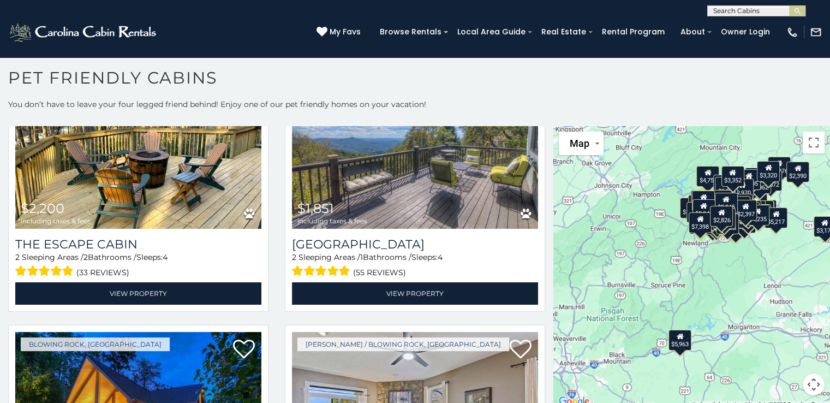
scroll to position [11464, 0]
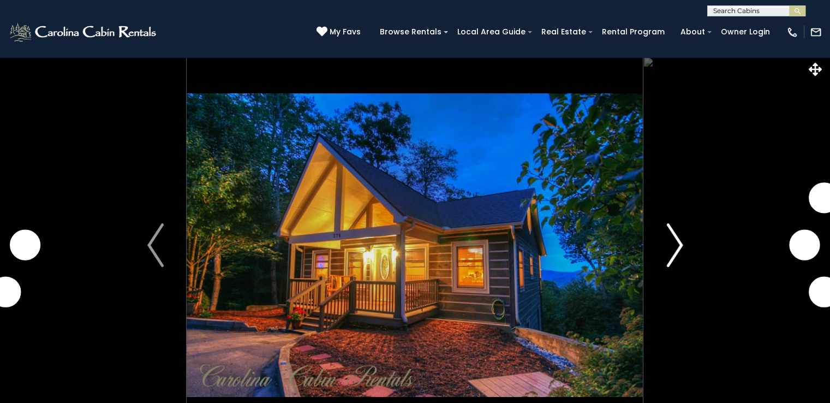
click at [676, 243] on img "Next" at bounding box center [675, 245] width 16 height 44
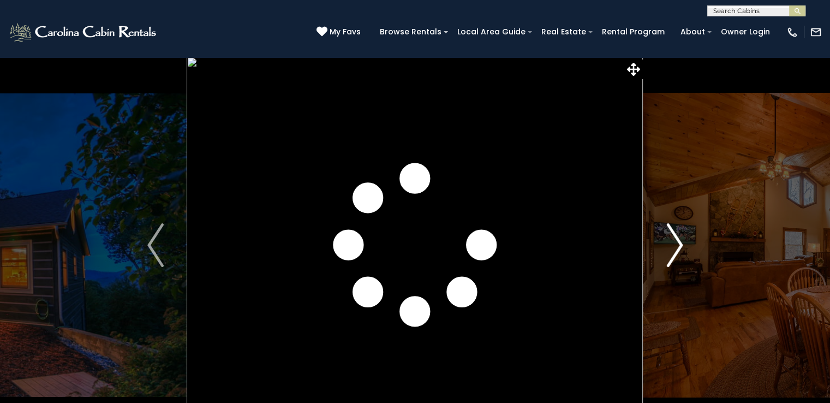
click at [678, 240] on img "Next" at bounding box center [675, 245] width 16 height 44
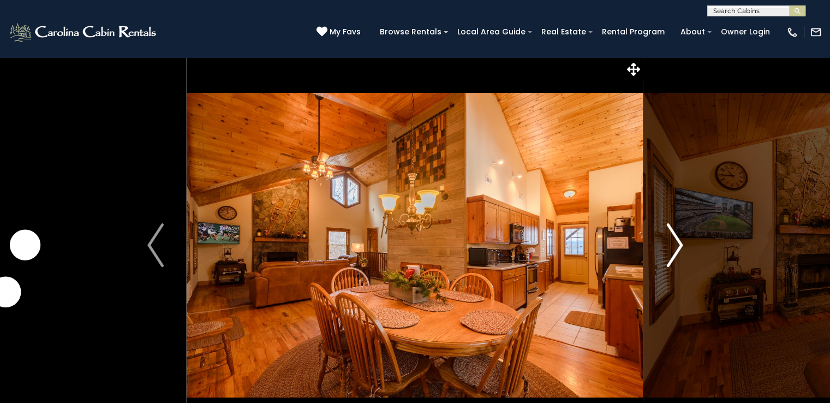
click at [677, 241] on img "Next" at bounding box center [675, 245] width 16 height 44
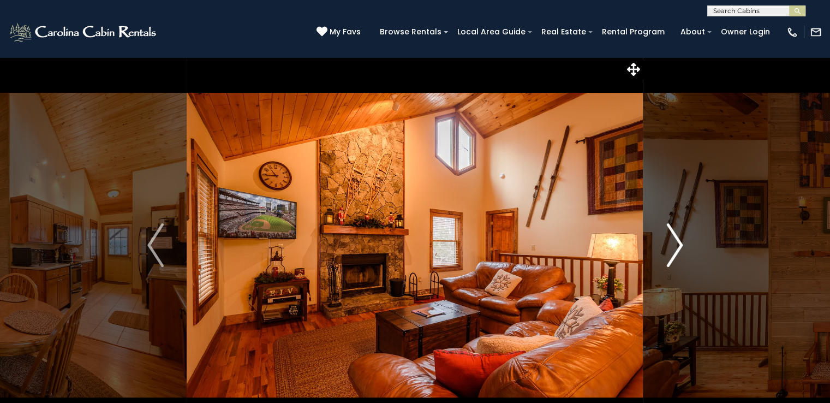
click at [677, 241] on img "Next" at bounding box center [675, 245] width 16 height 44
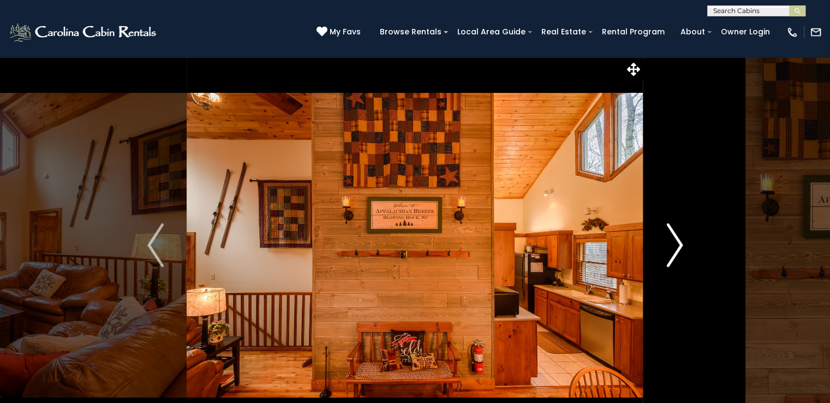
click at [677, 241] on img "Next" at bounding box center [675, 245] width 16 height 44
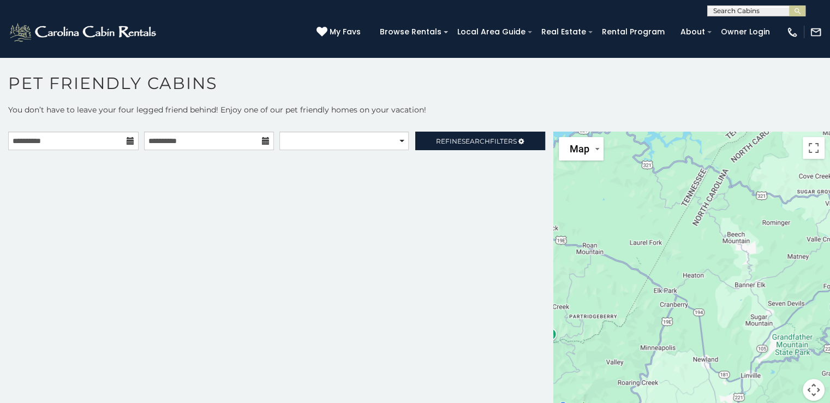
scroll to position [5, 0]
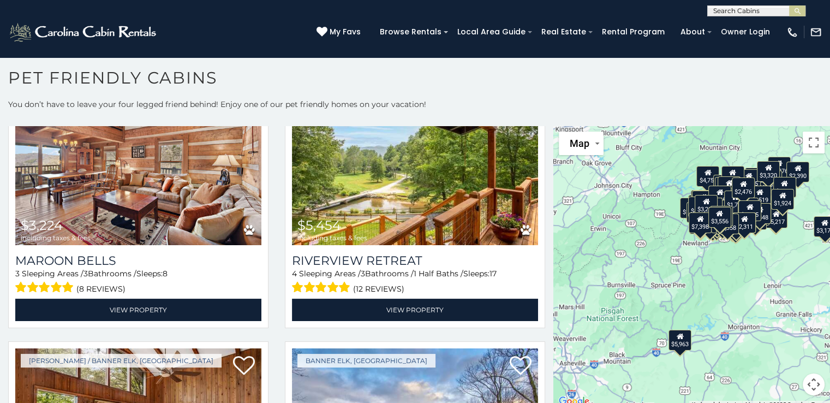
scroll to position [17082, 0]
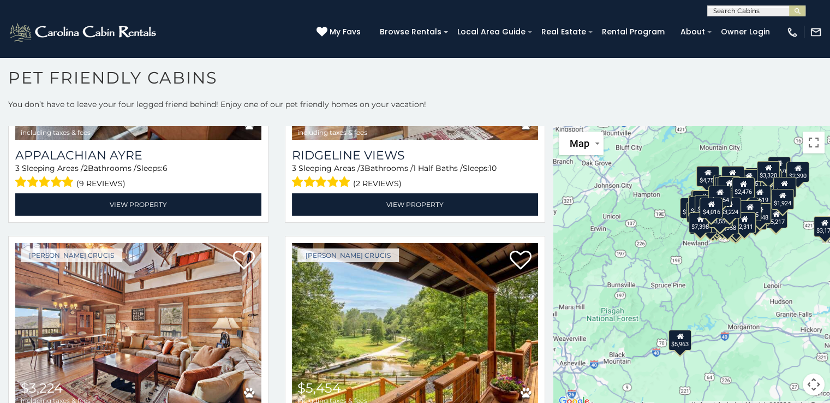
click at [547, 126] on main "**********" at bounding box center [415, 126] width 830 height 0
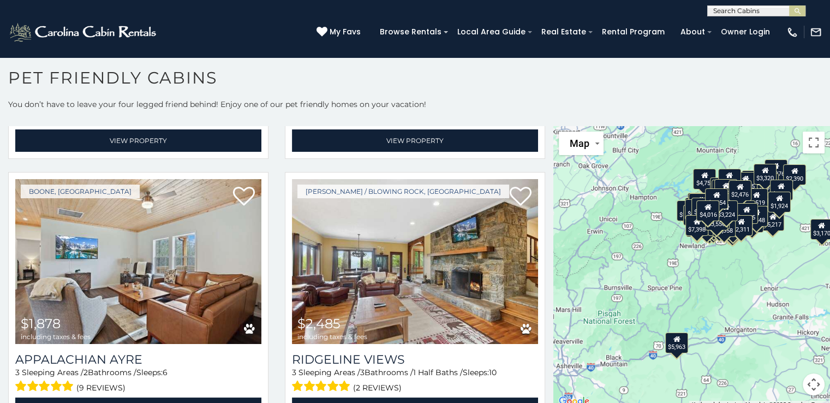
scroll to position [16780, 0]
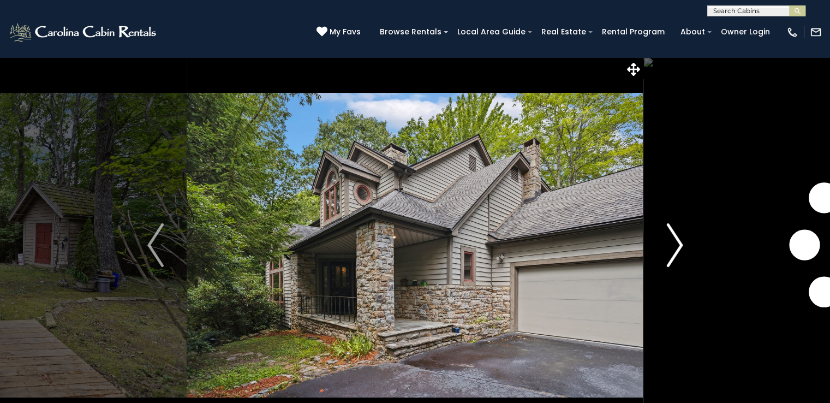
click at [671, 230] on img "Next" at bounding box center [675, 245] width 16 height 44
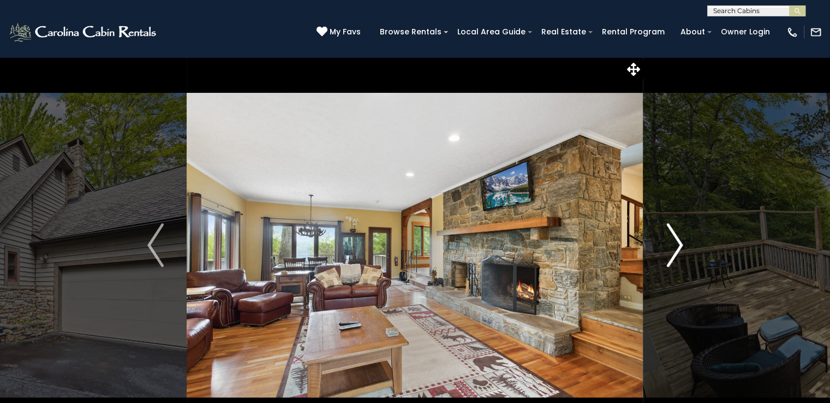
click at [671, 230] on img "Next" at bounding box center [675, 245] width 16 height 44
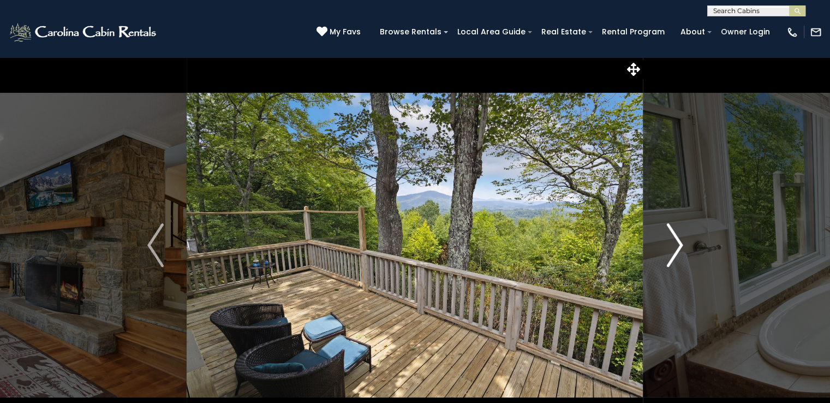
click at [671, 230] on img "Next" at bounding box center [675, 245] width 16 height 44
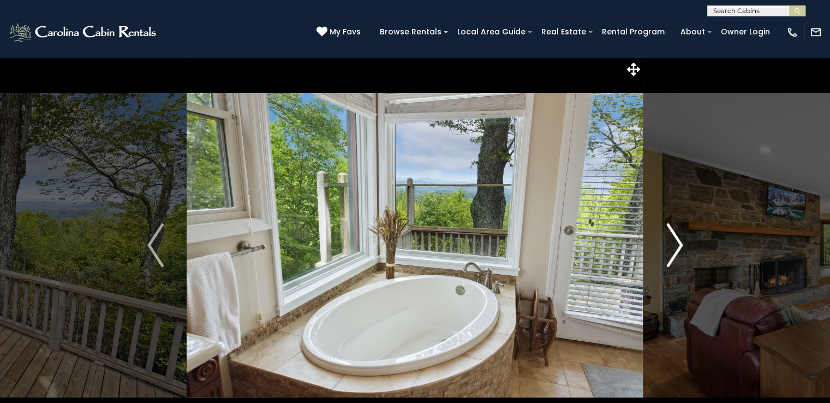
click at [671, 230] on img "Next" at bounding box center [675, 245] width 16 height 44
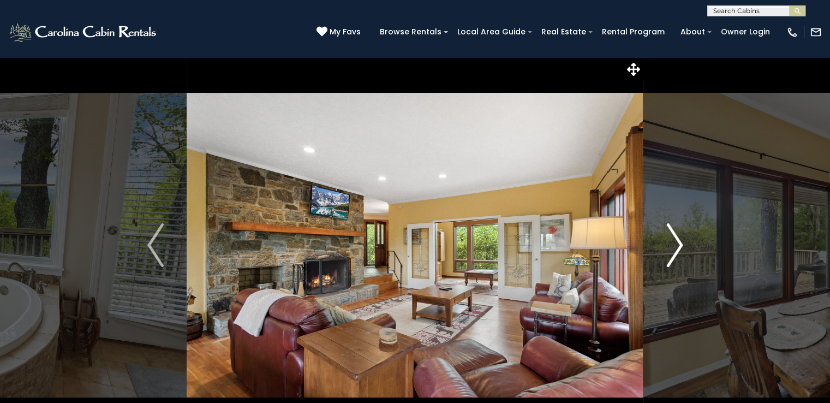
click at [672, 230] on img "Next" at bounding box center [675, 245] width 16 height 44
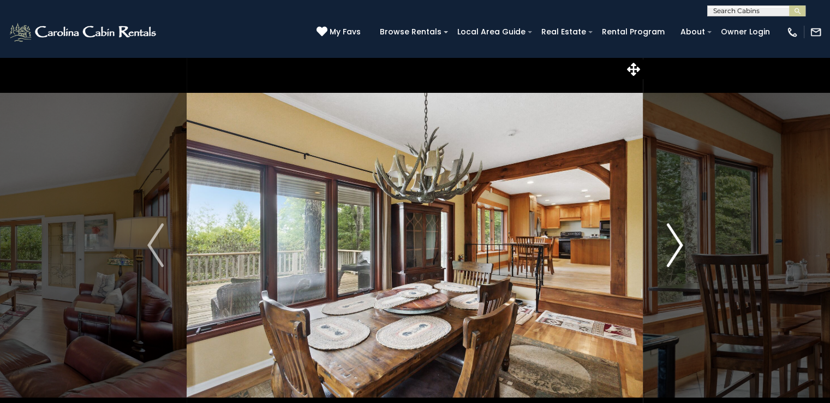
click at [672, 230] on img "Next" at bounding box center [675, 245] width 16 height 44
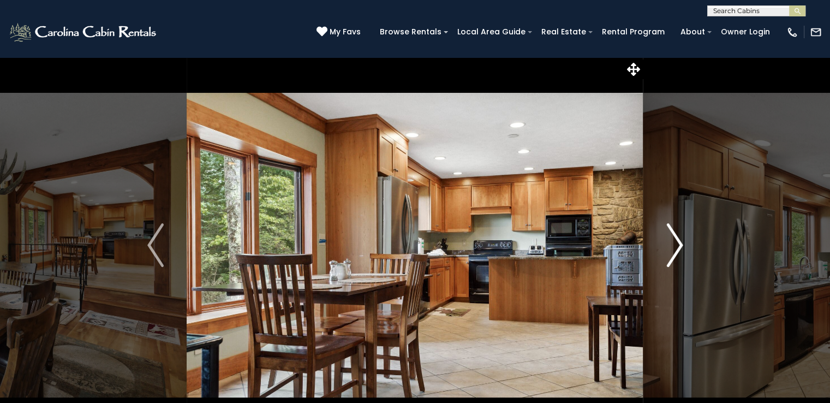
click at [672, 230] on img "Next" at bounding box center [675, 245] width 16 height 44
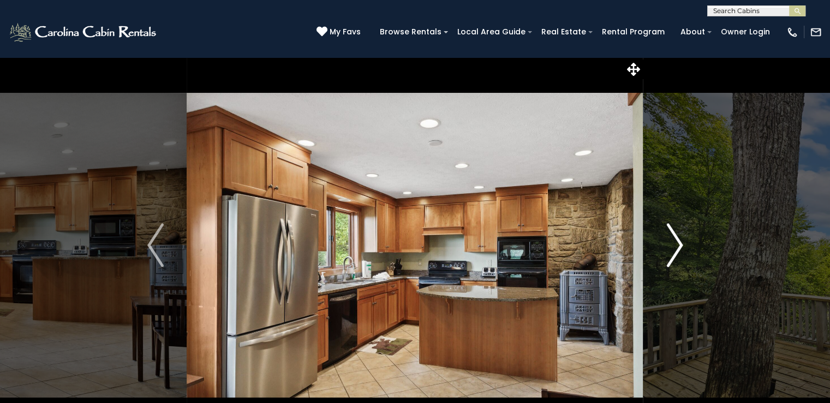
click at [672, 230] on img "Next" at bounding box center [675, 245] width 16 height 44
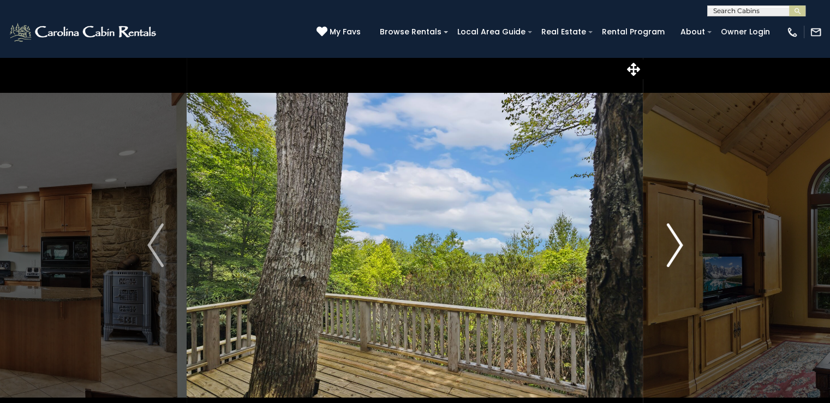
click at [672, 230] on img "Next" at bounding box center [675, 245] width 16 height 44
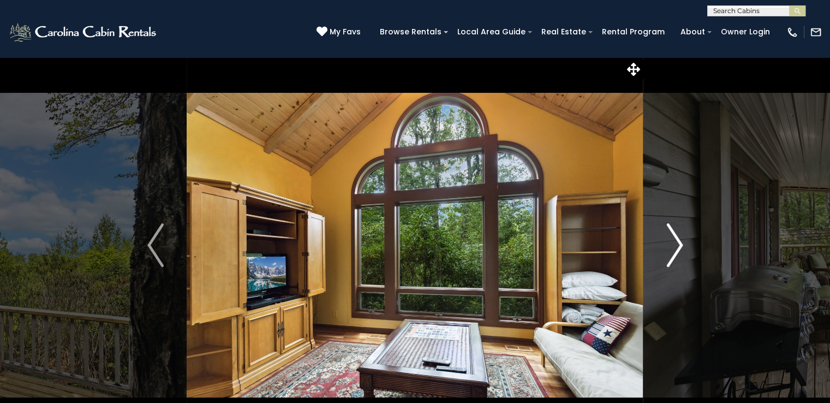
click at [672, 230] on img "Next" at bounding box center [675, 245] width 16 height 44
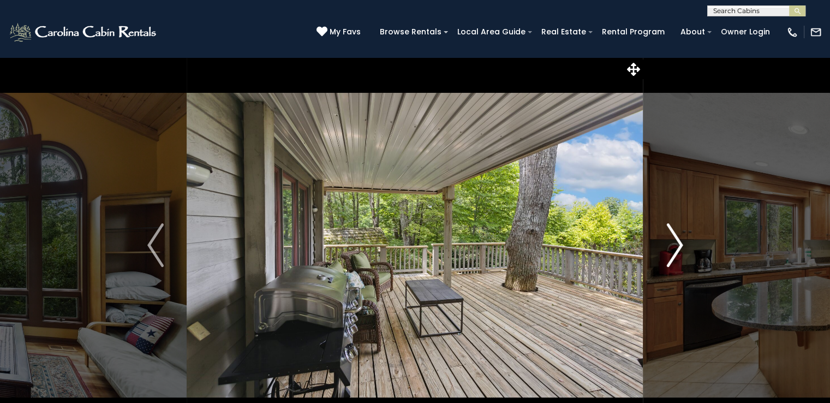
click at [672, 230] on img "Next" at bounding box center [675, 245] width 16 height 44
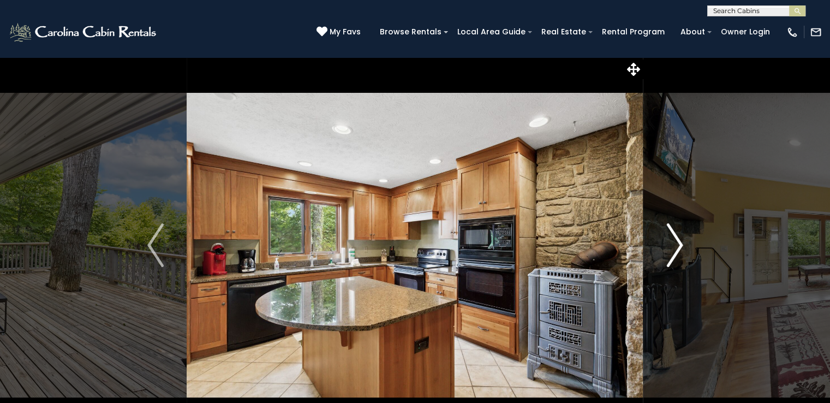
click at [672, 230] on img "Next" at bounding box center [675, 245] width 16 height 44
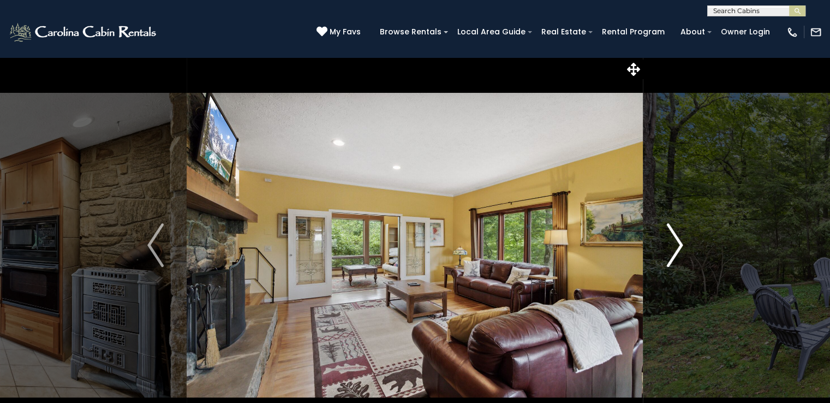
click at [672, 230] on img "Next" at bounding box center [675, 245] width 16 height 44
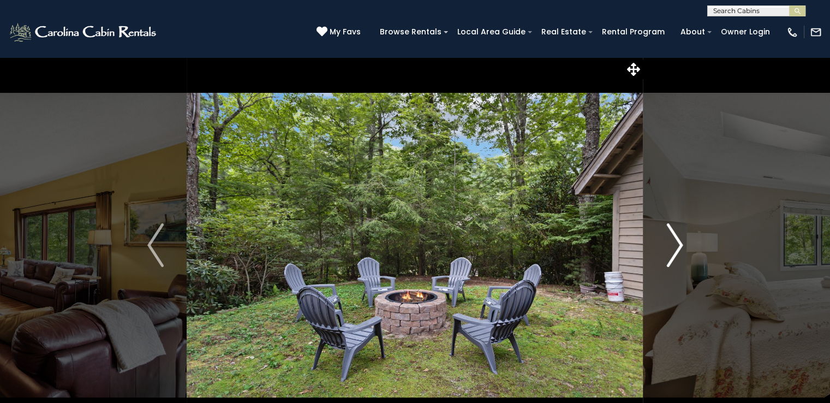
click at [672, 230] on img "Next" at bounding box center [675, 245] width 16 height 44
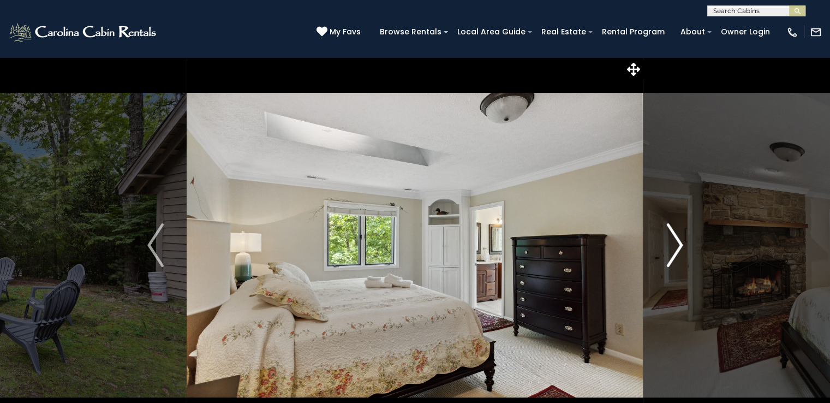
click at [672, 230] on img "Next" at bounding box center [675, 245] width 16 height 44
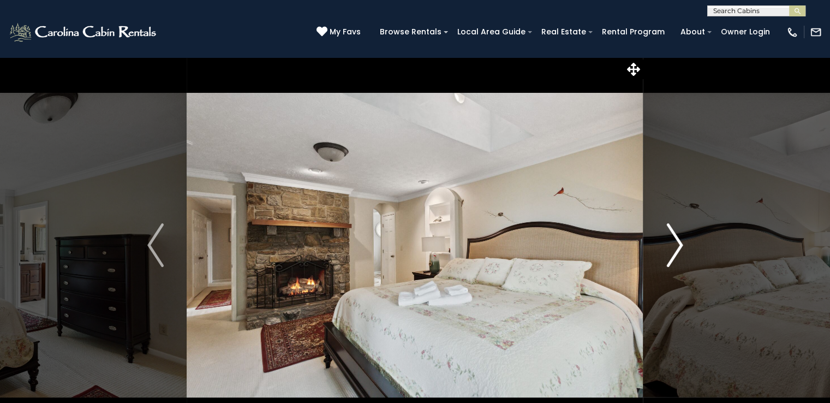
click at [672, 230] on img "Next" at bounding box center [675, 245] width 16 height 44
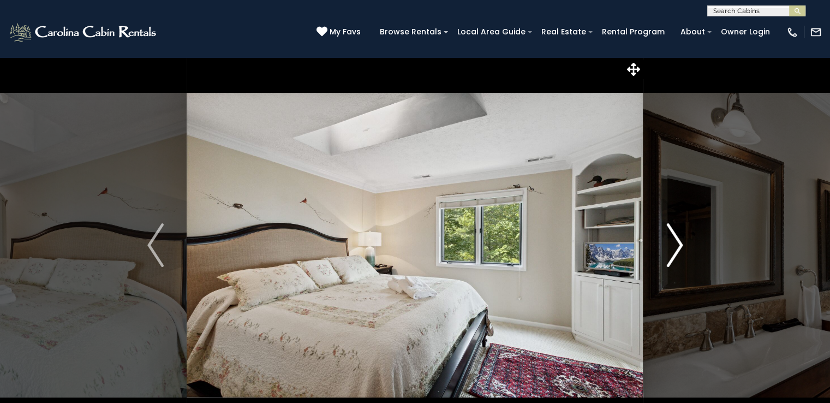
click at [672, 230] on img "Next" at bounding box center [675, 245] width 16 height 44
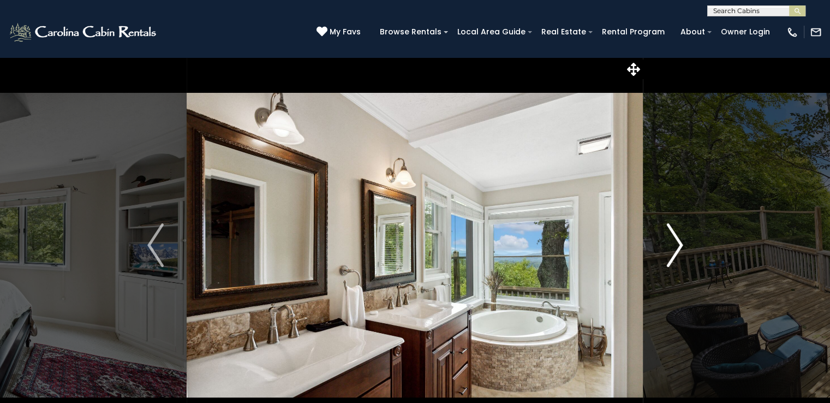
click at [672, 230] on img "Next" at bounding box center [675, 245] width 16 height 44
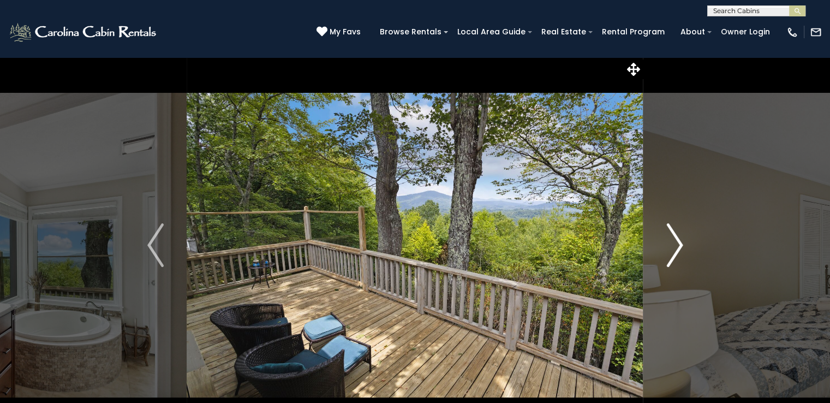
click at [672, 230] on img "Next" at bounding box center [675, 245] width 16 height 44
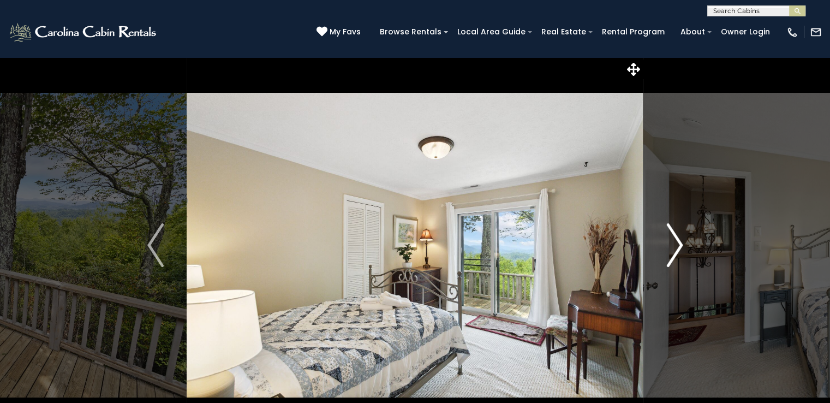
click at [672, 230] on img "Next" at bounding box center [675, 245] width 16 height 44
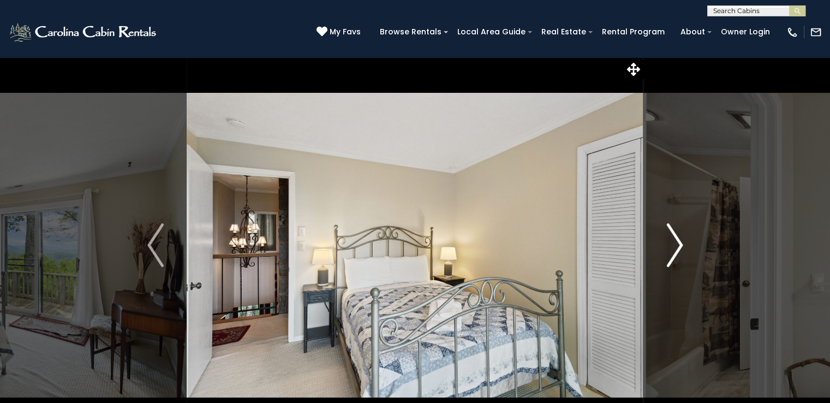
click at [672, 230] on img "Next" at bounding box center [675, 245] width 16 height 44
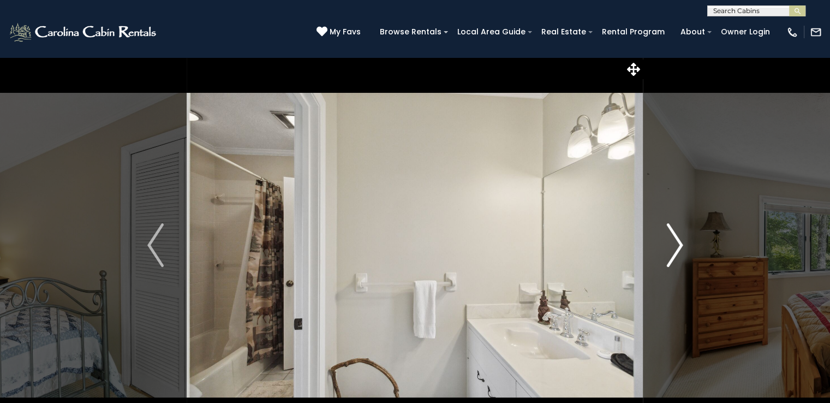
click at [672, 230] on img "Next" at bounding box center [675, 245] width 16 height 44
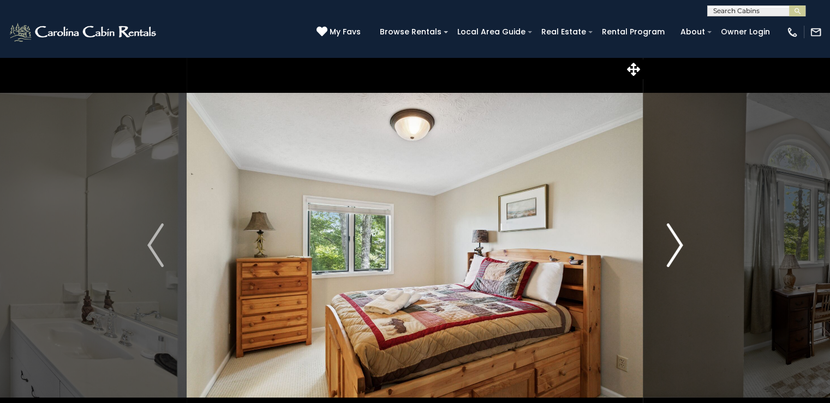
click at [672, 230] on img "Next" at bounding box center [675, 245] width 16 height 44
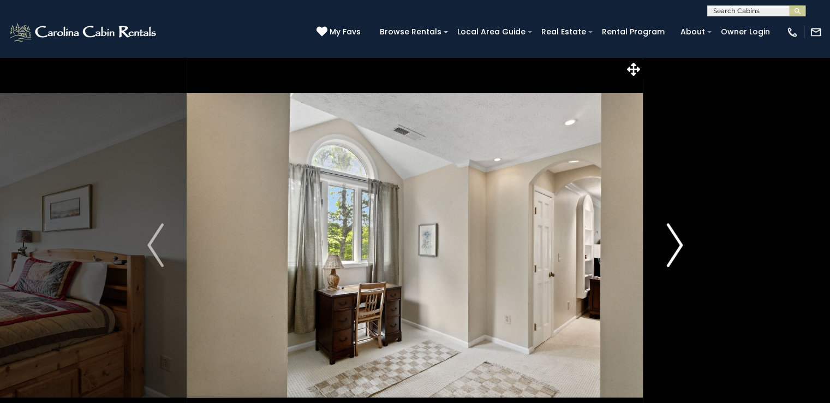
click at [672, 230] on img "Next" at bounding box center [675, 245] width 16 height 44
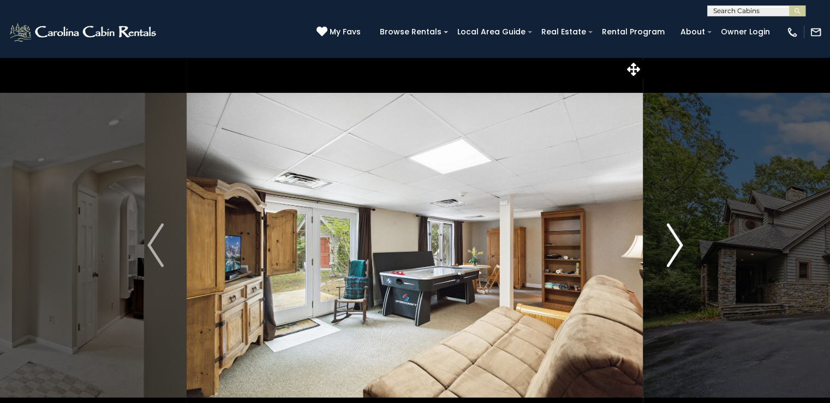
click at [672, 230] on img "Next" at bounding box center [675, 245] width 16 height 44
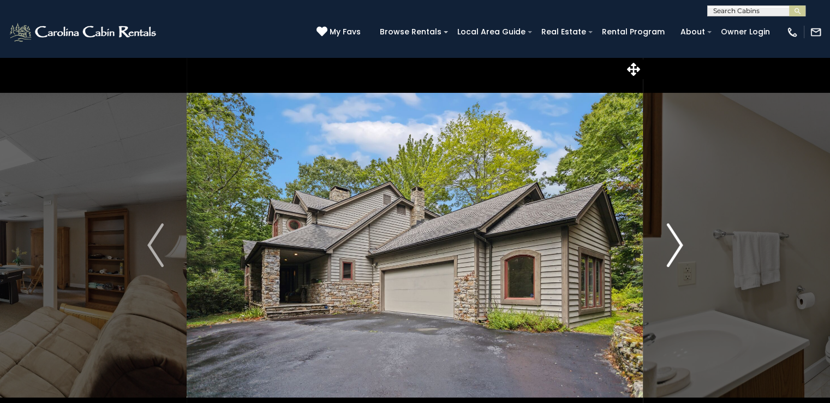
click at [672, 230] on img "Next" at bounding box center [675, 245] width 16 height 44
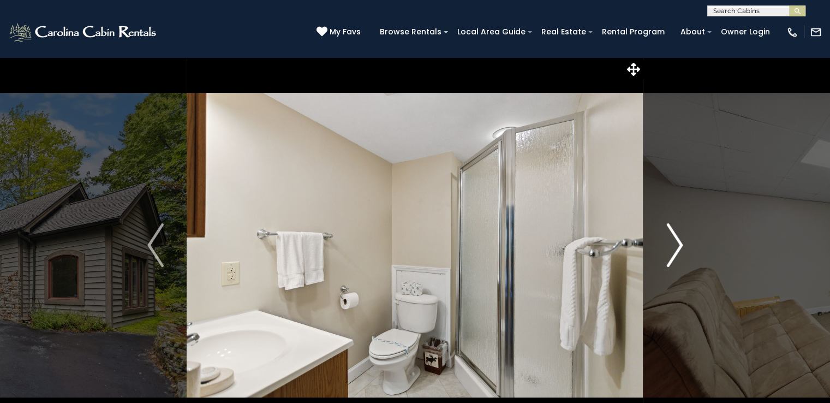
click at [672, 230] on img "Next" at bounding box center [675, 245] width 16 height 44
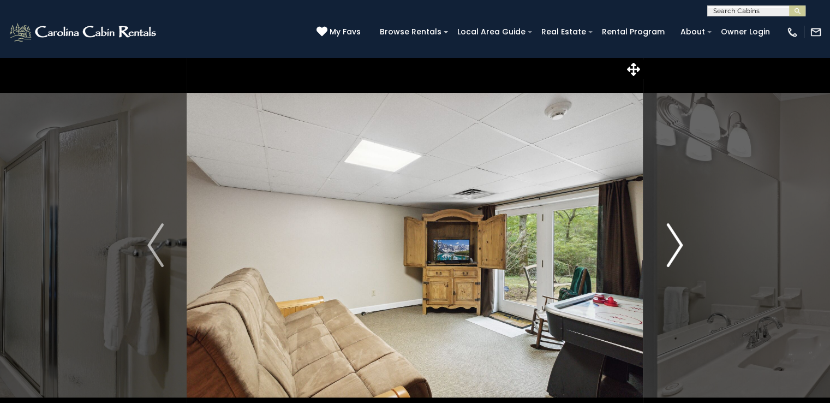
click at [672, 230] on img "Next" at bounding box center [675, 245] width 16 height 44
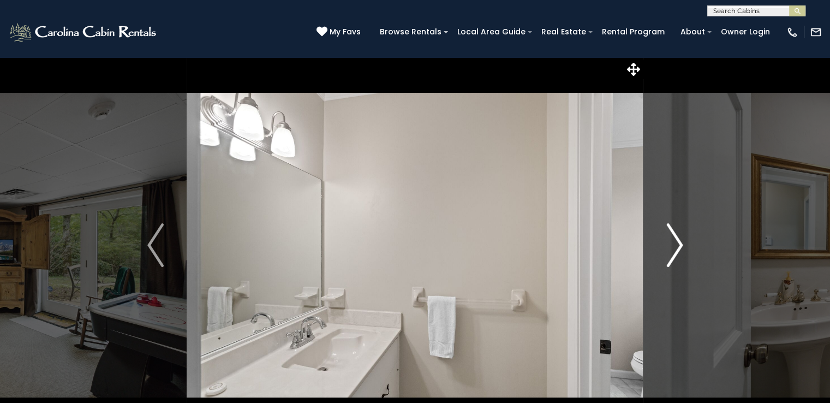
click at [672, 230] on img "Next" at bounding box center [675, 245] width 16 height 44
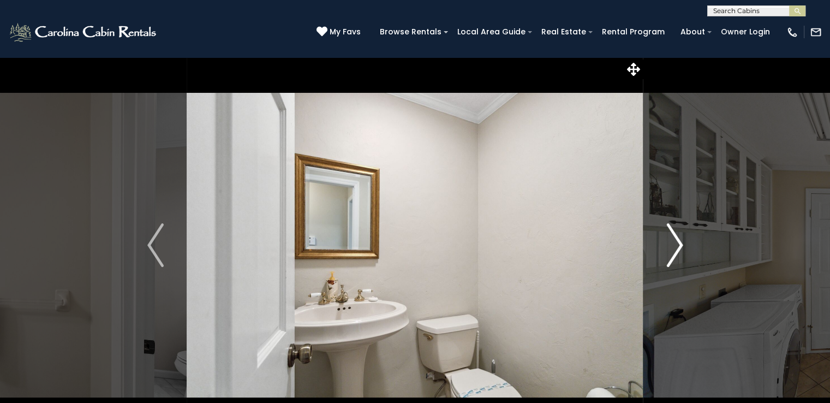
click at [672, 230] on img "Next" at bounding box center [675, 245] width 16 height 44
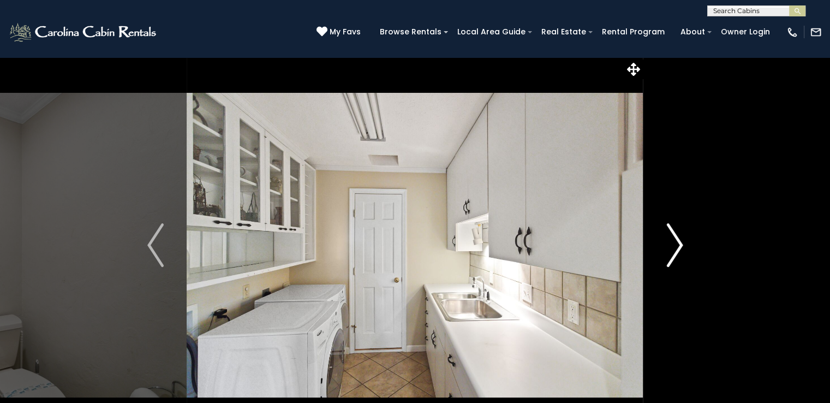
click at [672, 230] on img "Next" at bounding box center [675, 245] width 16 height 44
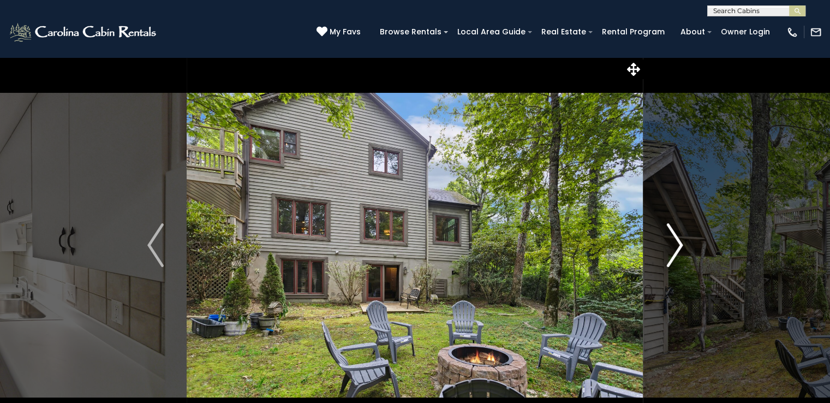
click at [672, 230] on img "Next" at bounding box center [675, 245] width 16 height 44
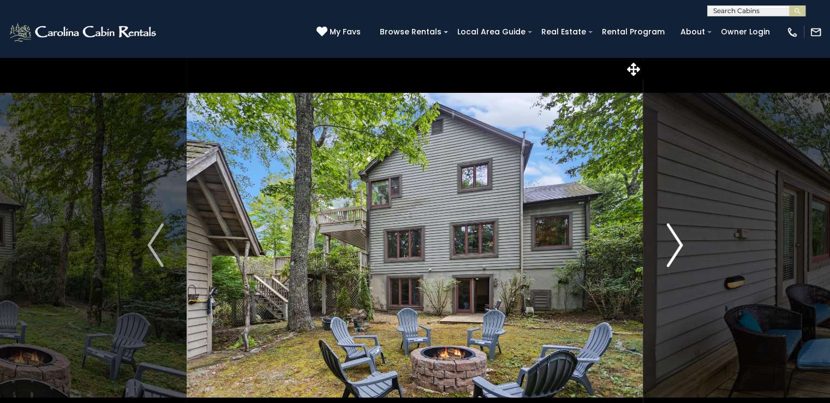
click at [675, 234] on img "Next" at bounding box center [675, 245] width 16 height 44
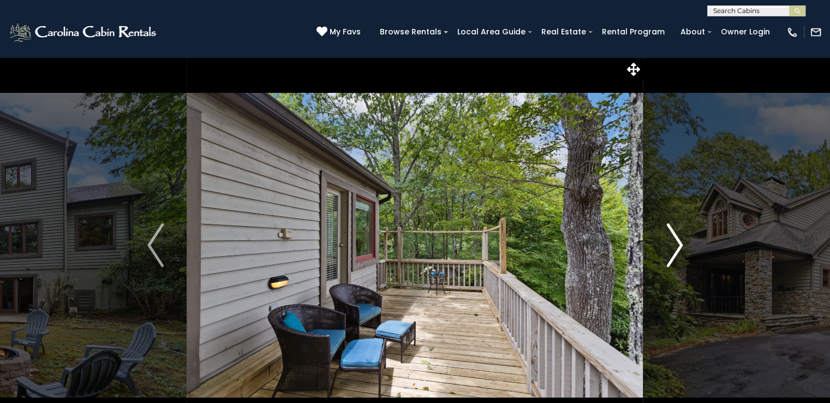
click at [673, 235] on img "Next" at bounding box center [675, 245] width 16 height 44
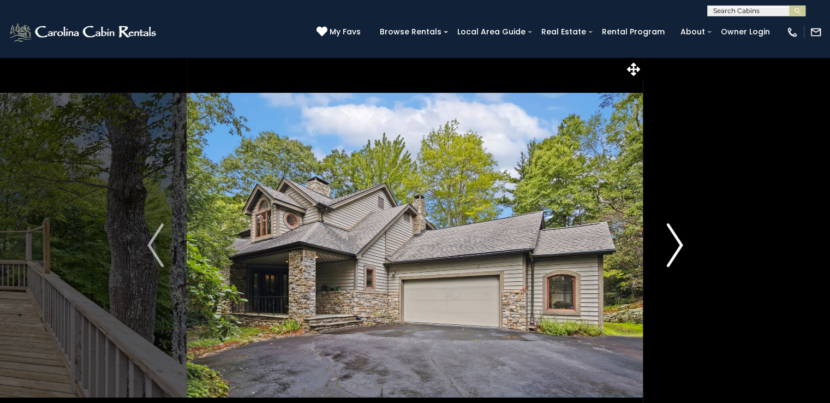
click at [673, 235] on img "Next" at bounding box center [675, 245] width 16 height 44
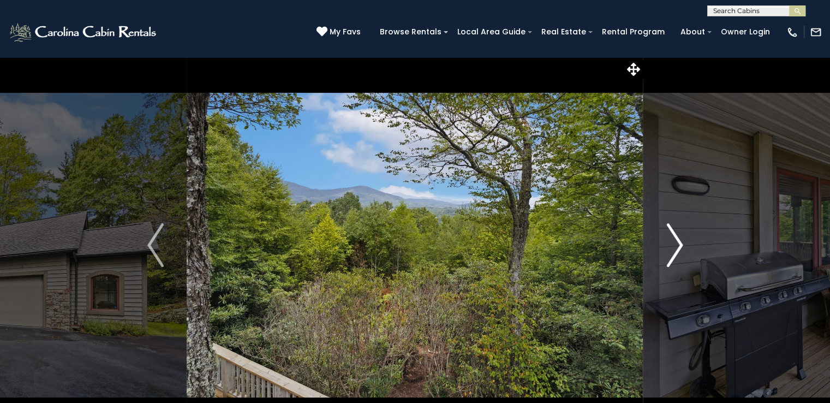
click at [673, 235] on img "Next" at bounding box center [675, 245] width 16 height 44
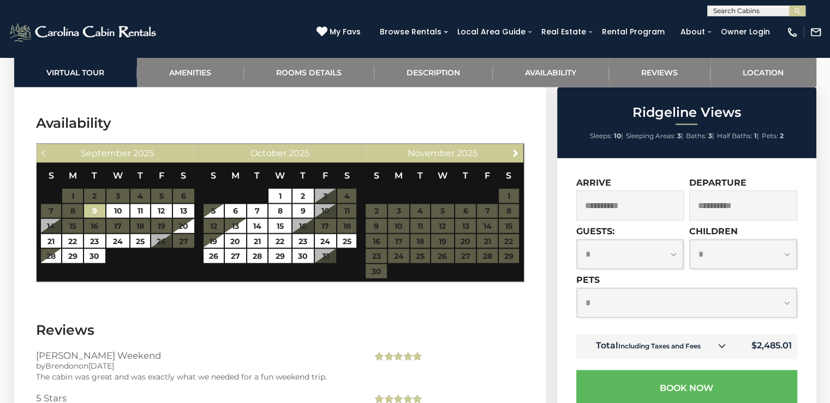
scroll to position [2374, 0]
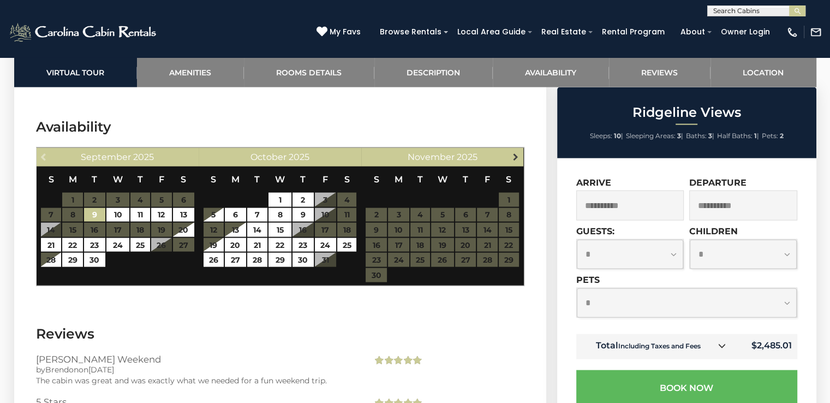
click at [515, 152] on span "Next" at bounding box center [516, 156] width 9 height 9
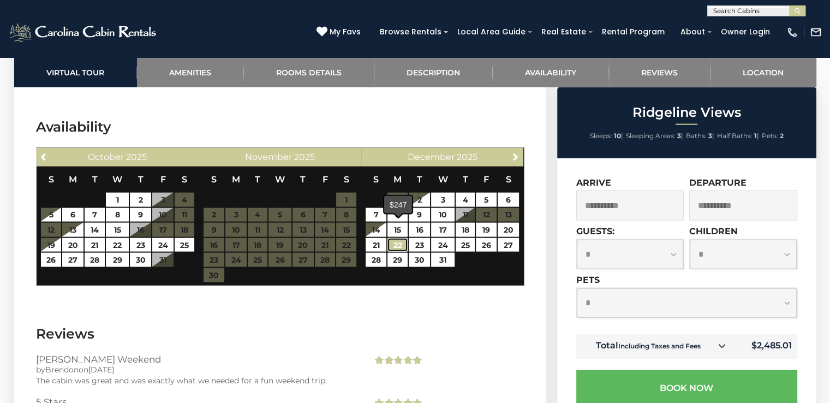
click at [396, 238] on link "22" at bounding box center [398, 245] width 20 height 14
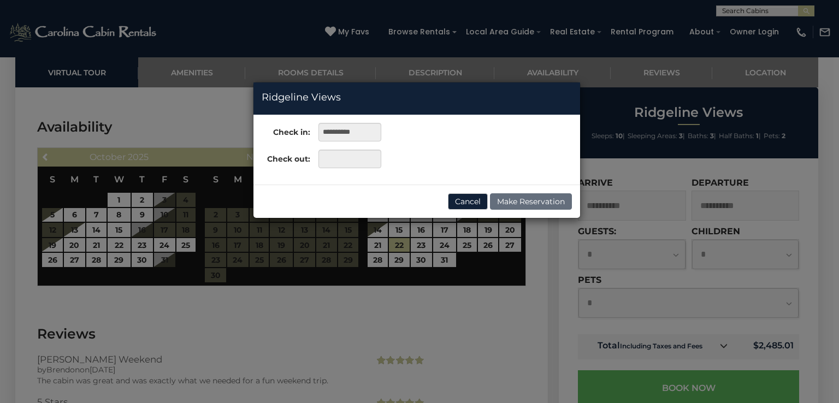
click at [478, 272] on div "**********" at bounding box center [419, 201] width 839 height 403
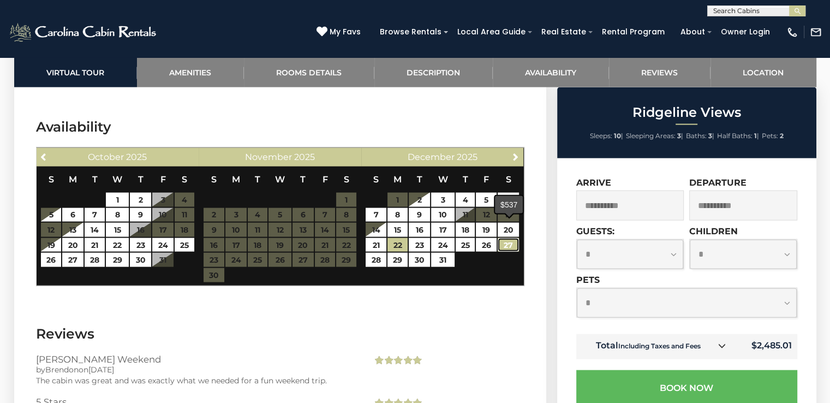
click at [507, 238] on link "27" at bounding box center [508, 245] width 21 height 14
type input "**********"
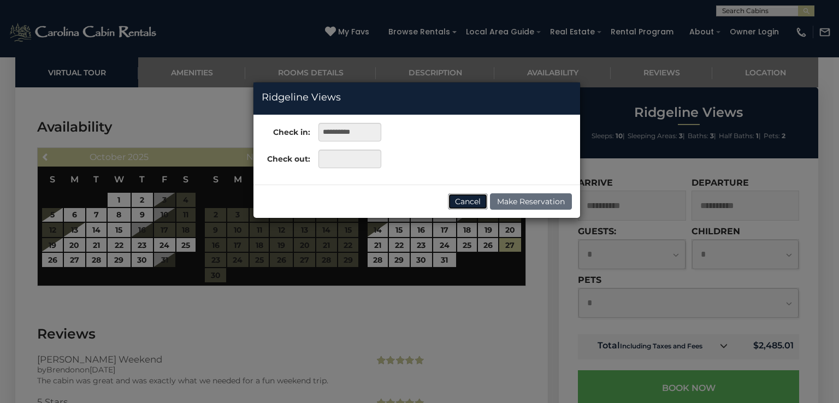
click at [470, 201] on button "Cancel" at bounding box center [468, 201] width 40 height 16
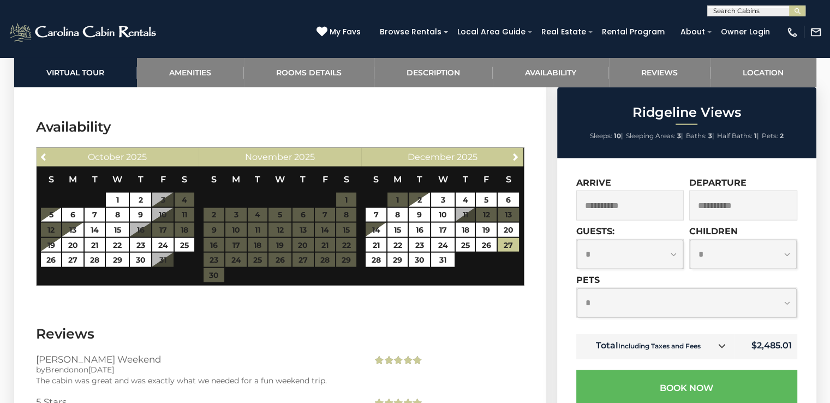
click at [787, 295] on select "**********" at bounding box center [687, 302] width 220 height 29
select select "*"
click at [577, 288] on select "**********" at bounding box center [687, 302] width 220 height 29
